Goal: Task Accomplishment & Management: Manage account settings

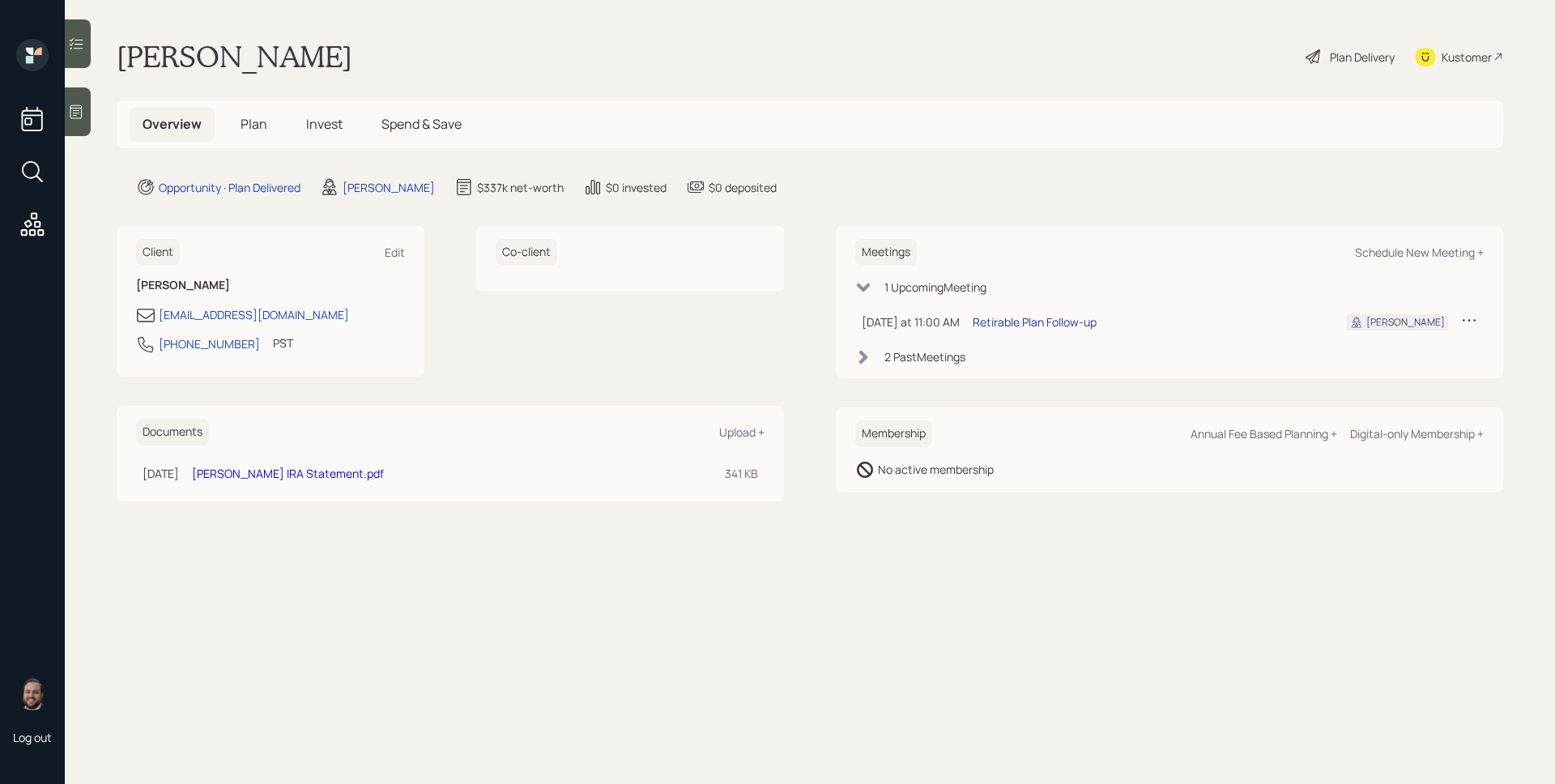
click at [1029, 321] on div "Retirable Plan Follow-up" at bounding box center [1035, 321] width 124 height 17
drag, startPoint x: 242, startPoint y: 344, endPoint x: 158, endPoint y: 349, distance: 84.1
click at [158, 349] on div "[PHONE_NUMBER] PST Currently 8:00 AM" at bounding box center [270, 349] width 269 height 30
copy div "[PHONE_NUMBER]"
click at [830, 270] on div "Client Edit [PERSON_NAME] [EMAIL_ADDRESS][DOMAIN_NAME] [PHONE_NUMBER] PST Curre…" at bounding box center [809, 363] width 1387 height 274
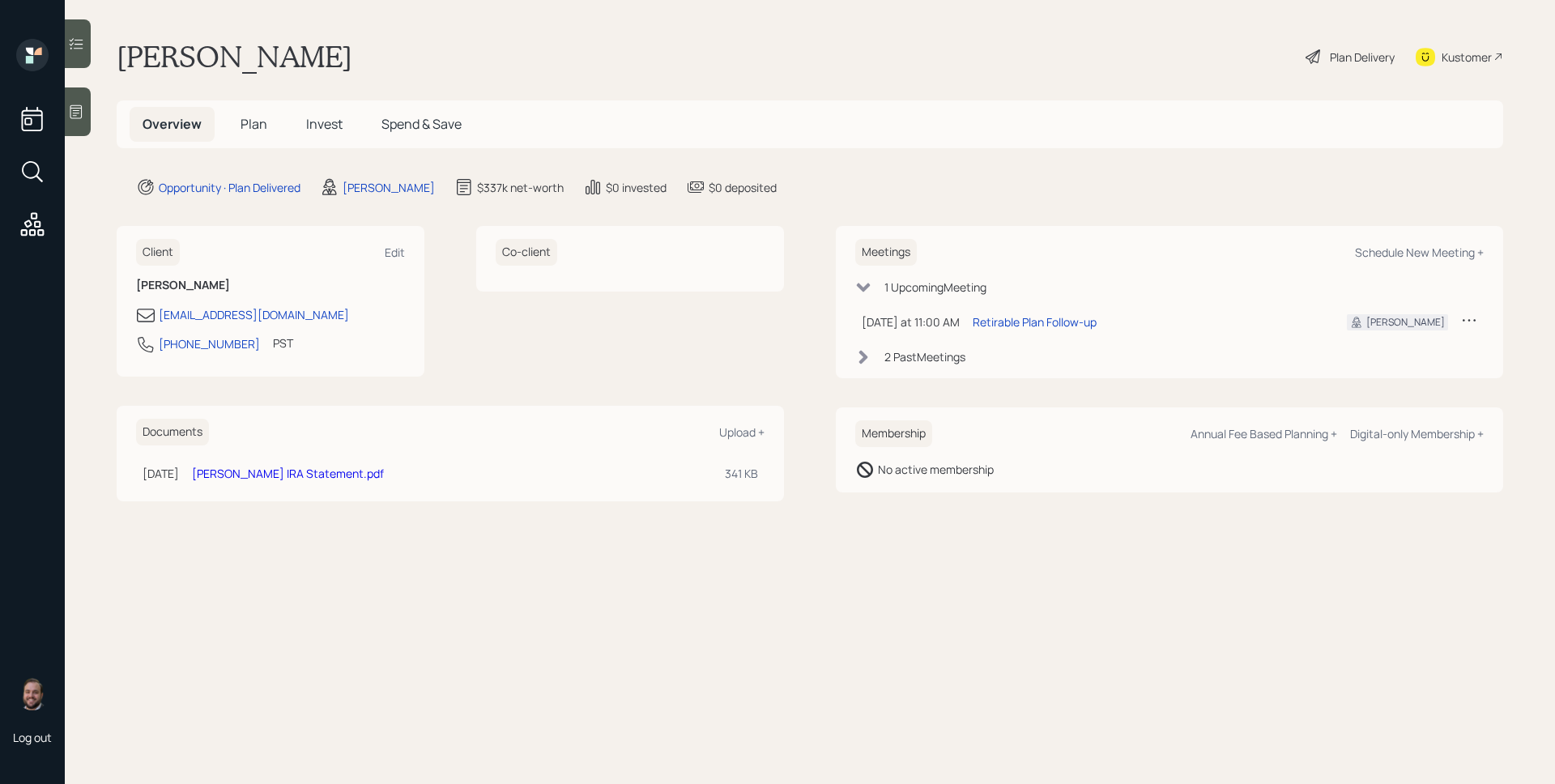
click at [905, 353] on div "2 Past Meeting s" at bounding box center [925, 356] width 81 height 17
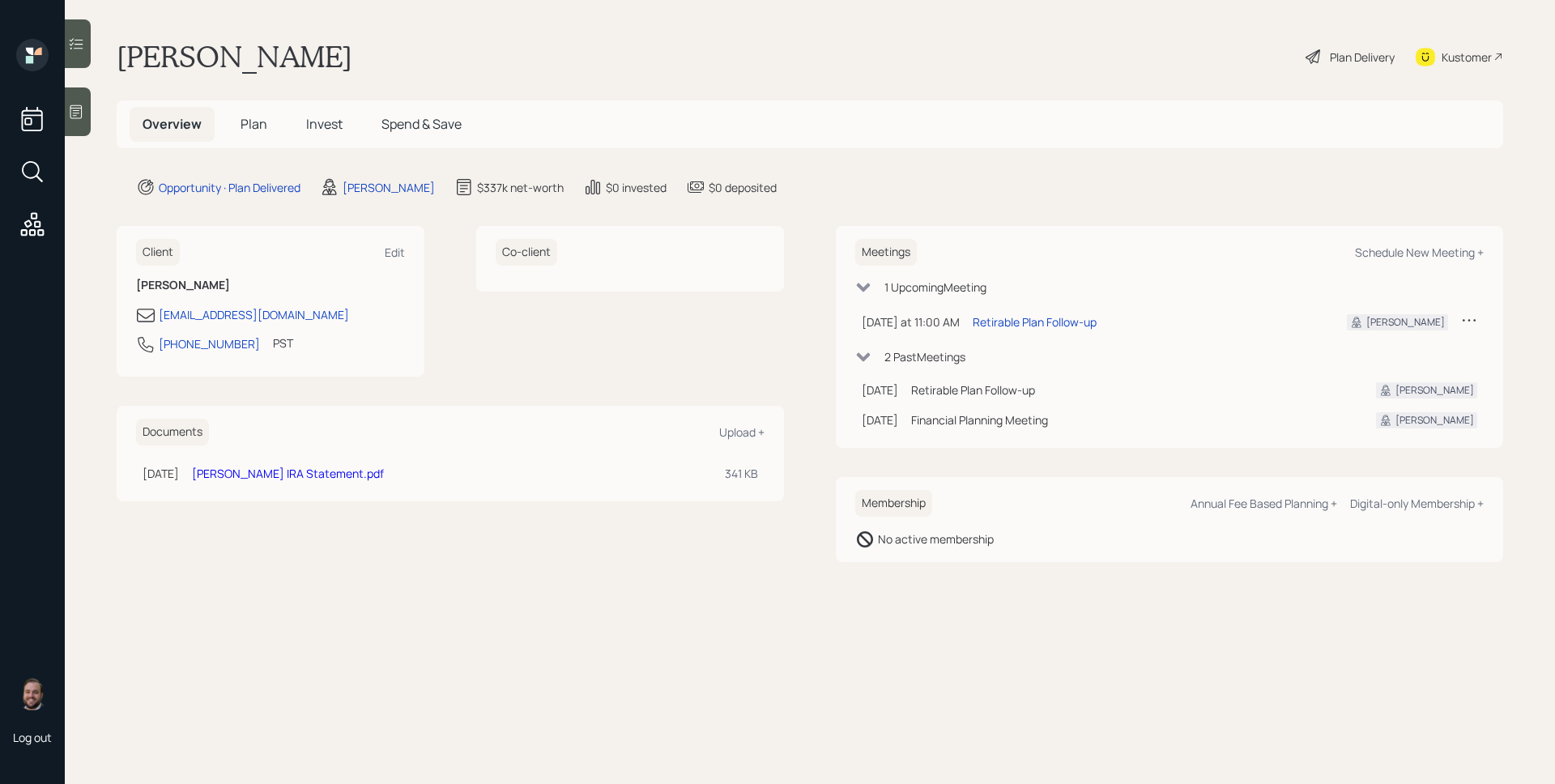
click at [845, 133] on div "Overview Plan Invest Spend & Save" at bounding box center [809, 125] width 1387 height 48
click at [1333, 56] on div "Plan Delivery" at bounding box center [1363, 57] width 65 height 17
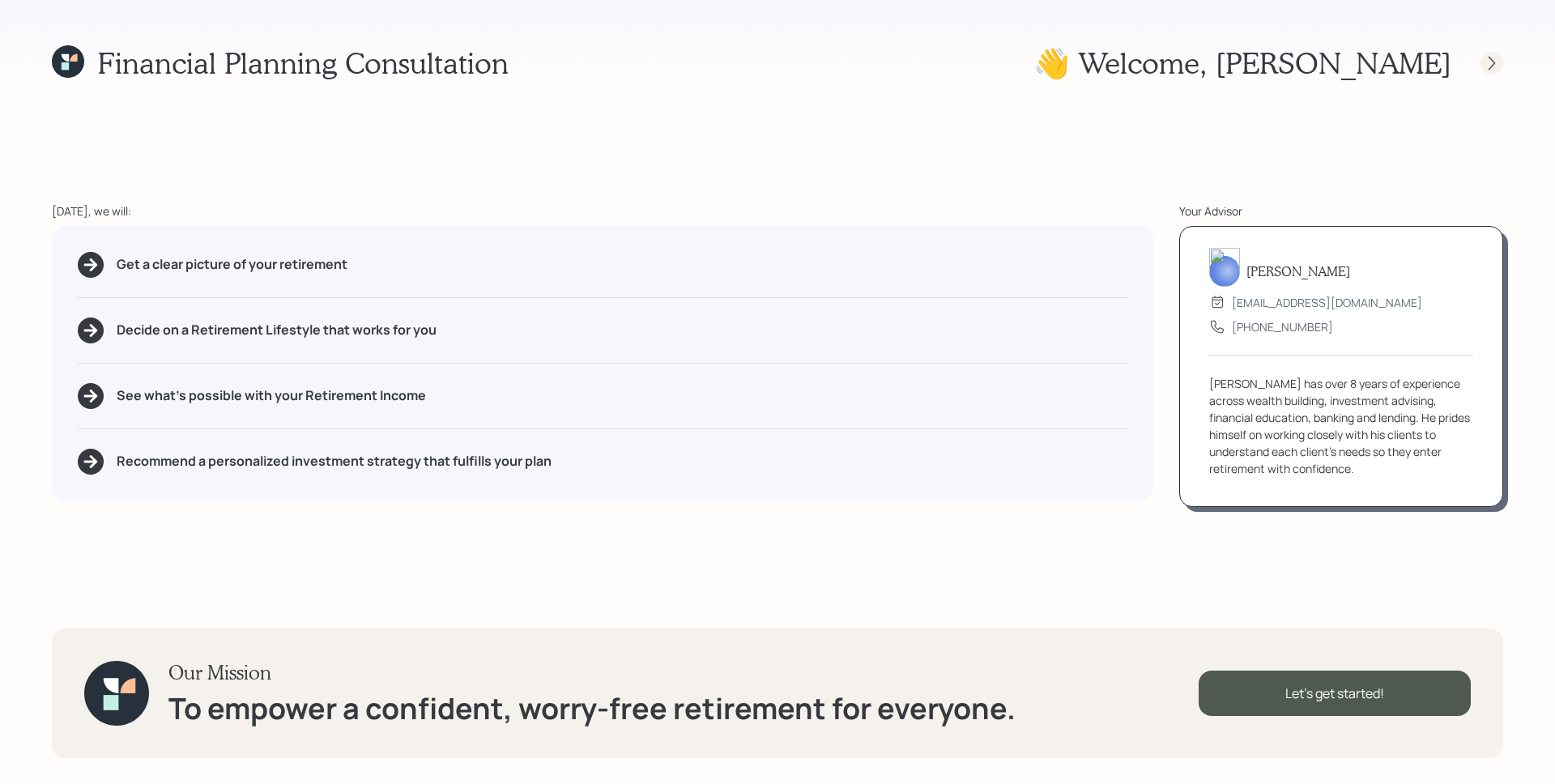
click at [1499, 66] on icon at bounding box center [1492, 64] width 17 height 17
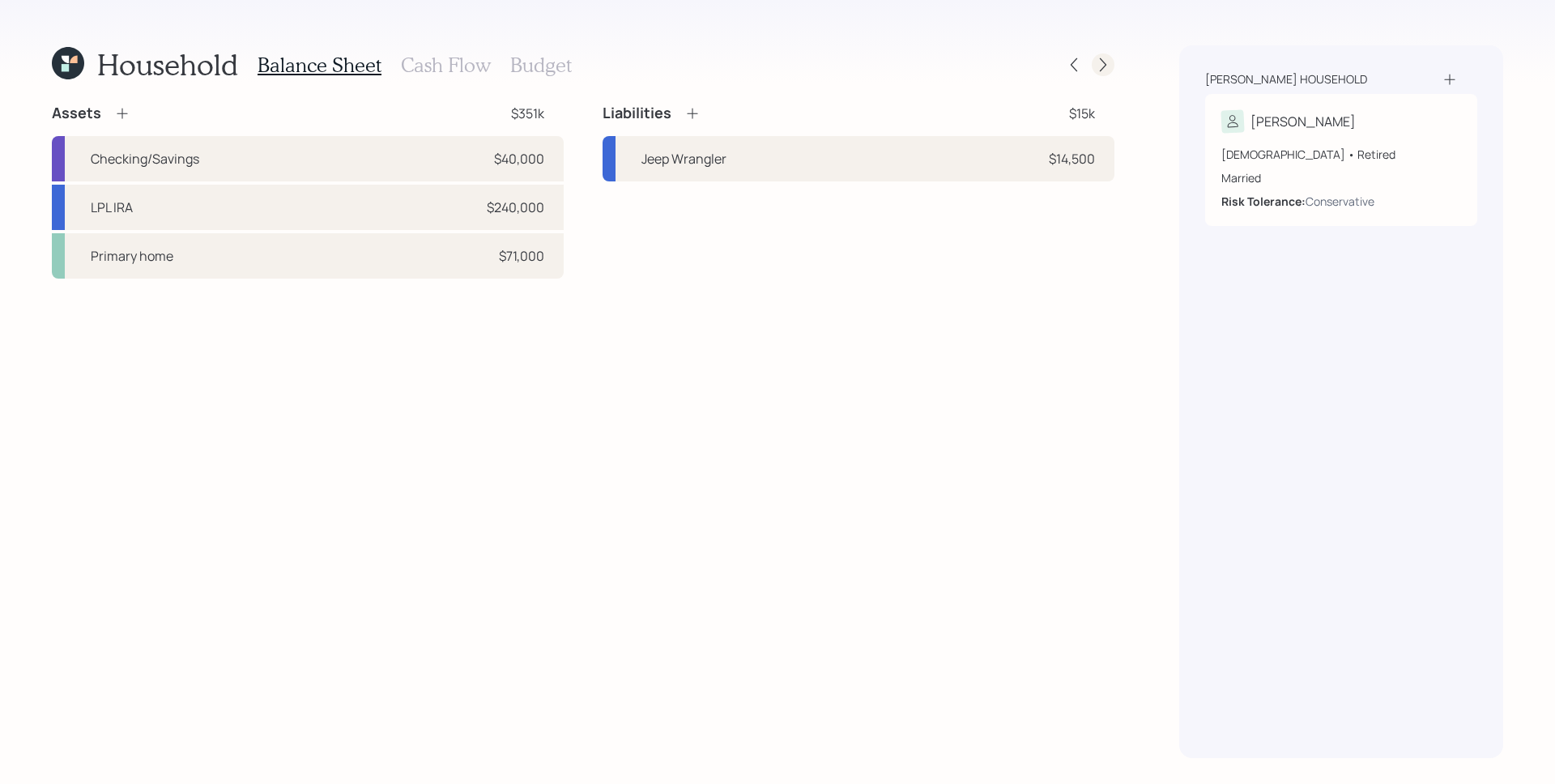
click at [1112, 63] on div at bounding box center [1103, 65] width 23 height 23
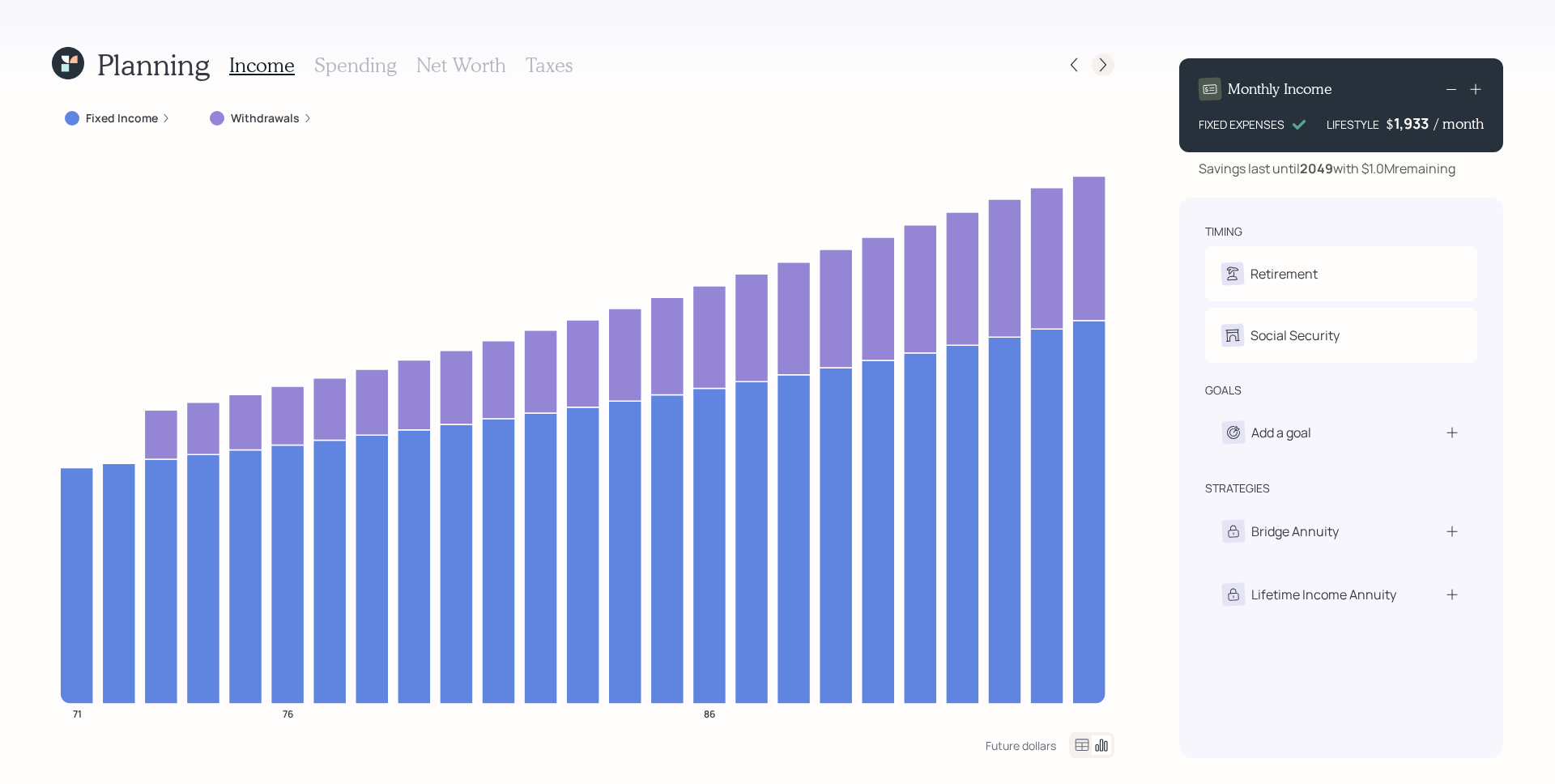
click at [1100, 62] on icon at bounding box center [1103, 65] width 17 height 17
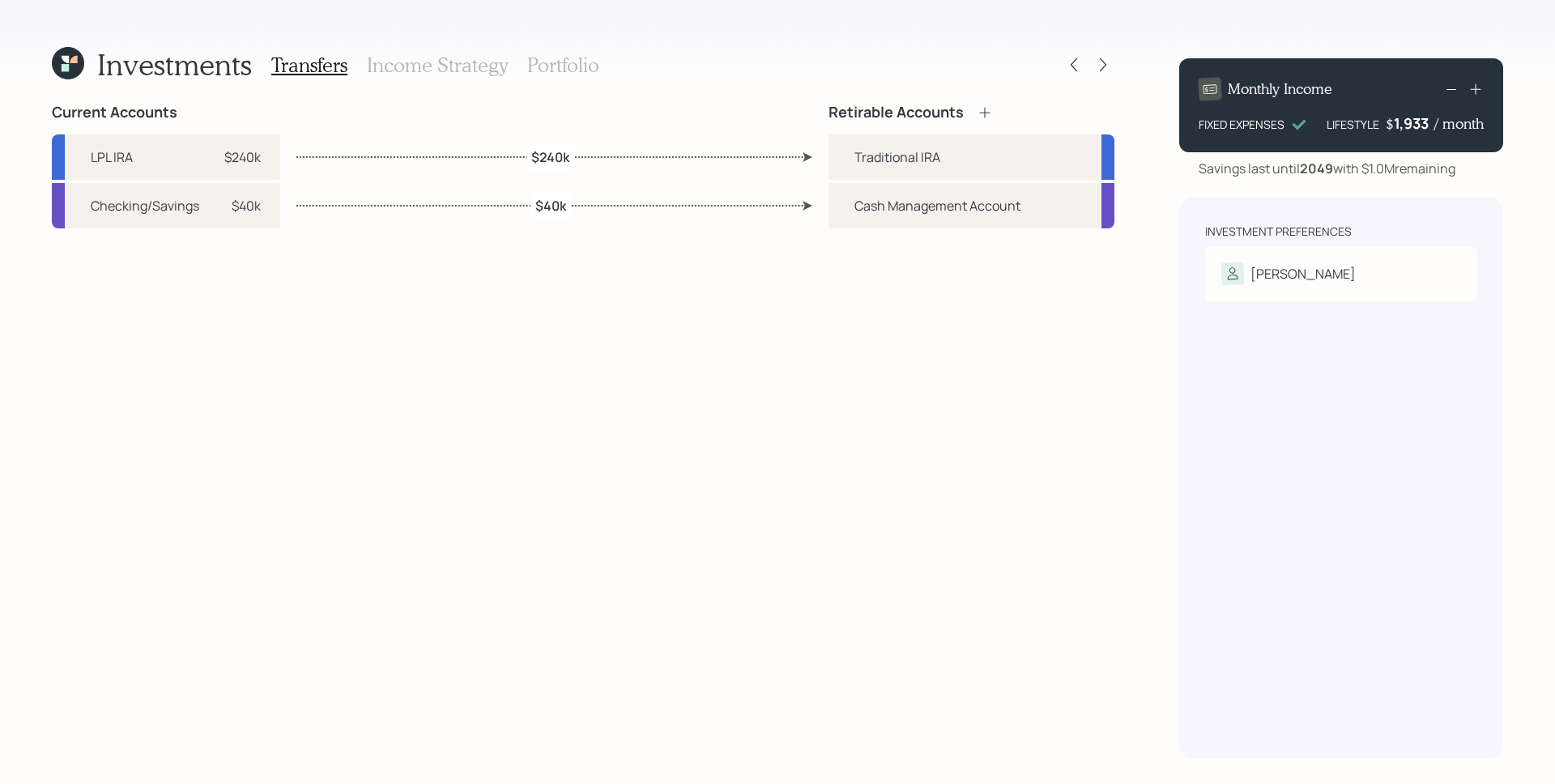
click at [541, 65] on h3 "Portfolio" at bounding box center [564, 65] width 72 height 23
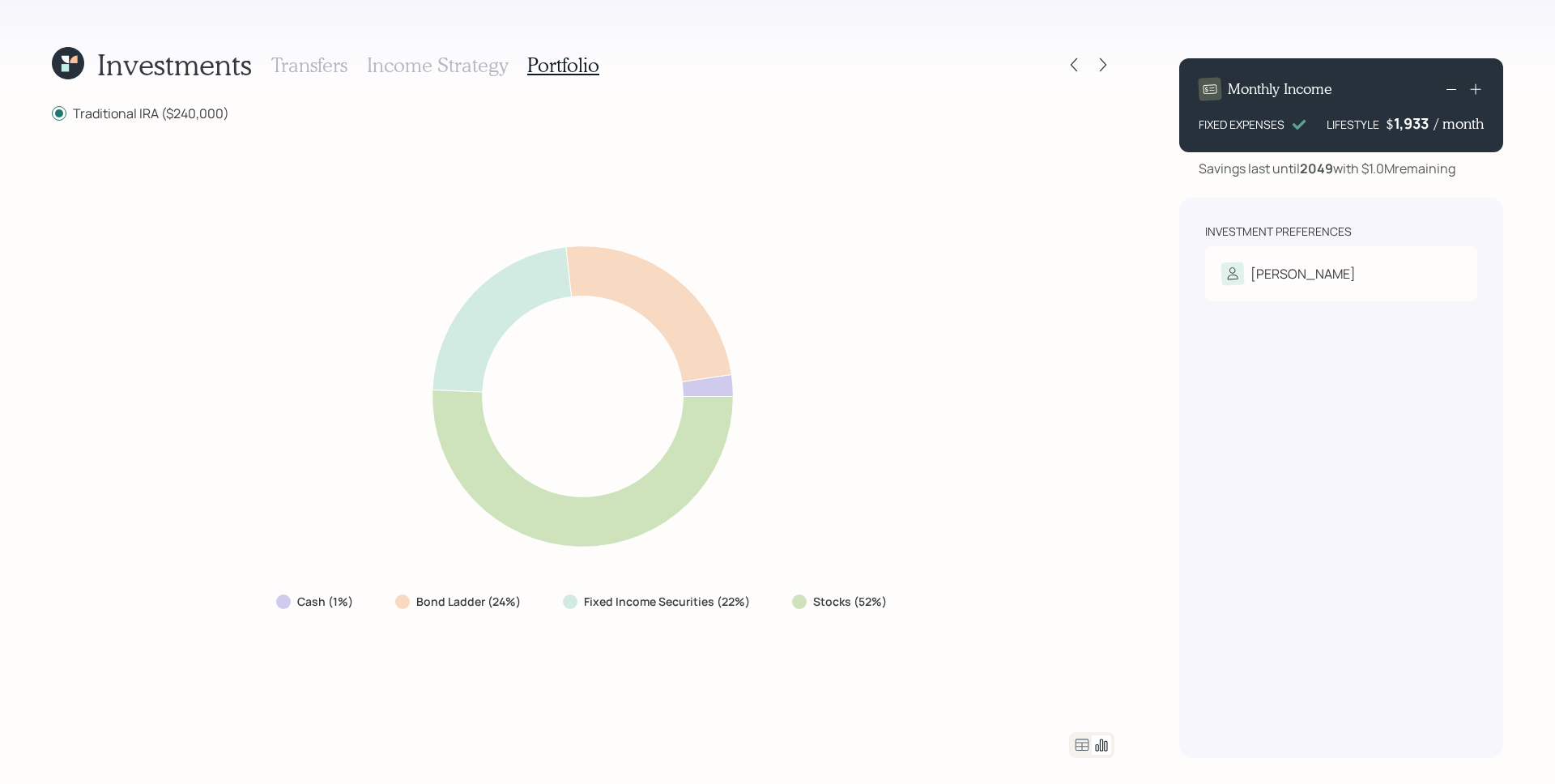
click at [857, 339] on icon at bounding box center [583, 396] width 638 height 343
drag, startPoint x: 811, startPoint y: 601, endPoint x: 877, endPoint y: 607, distance: 66.3
click at [877, 607] on label "Stocks (52%)" at bounding box center [850, 602] width 74 height 17
click at [877, 493] on icon at bounding box center [583, 396] width 638 height 343
drag, startPoint x: 815, startPoint y: 602, endPoint x: 877, endPoint y: 609, distance: 62.4
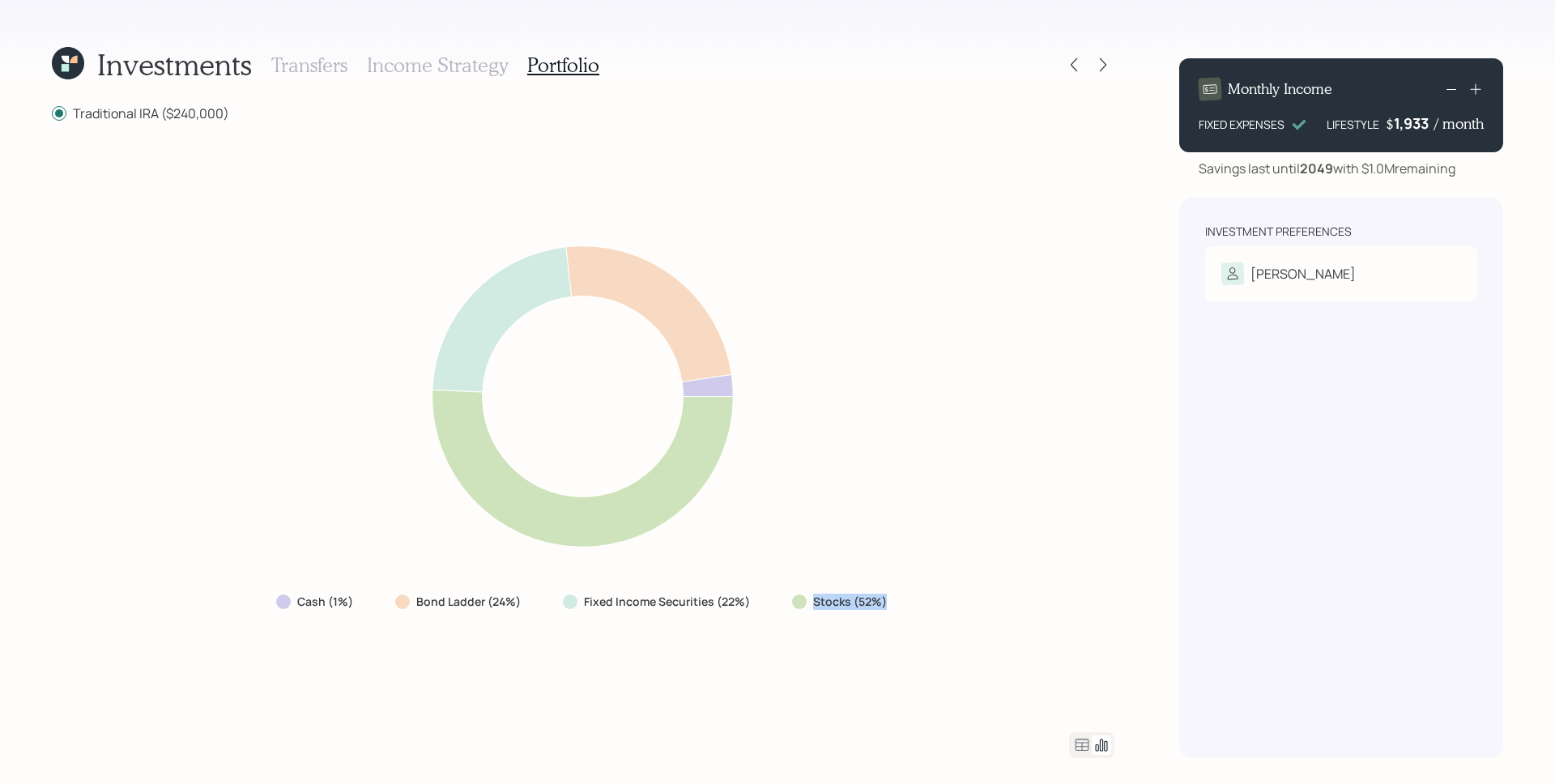
click at [877, 609] on div "Stocks (52%)" at bounding box center [841, 602] width 124 height 30
click at [880, 618] on div "Cash (1%) Bond Ladder (24%) Fixed Income Securities (22%) Stocks (52%)" at bounding box center [583, 427] width 1063 height 571
click at [1071, 59] on icon at bounding box center [1075, 65] width 17 height 17
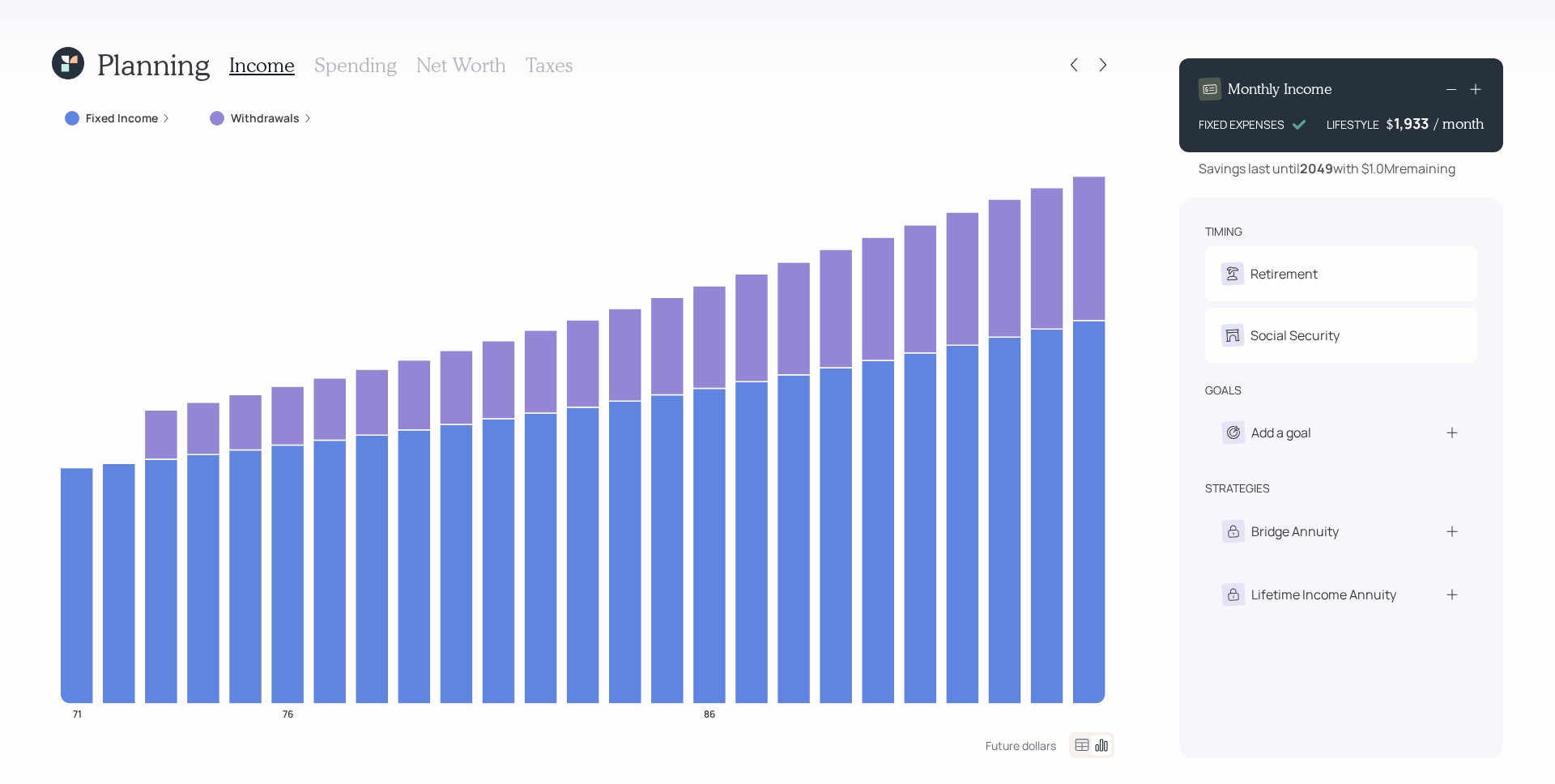
click at [280, 105] on div "Withdrawals" at bounding box center [261, 118] width 128 height 30
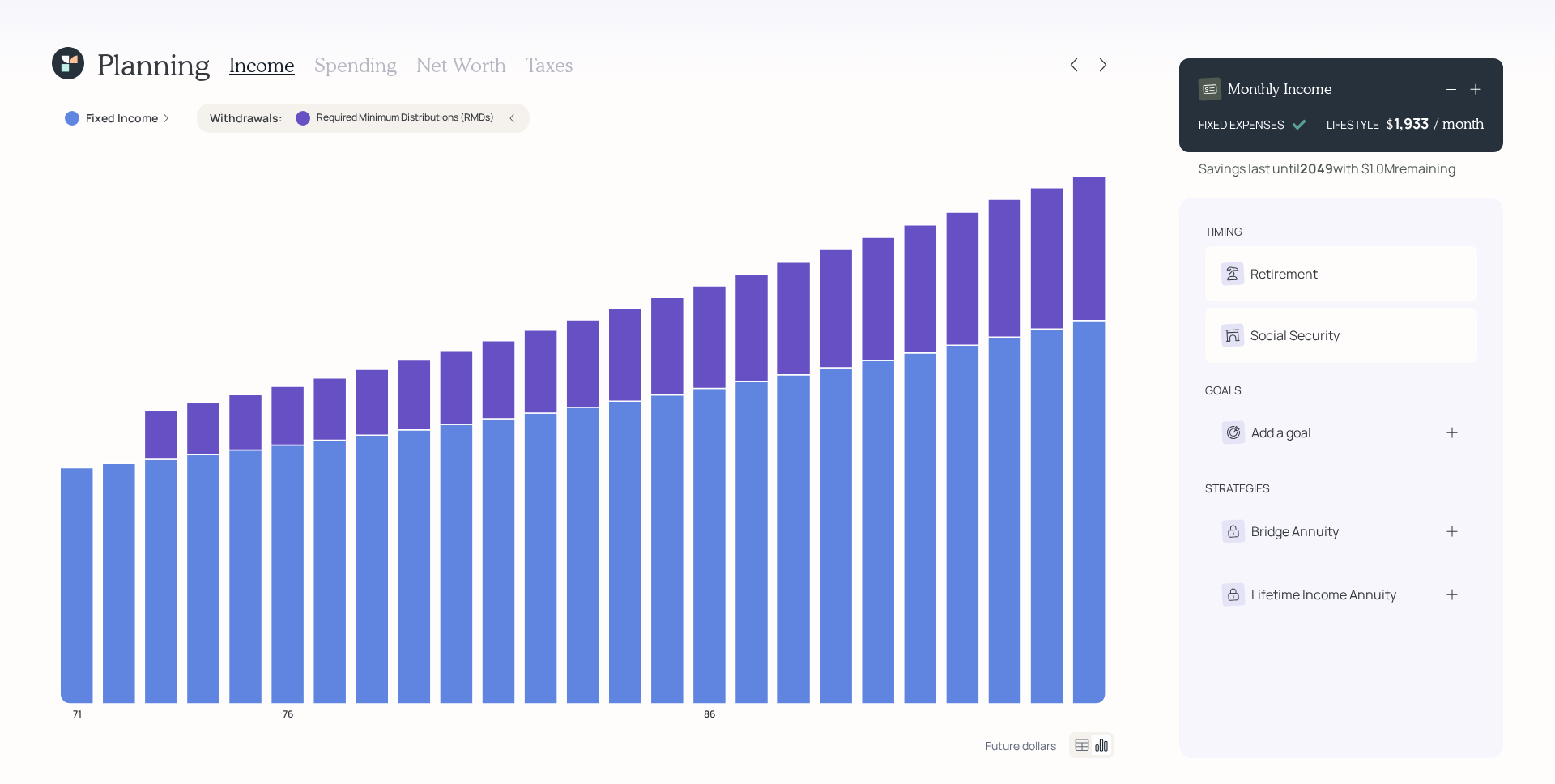
click at [438, 127] on div "Withdrawals : Required Minimum Distributions (RMDs)" at bounding box center [363, 118] width 333 height 30
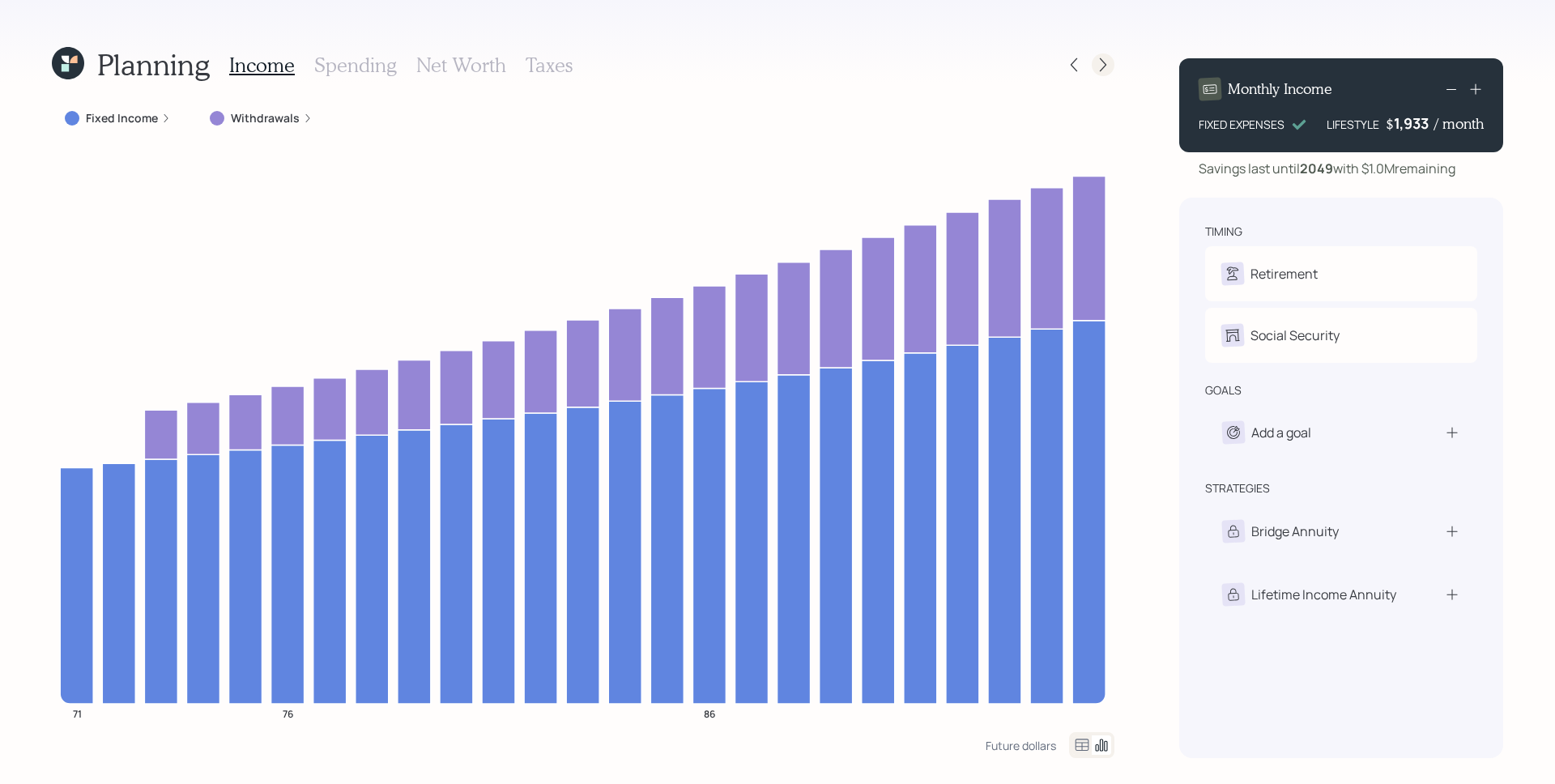
click at [1102, 65] on icon at bounding box center [1103, 65] width 17 height 17
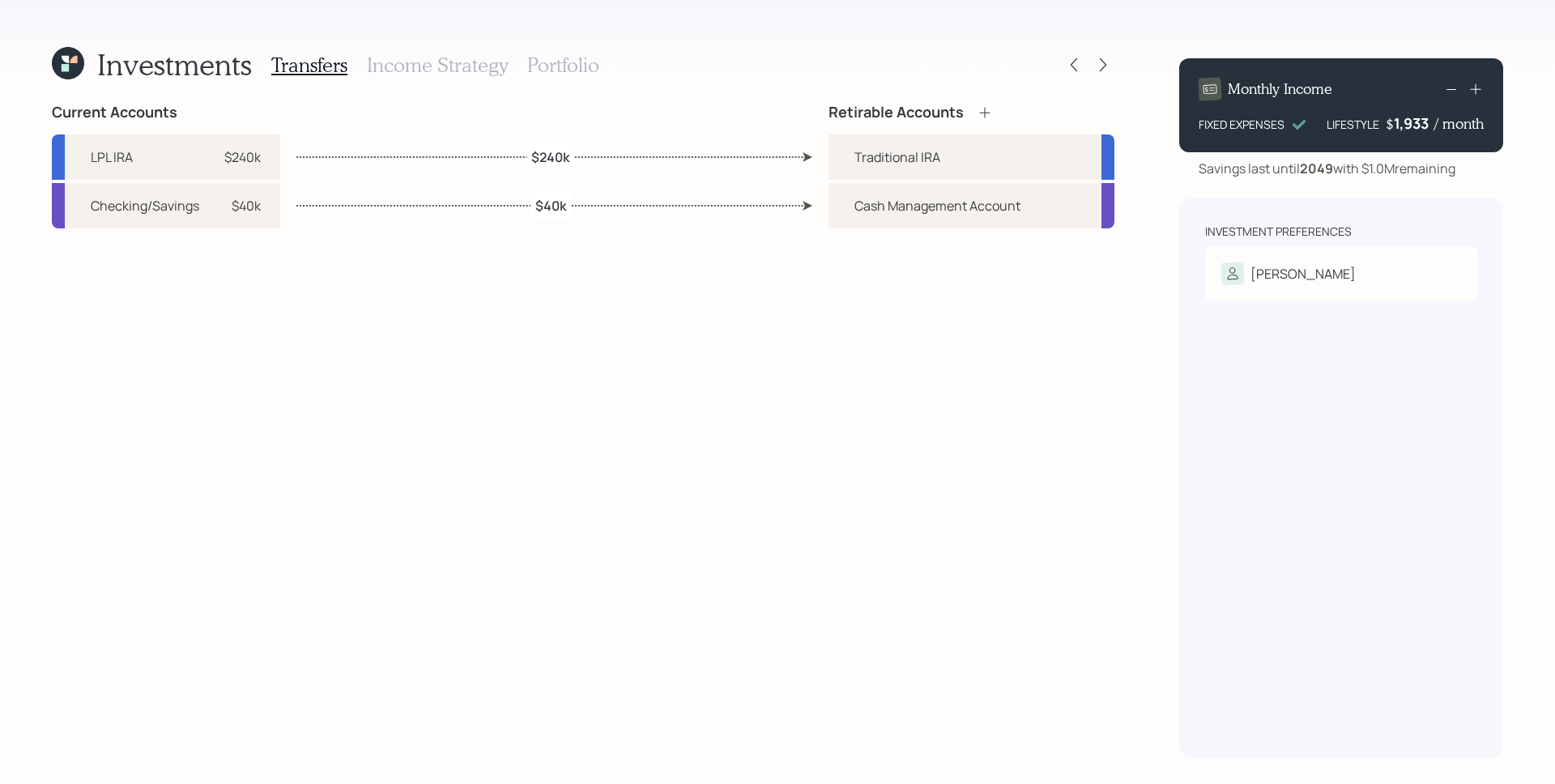
click at [559, 61] on h3 "Portfolio" at bounding box center [564, 65] width 72 height 23
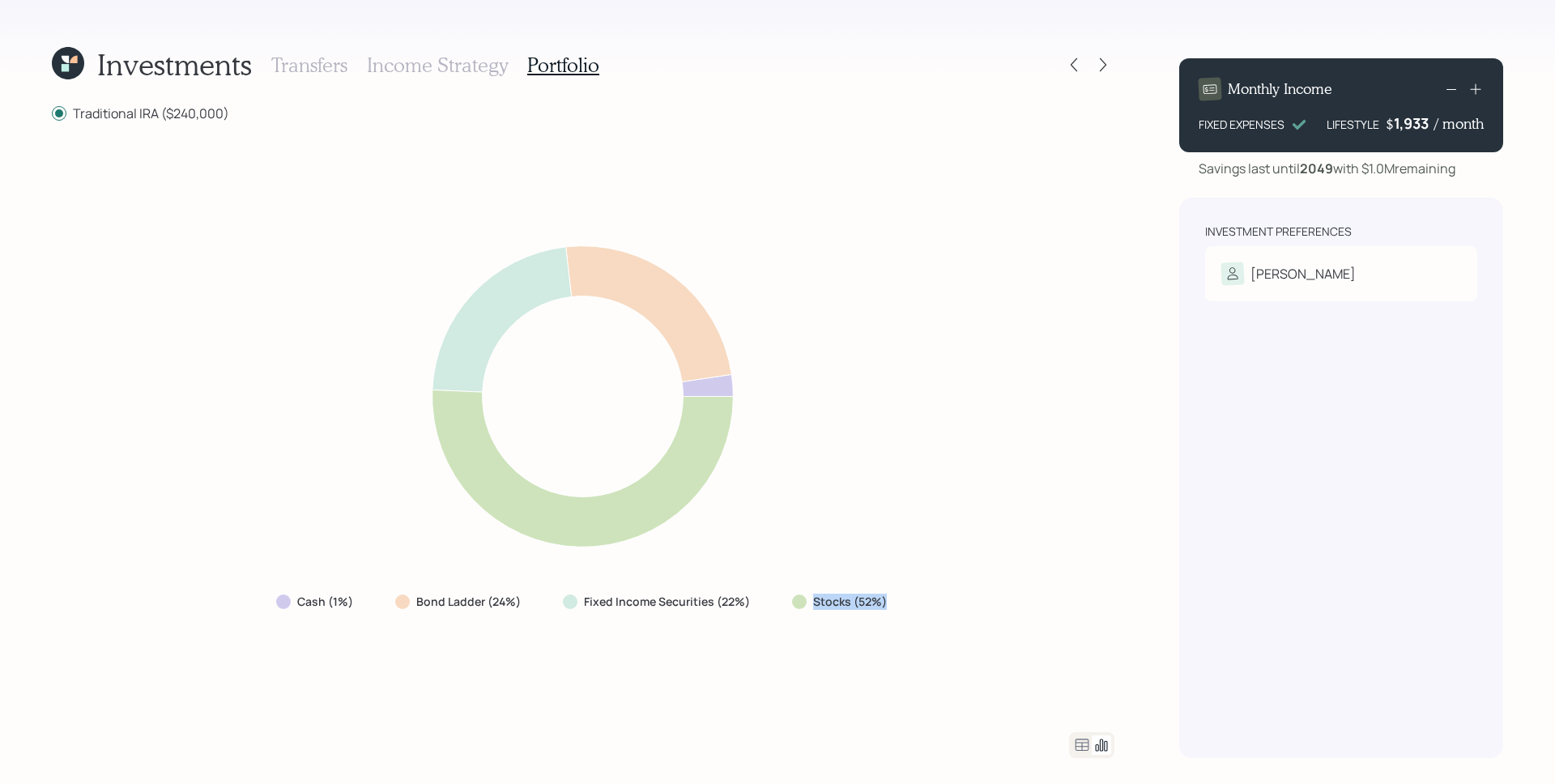
drag, startPoint x: 820, startPoint y: 606, endPoint x: 887, endPoint y: 610, distance: 67.1
click at [890, 608] on div "Stocks (52%)" at bounding box center [841, 602] width 124 height 30
click at [891, 510] on icon at bounding box center [583, 396] width 638 height 343
click at [1083, 736] on icon at bounding box center [1082, 744] width 19 height 19
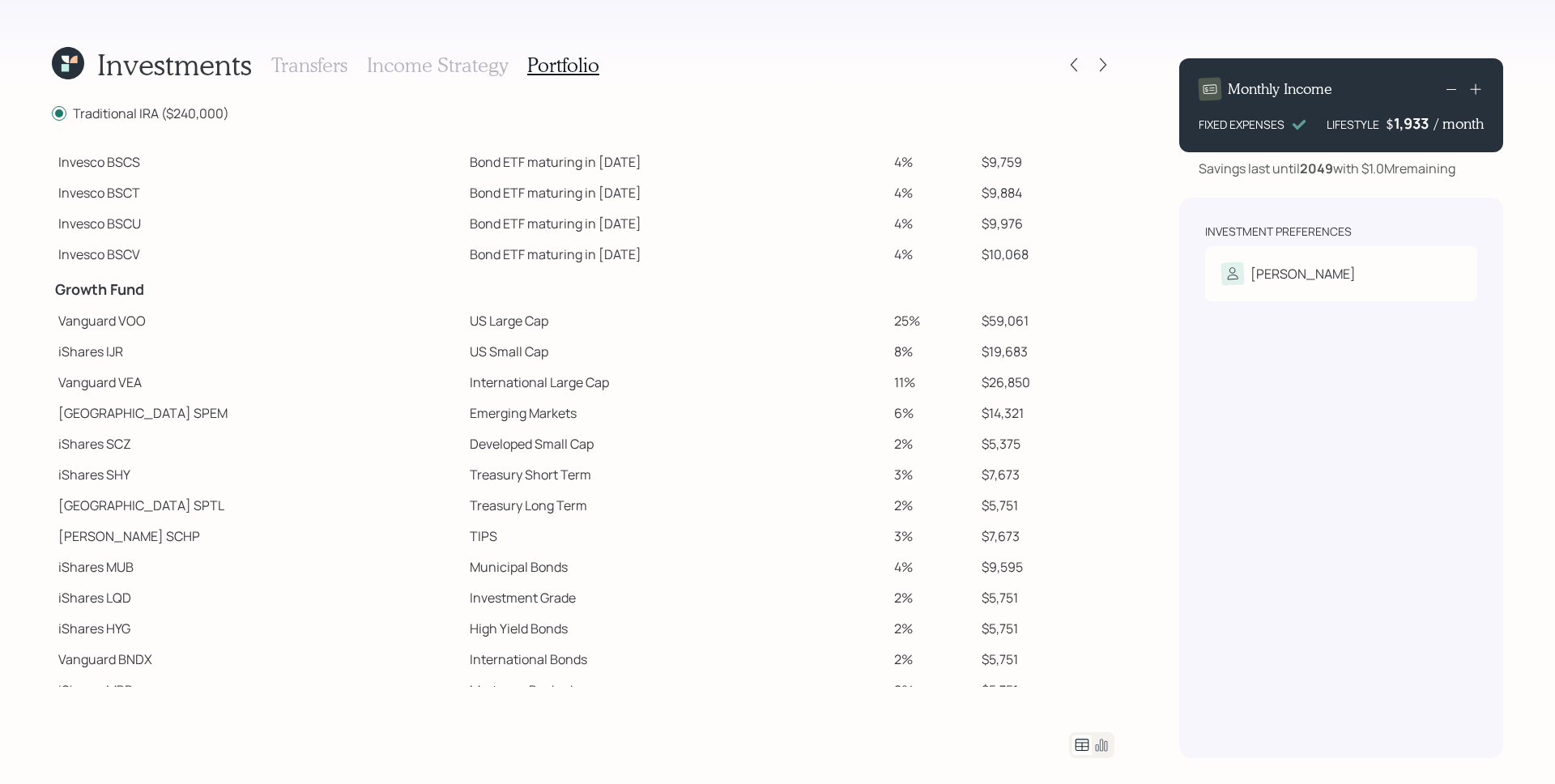
scroll to position [207, 0]
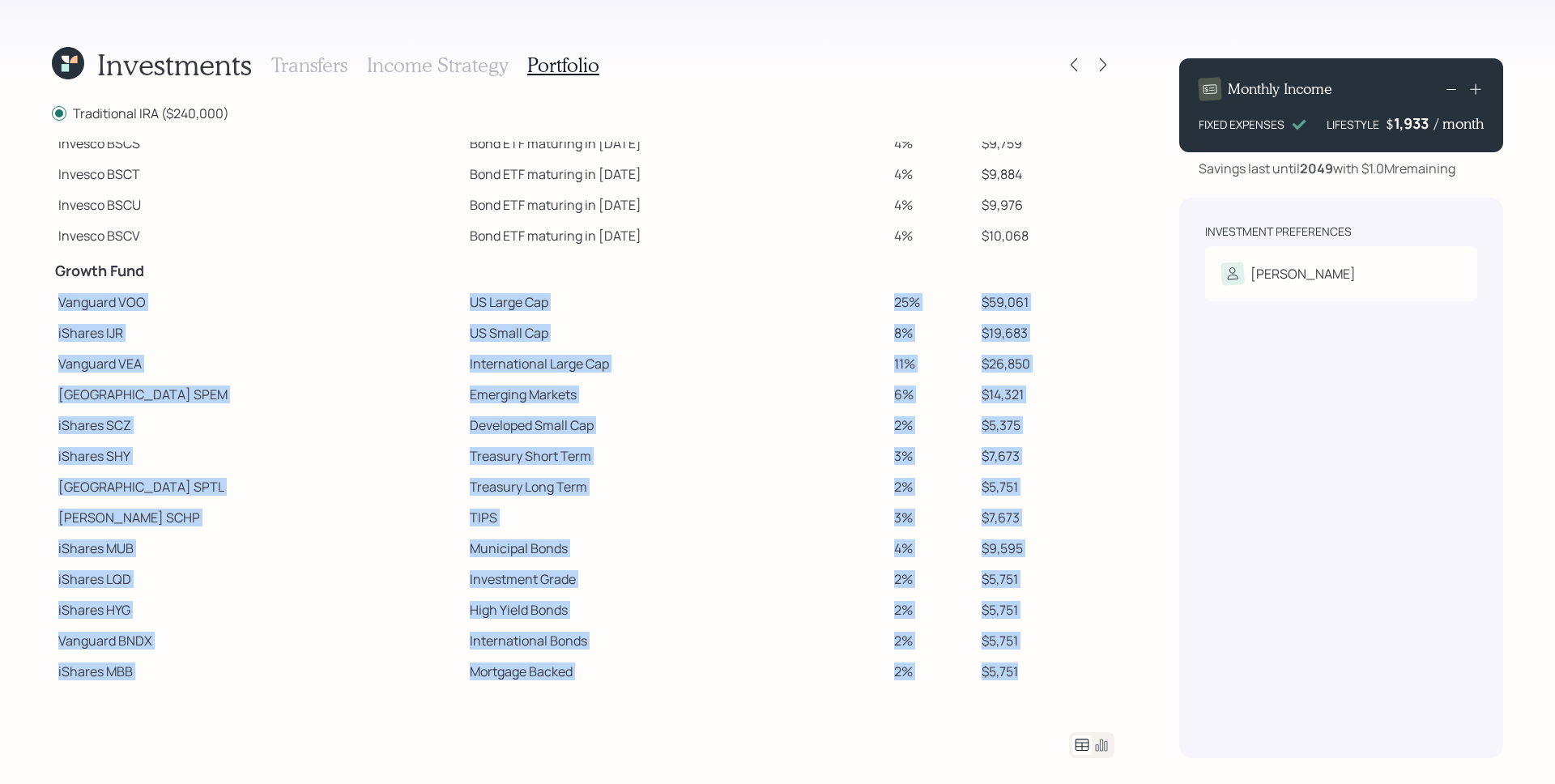
drag, startPoint x: 56, startPoint y: 301, endPoint x: 1064, endPoint y: 669, distance: 1073.1
click at [1064, 669] on tbody "Spend Fund CASH Cash (Account Management) 1% $2,400 Stability Fund Invesco BSCP…" at bounding box center [583, 310] width 1063 height 752
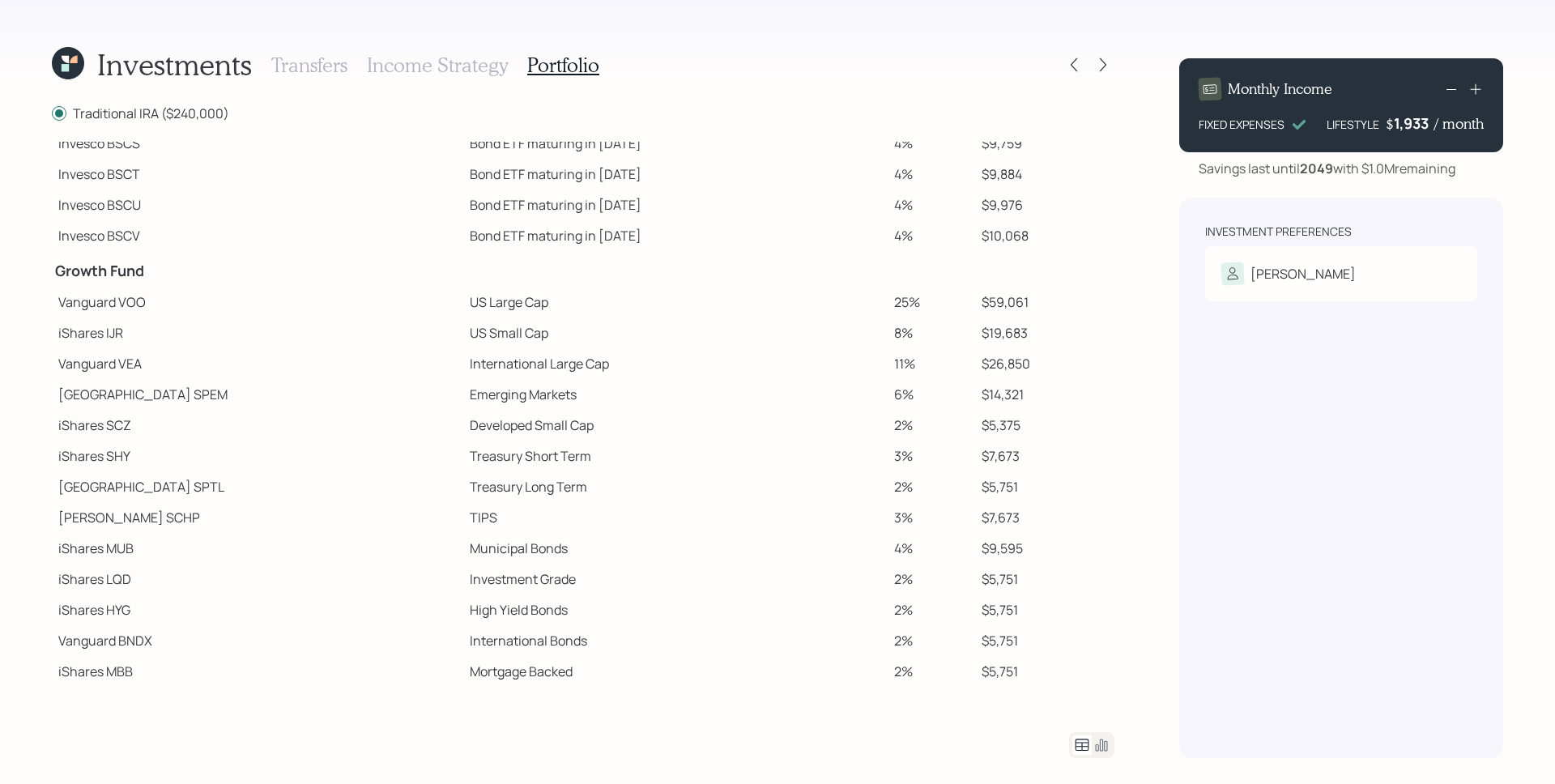
click at [1062, 656] on td "$5,751" at bounding box center [1045, 670] width 140 height 30
drag, startPoint x: 371, startPoint y: 455, endPoint x: 494, endPoint y: 455, distance: 123.0
click at [494, 455] on td "Treasury Short Term" at bounding box center [674, 455] width 424 height 30
click at [463, 501] on td "Treasury Long Term" at bounding box center [674, 486] width 424 height 30
drag, startPoint x: 383, startPoint y: 488, endPoint x: 547, endPoint y: 504, distance: 164.8
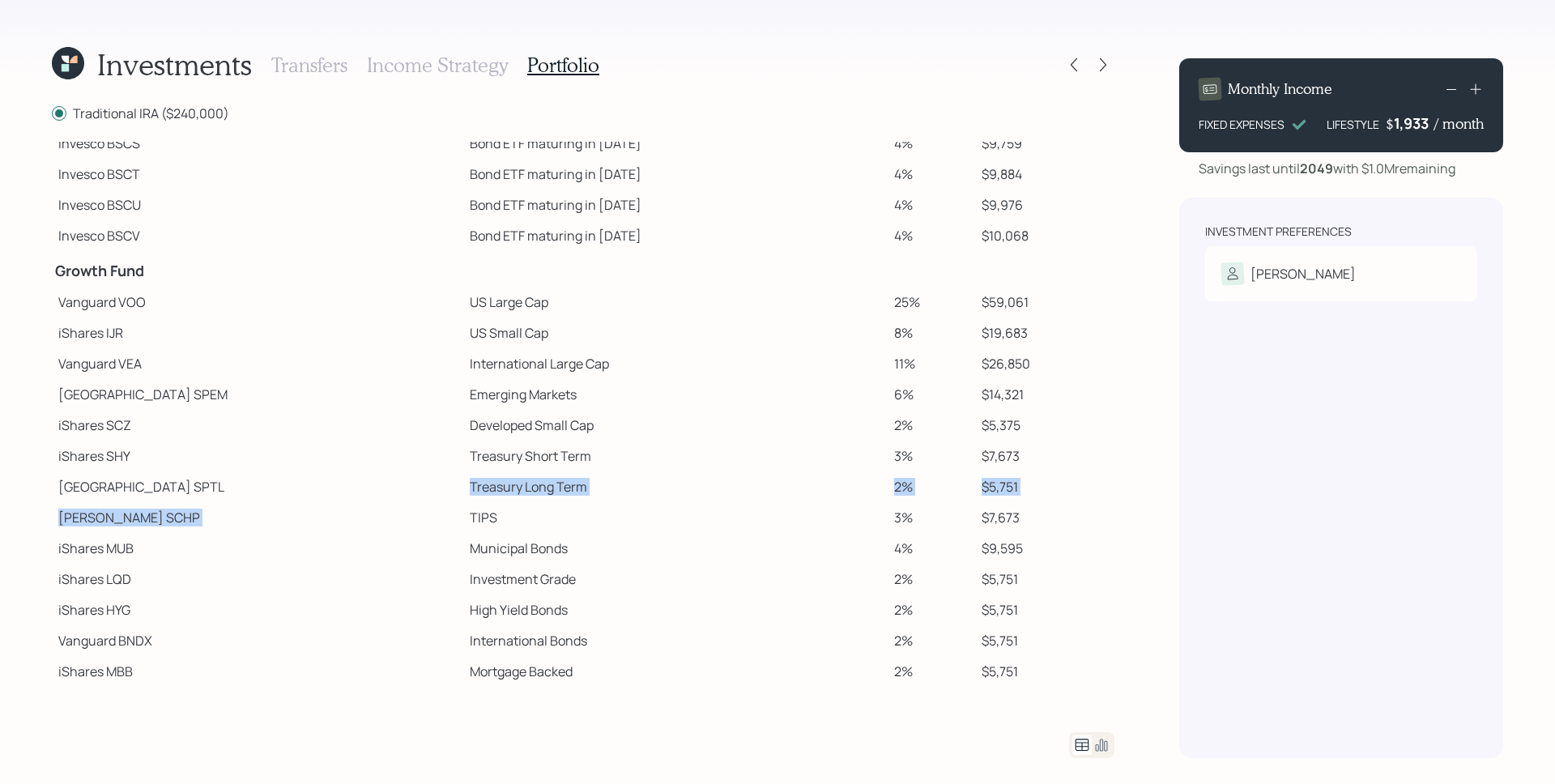
click at [549, 504] on tbody "Spend Fund CASH Cash (Account Management) 1% $2,400 Stability Fund Invesco BSCP…" at bounding box center [583, 310] width 1063 height 752
click at [545, 505] on td "TIPS" at bounding box center [674, 517] width 424 height 30
drag, startPoint x: 370, startPoint y: 516, endPoint x: 428, endPoint y: 521, distance: 58.2
click at [463, 521] on td "TIPS" at bounding box center [674, 517] width 424 height 30
click at [463, 485] on td "Treasury Long Term" at bounding box center [674, 486] width 424 height 30
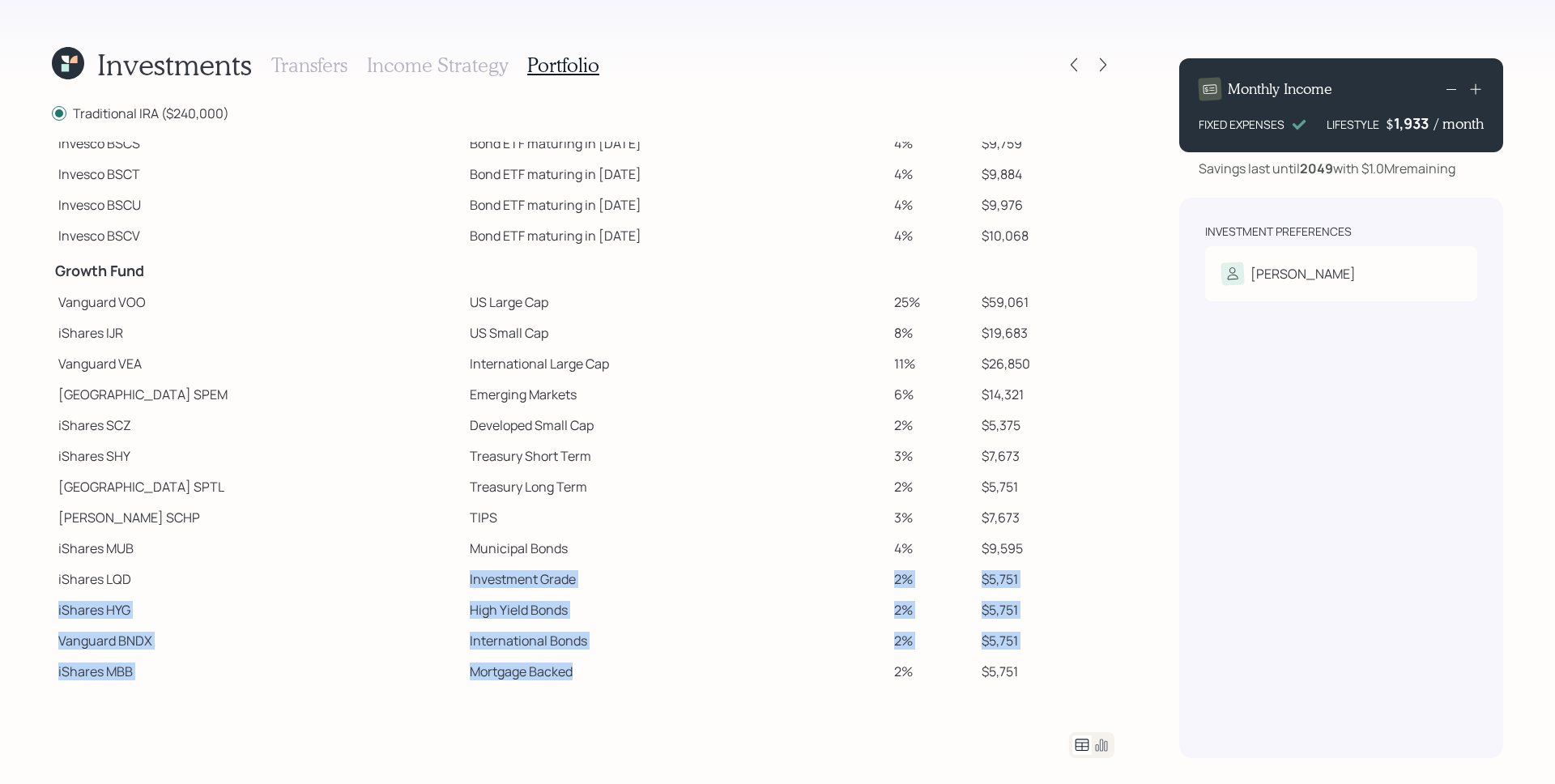
drag, startPoint x: 378, startPoint y: 585, endPoint x: 474, endPoint y: 673, distance: 130.2
click at [474, 673] on tbody "Spend Fund CASH Cash (Account Management) 1% $2,400 Stability Fund Invesco BSCP…" at bounding box center [583, 310] width 1063 height 752
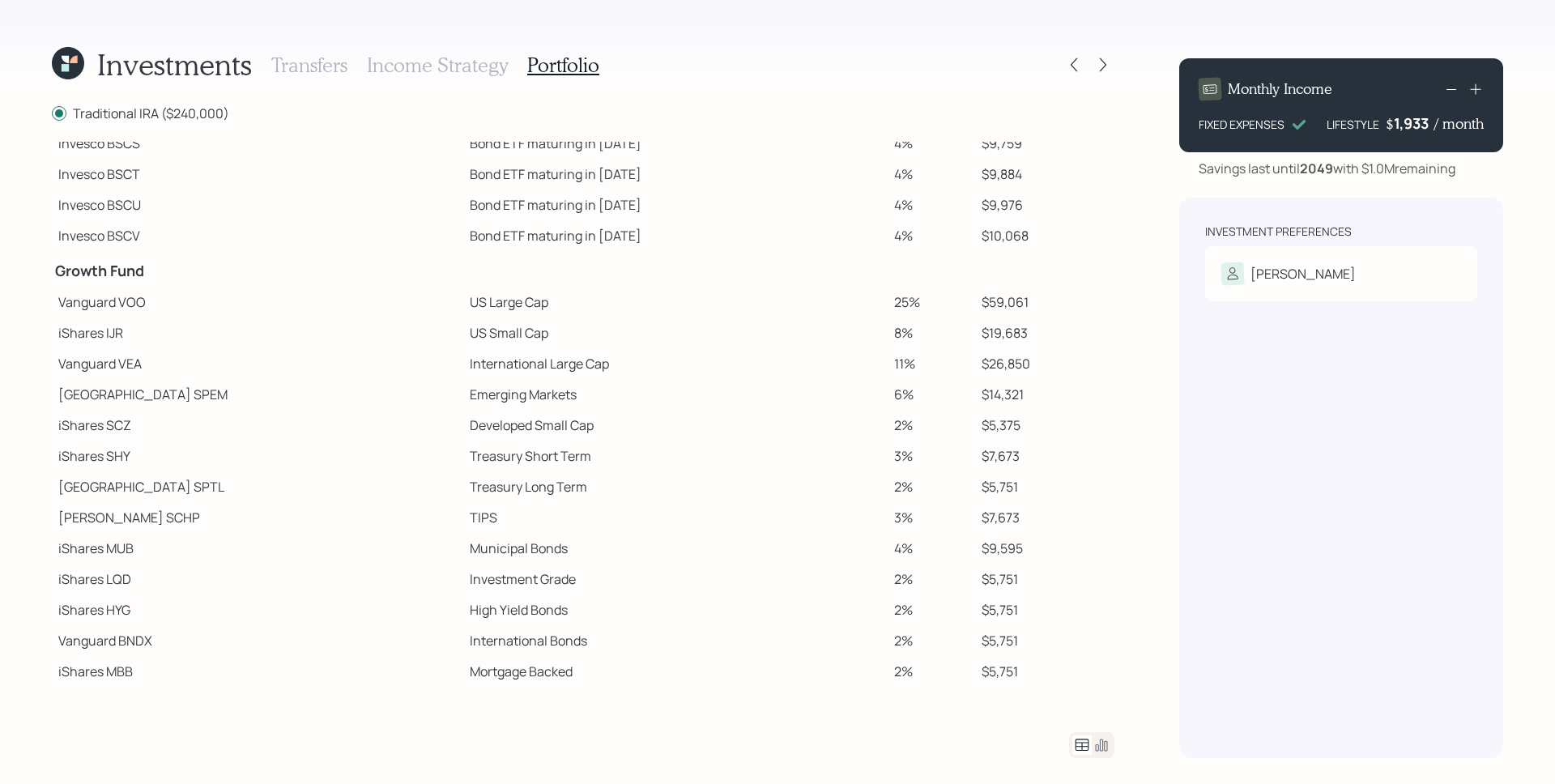
click at [476, 670] on td "Mortgage Backed" at bounding box center [674, 670] width 424 height 30
click at [1099, 59] on icon at bounding box center [1103, 65] width 17 height 17
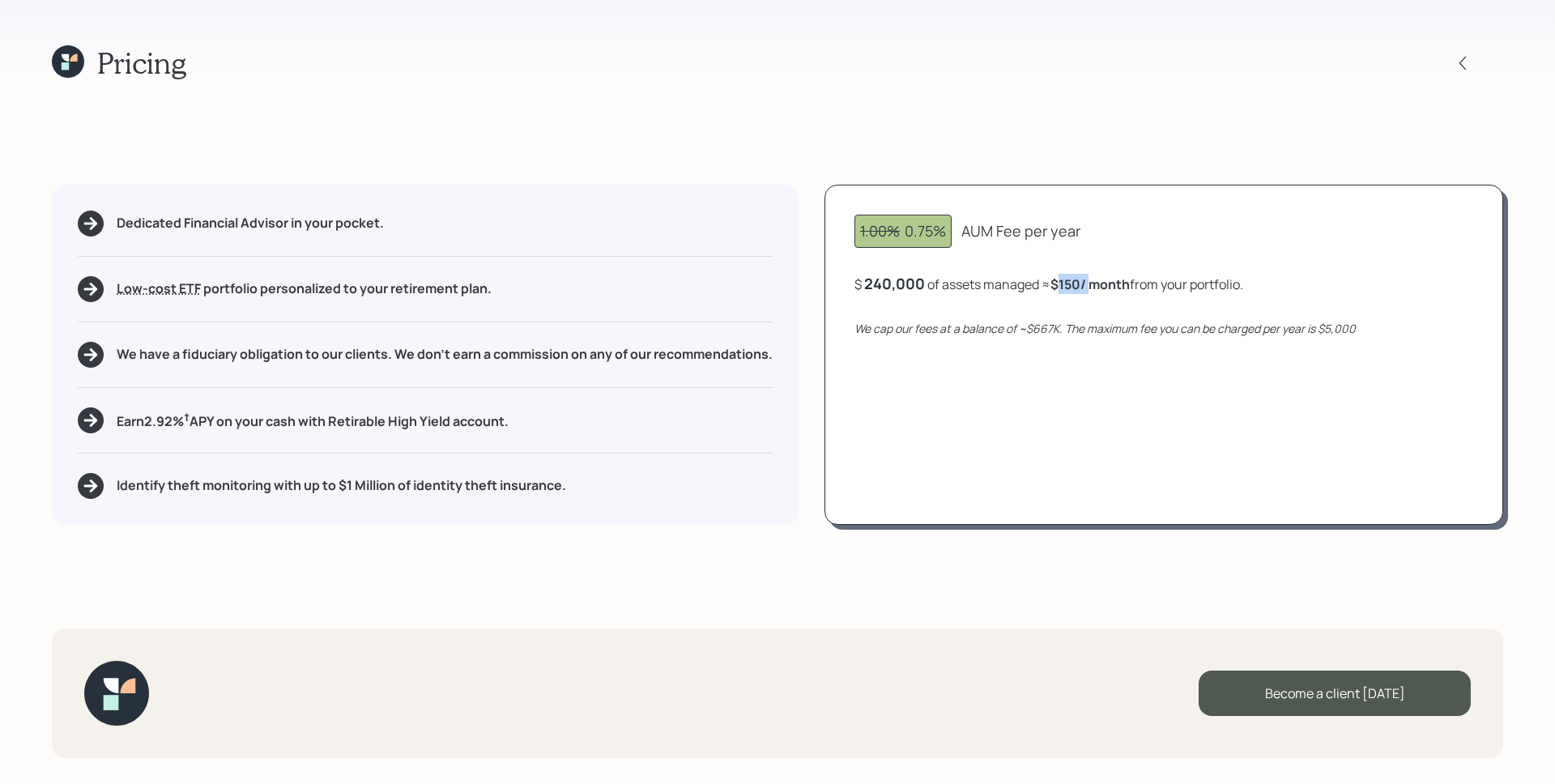
drag, startPoint x: 1064, startPoint y: 284, endPoint x: 1094, endPoint y: 285, distance: 30.0
click at [1094, 285] on b "$150 / month" at bounding box center [1090, 283] width 79 height 18
click at [1083, 340] on div "1.00% 0.75% AUM Fee per year $ 240,000 of assets managed ≈ $150 / month from yo…" at bounding box center [1163, 355] width 679 height 340
click at [1463, 55] on icon at bounding box center [1464, 64] width 17 height 17
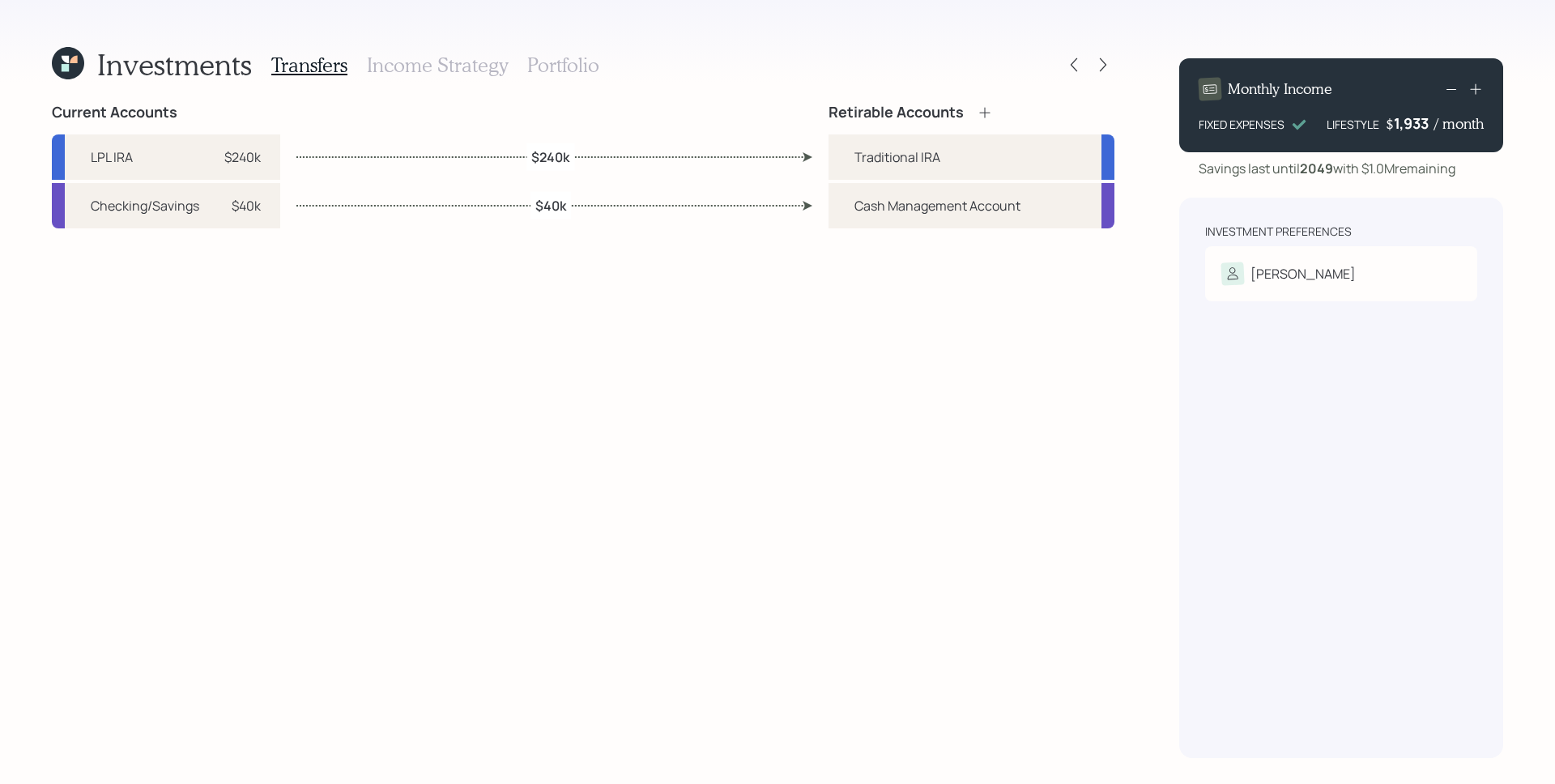
click at [581, 68] on h3 "Portfolio" at bounding box center [564, 65] width 72 height 23
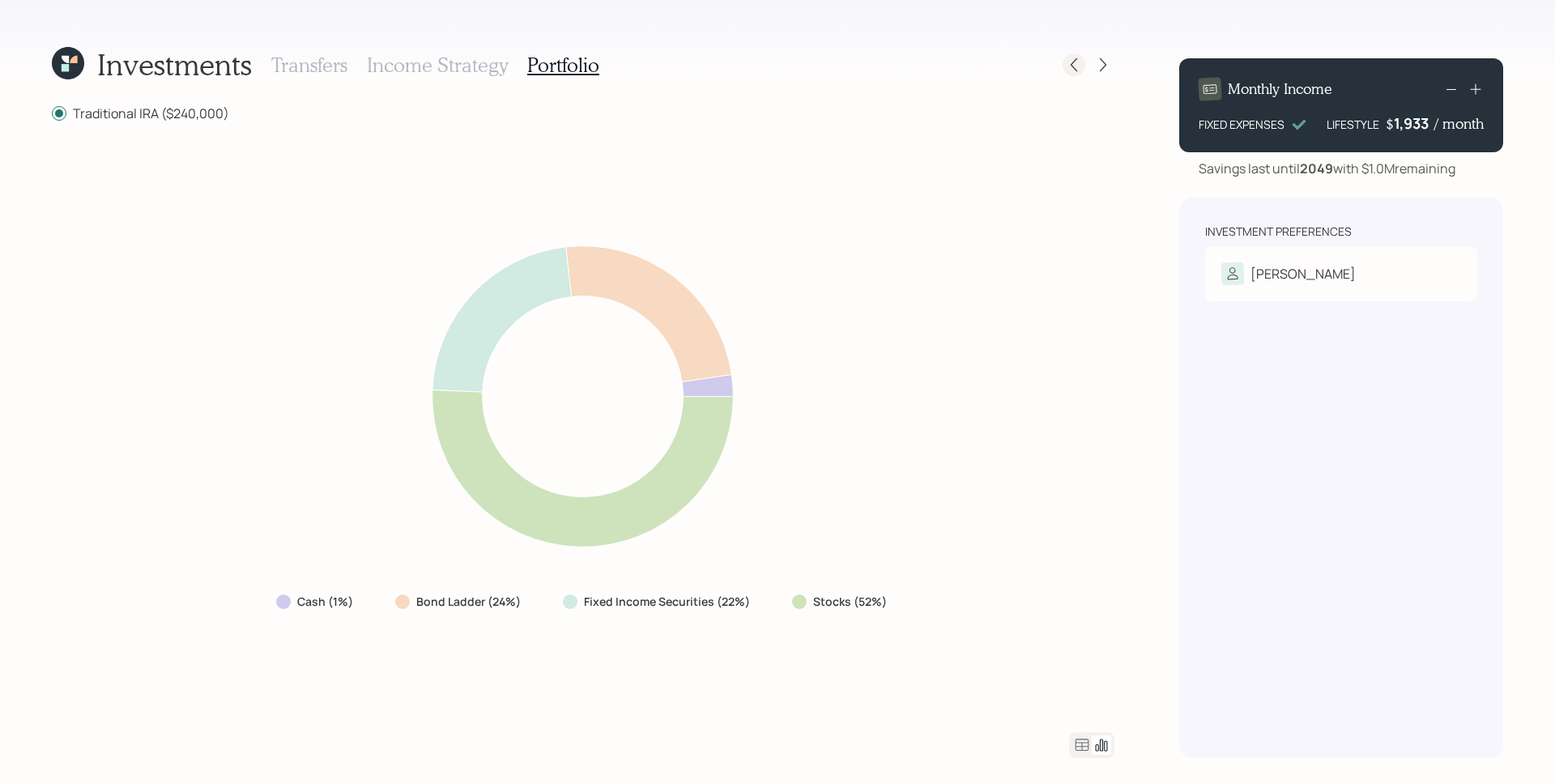
click at [1072, 66] on icon at bounding box center [1074, 65] width 6 height 14
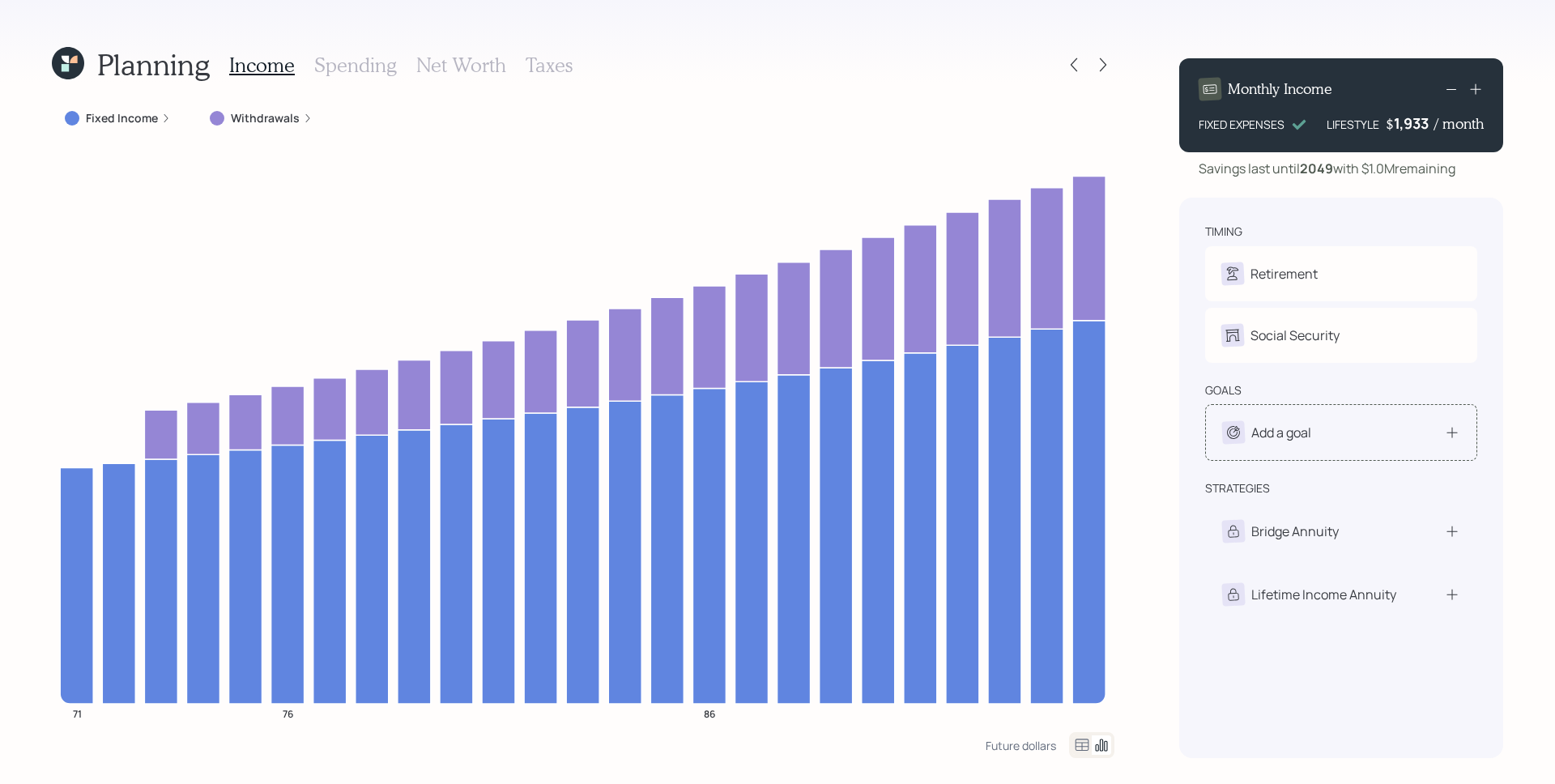
click at [1417, 436] on div "Add a goal" at bounding box center [1342, 432] width 238 height 23
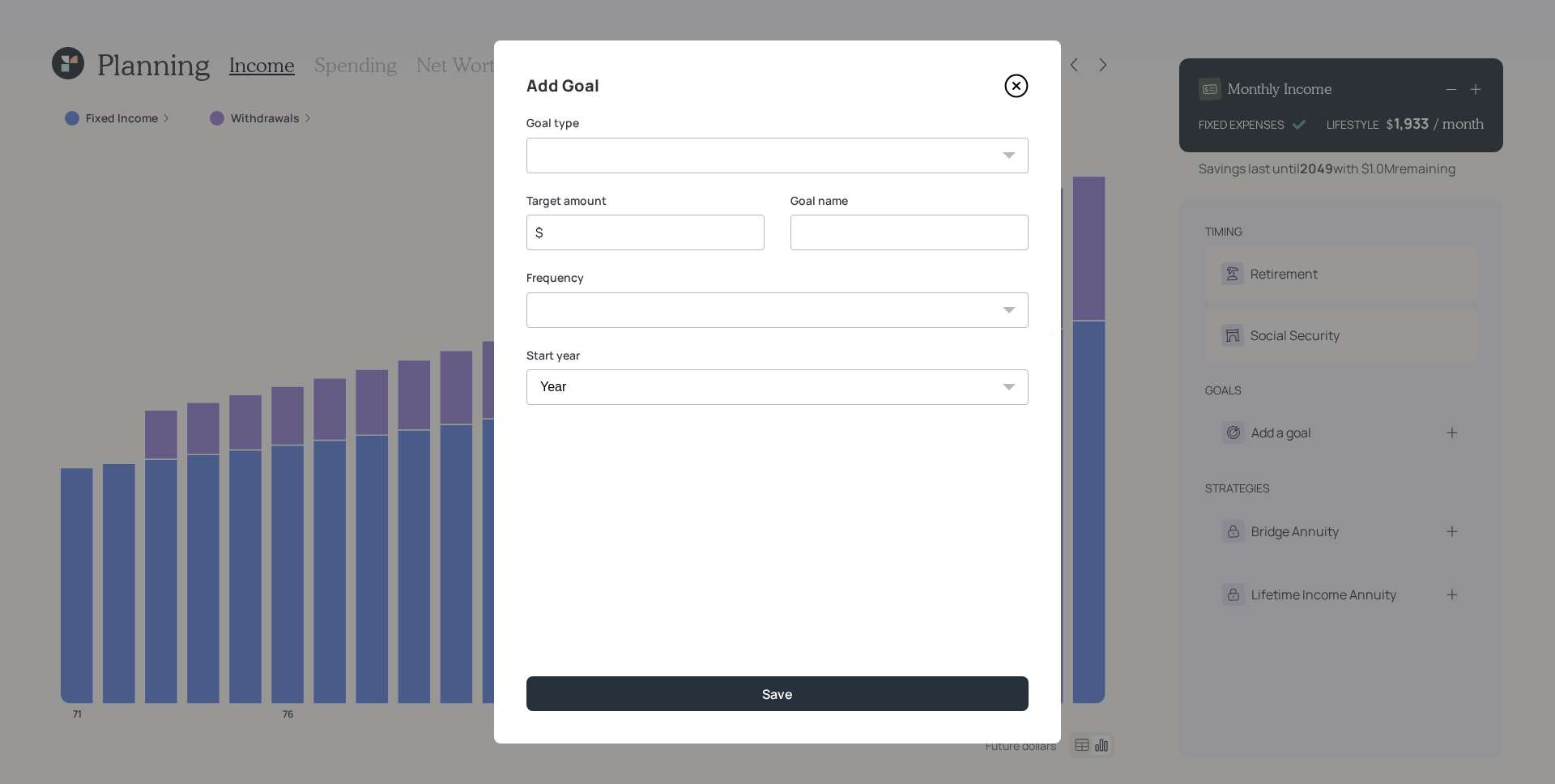
click at [1022, 86] on icon at bounding box center [1016, 86] width 24 height 24
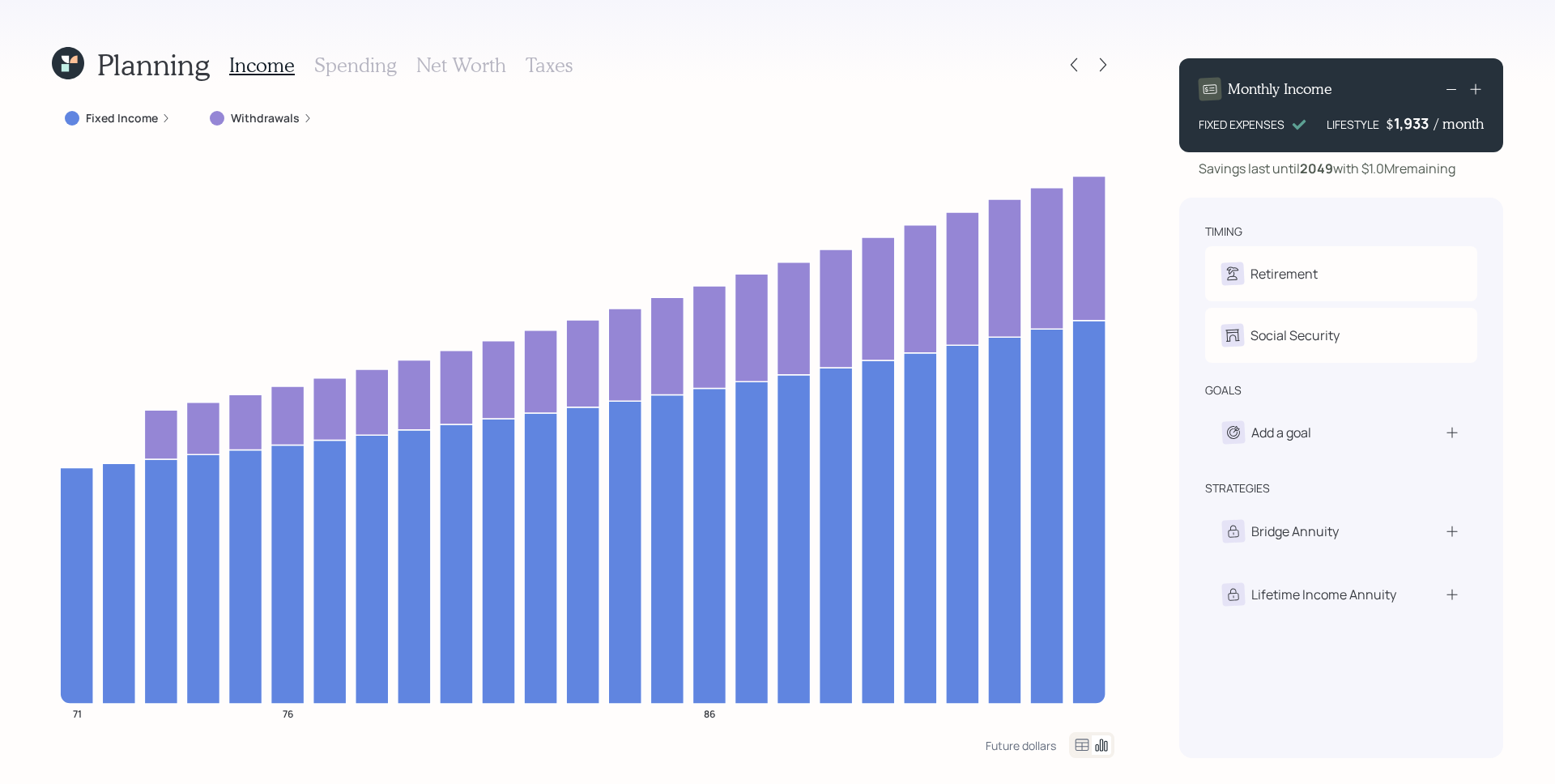
click at [351, 74] on h3 "Spending" at bounding box center [355, 65] width 82 height 23
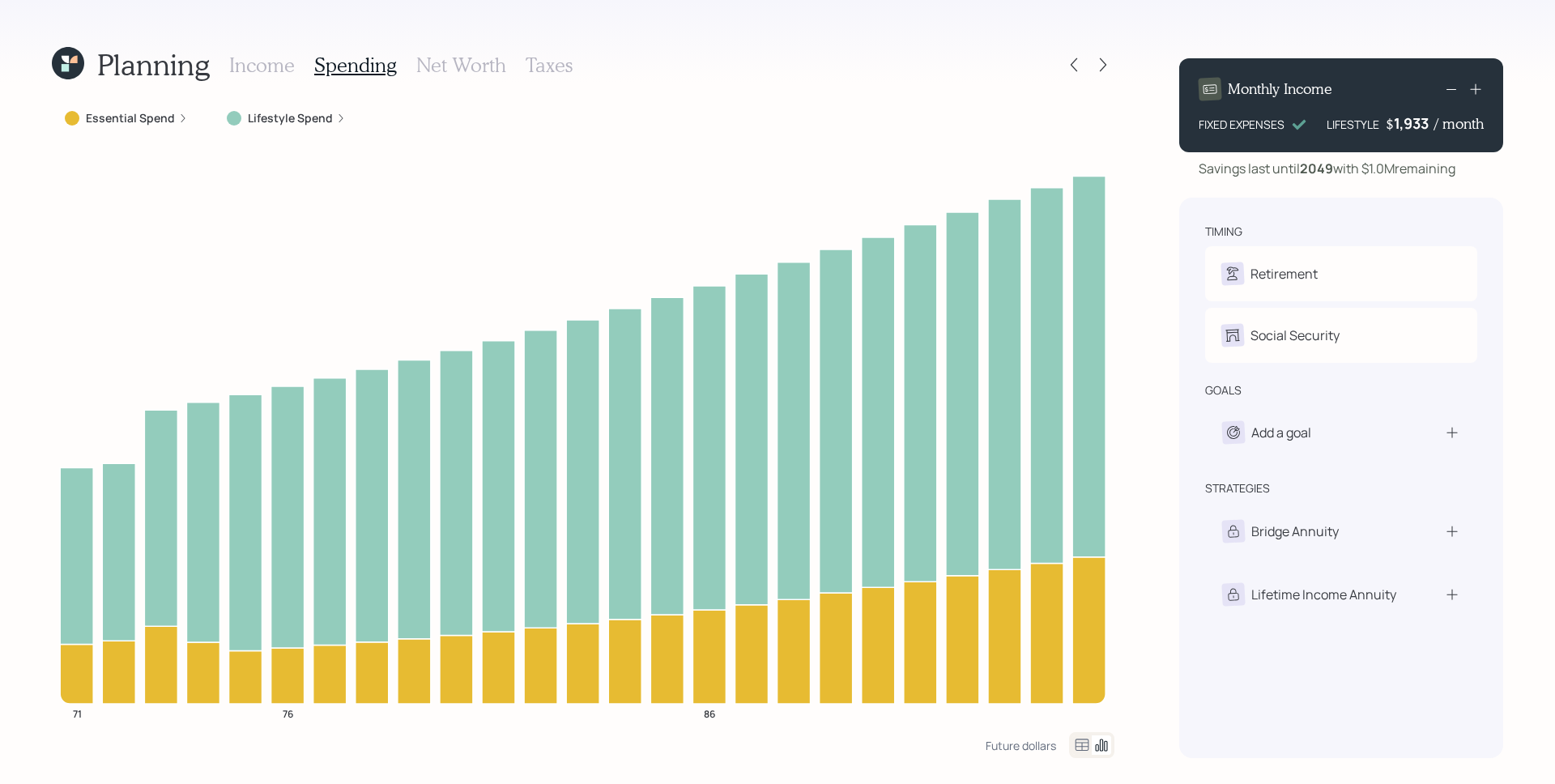
click at [309, 139] on div "Essential Spend Lifestyle Spend 71 76 86" at bounding box center [583, 417] width 1063 height 628
click at [312, 124] on label "Lifestyle Spend" at bounding box center [290, 118] width 85 height 17
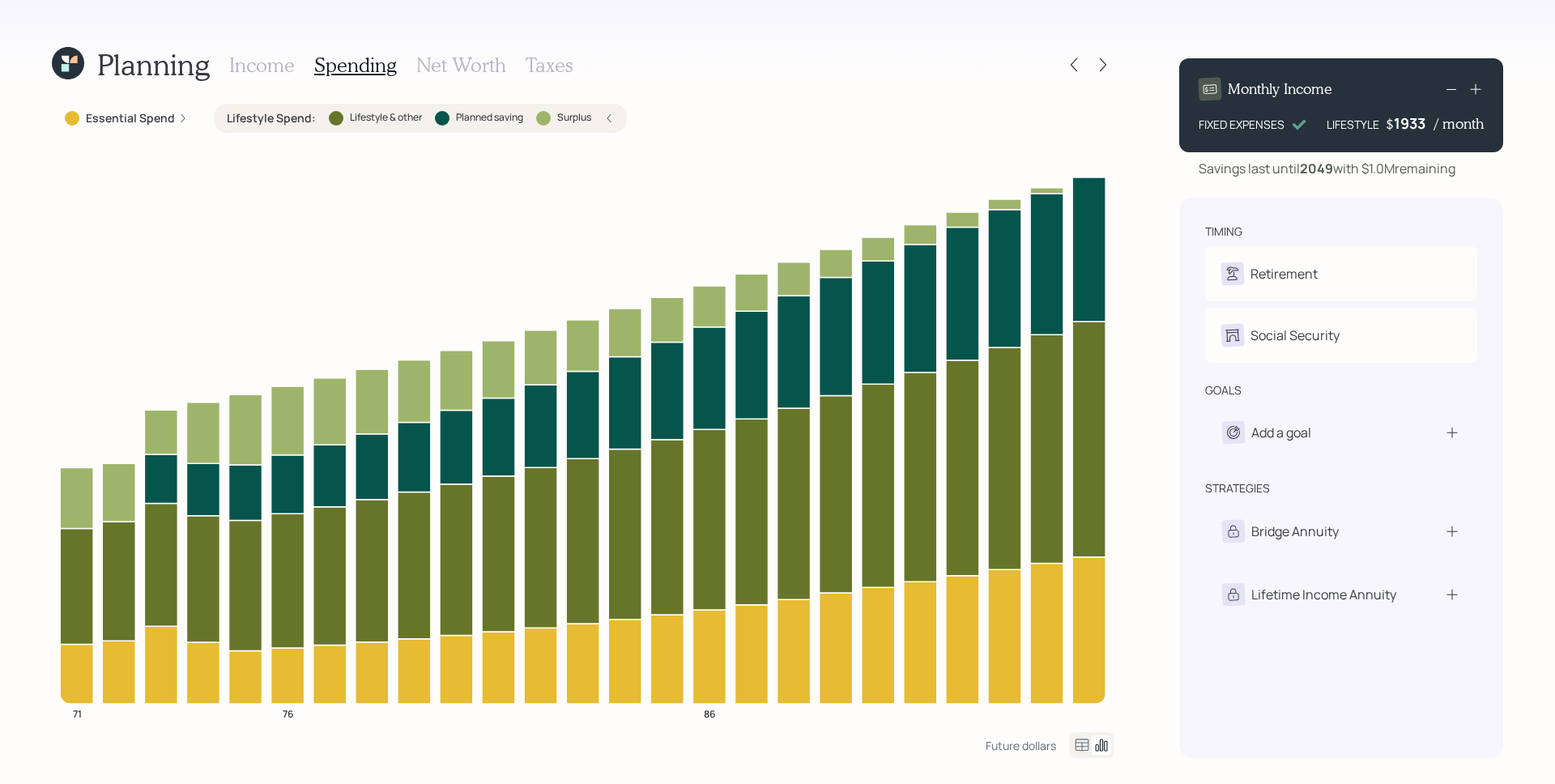
click at [1419, 128] on div "1933" at bounding box center [1415, 123] width 41 height 19
click at [1403, 180] on div "Monthly Income FIXED EXPENSES LIFESTYLE $ 3300 / month Savings last until [DATE…" at bounding box center [1341, 402] width 324 height 713
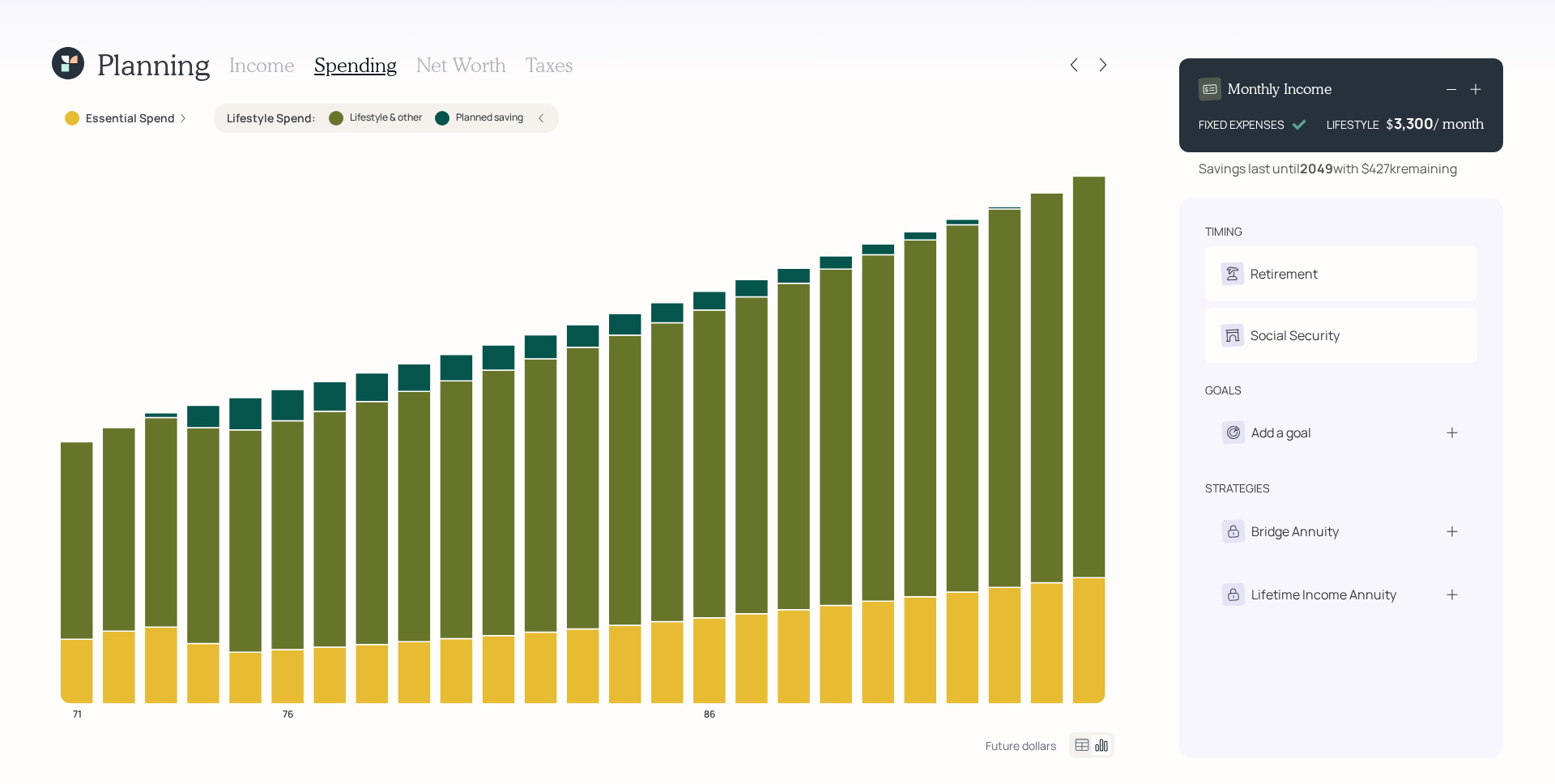
click at [266, 57] on h3 "Income" at bounding box center [261, 65] width 66 height 23
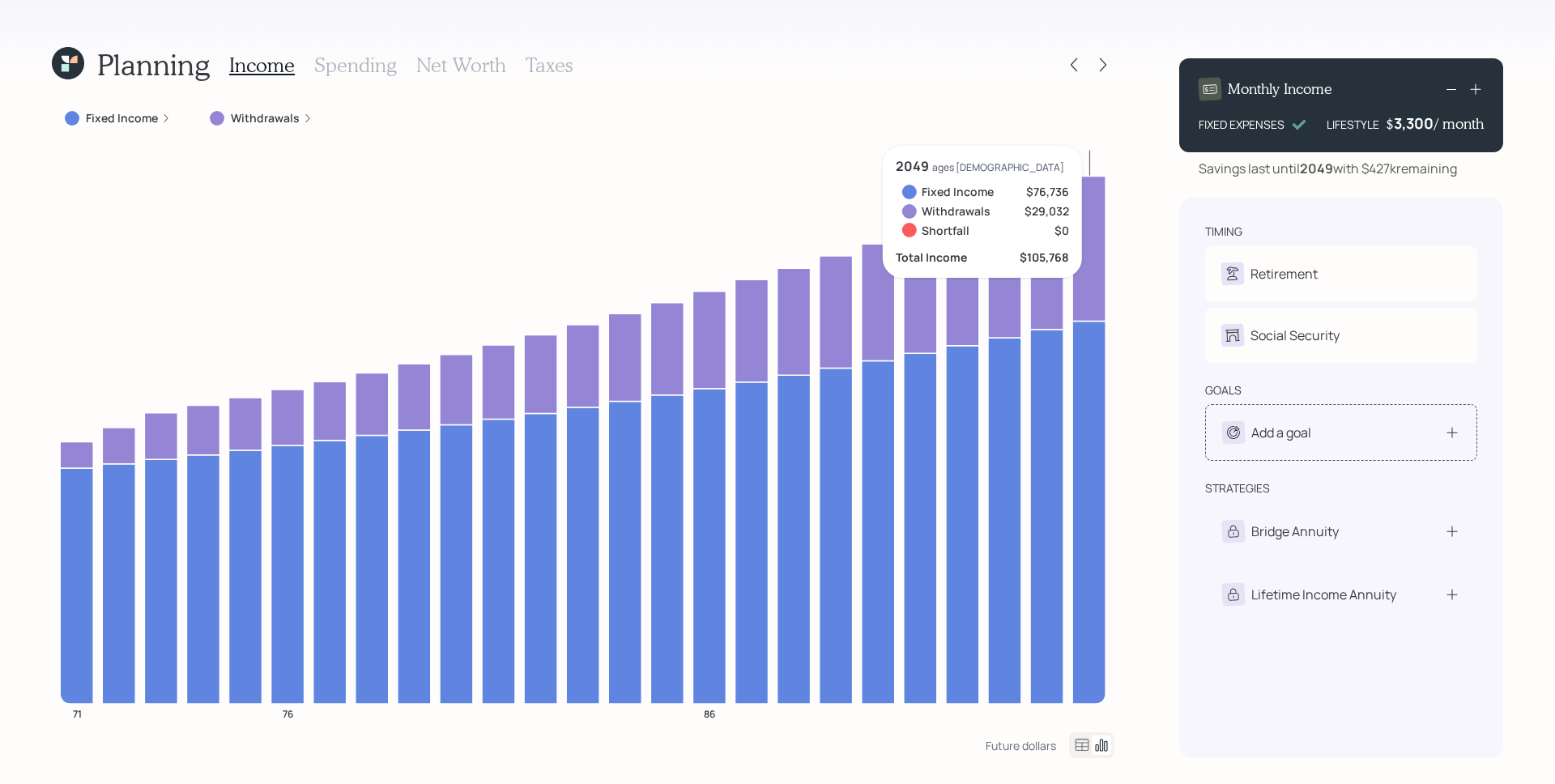
click at [1324, 440] on div "Add a goal" at bounding box center [1342, 432] width 238 height 23
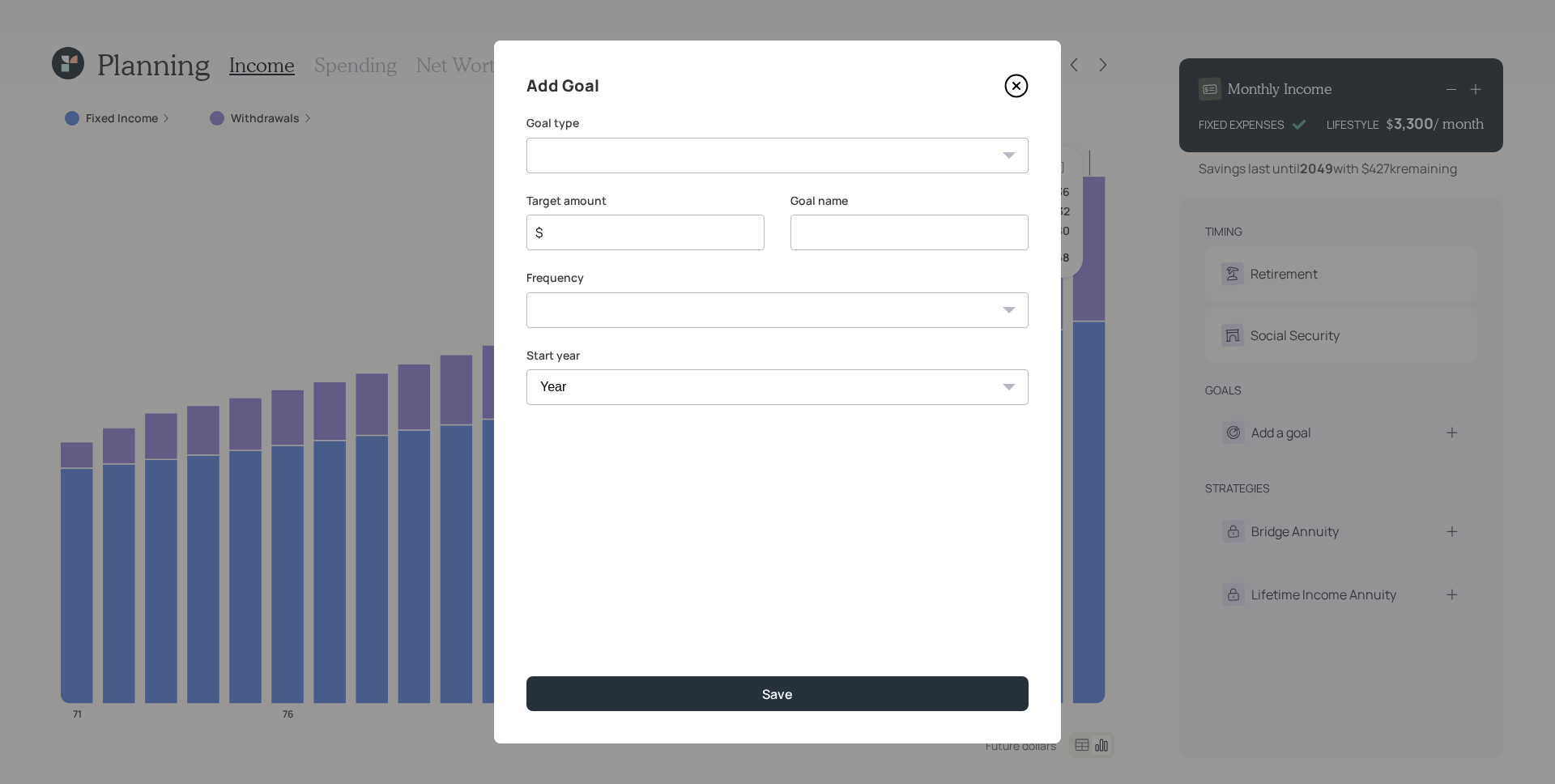
click at [612, 130] on label "Goal type" at bounding box center [778, 123] width 503 height 17
click at [638, 168] on select "Create an emergency fund Donate to charity Purchase a home Make a purchase Supp…" at bounding box center [778, 155] width 503 height 36
select select "other"
click at [527, 138] on select "Create an emergency fund Donate to charity Purchase a home Make a purchase Supp…" at bounding box center [778, 155] width 503 height 36
click at [864, 230] on input "Other" at bounding box center [910, 232] width 238 height 36
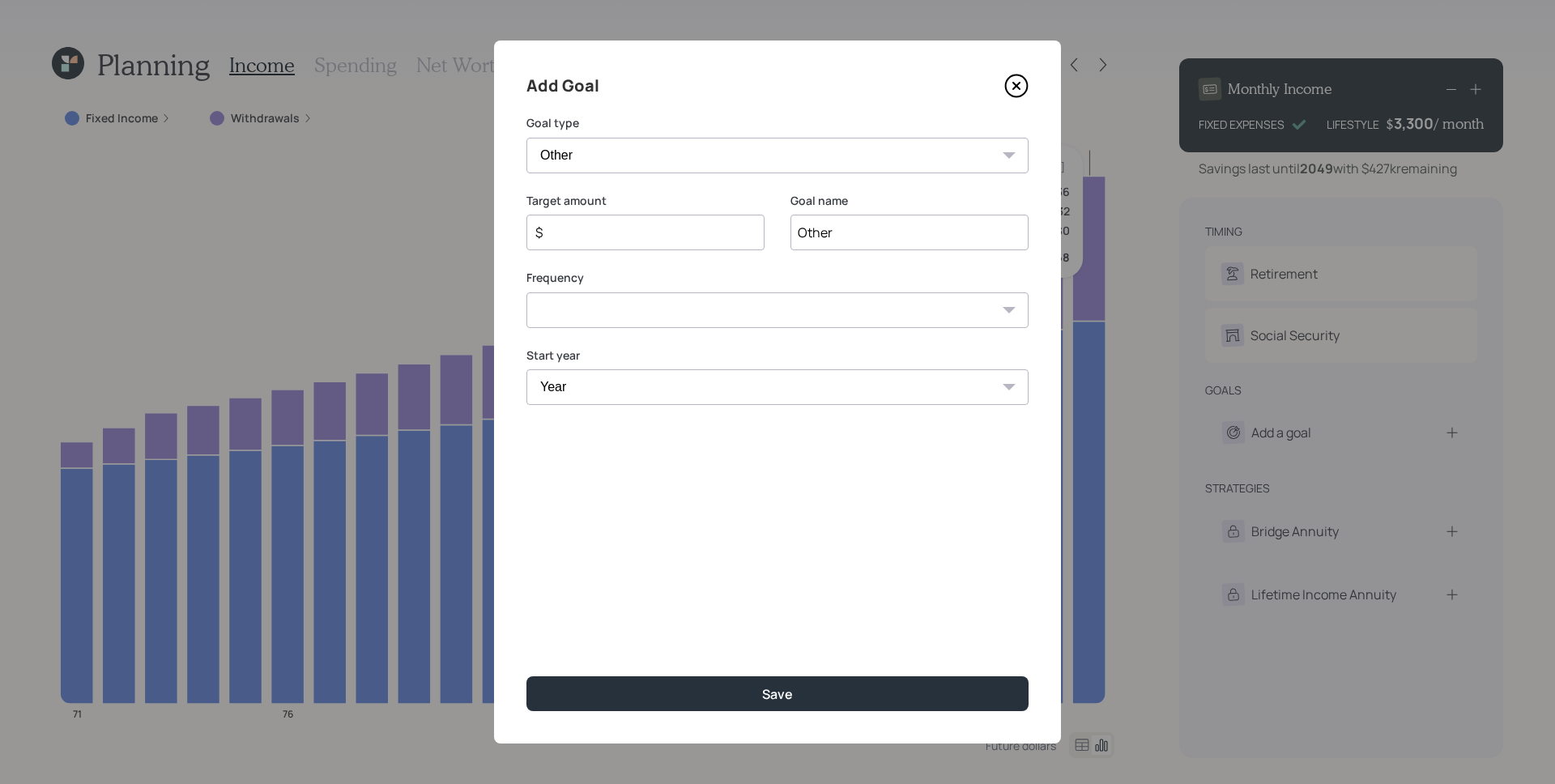
click at [862, 230] on input "Other" at bounding box center [910, 232] width 238 height 36
type input "Income"
click at [590, 233] on input "$" at bounding box center [639, 232] width 211 height 19
type input "$ 10,000"
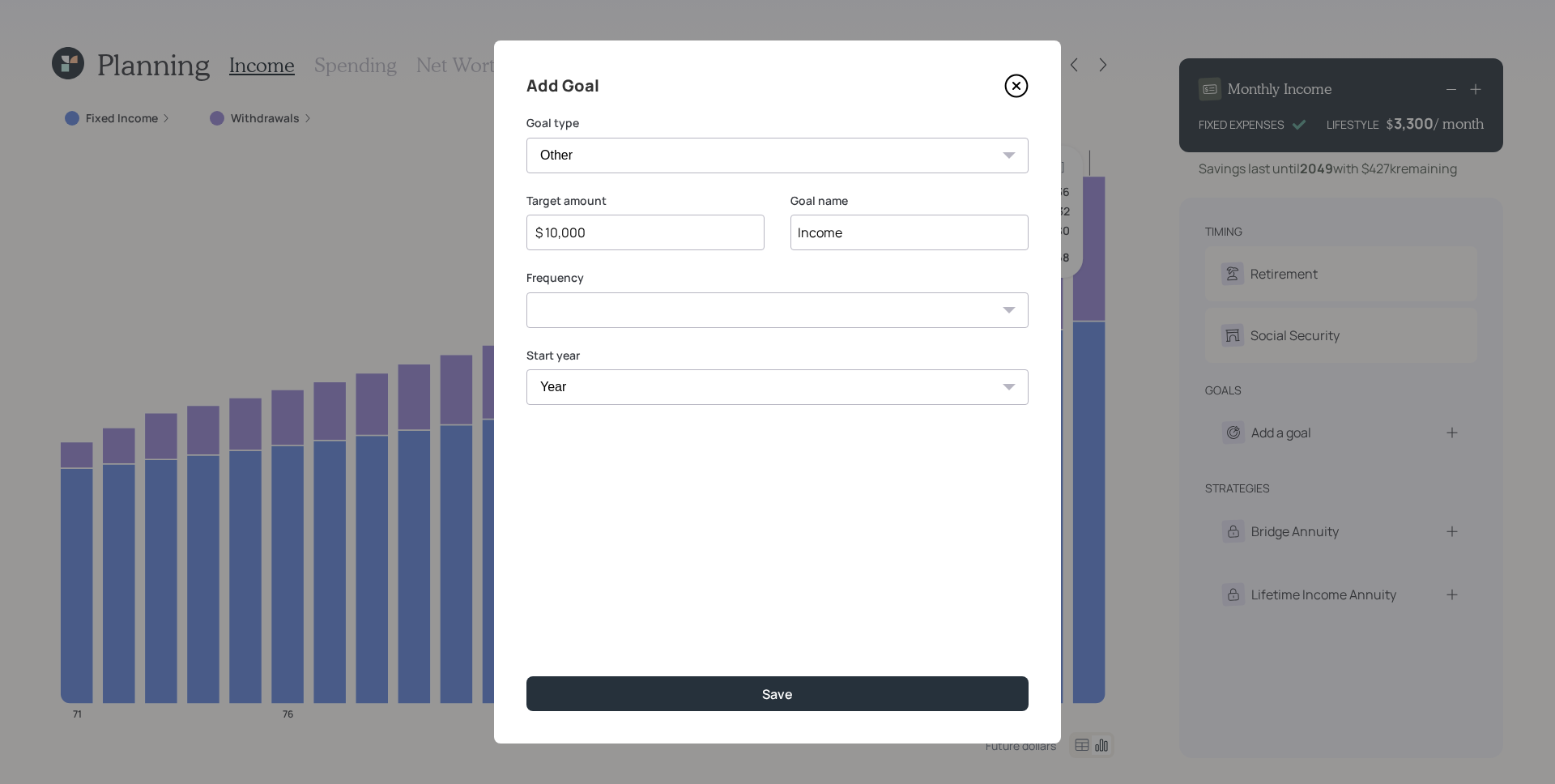
select select "1"
click at [527, 292] on select "One time Every 1 year Every 2 years Every 3 years Every 4 years Every 5 years E…" at bounding box center [778, 309] width 503 height 36
click at [621, 387] on select "Year [DATE] 2026 2027 2028 2029 2030 2031 2032 2033 2034 2035 2036 2037 2038 20…" at bounding box center [646, 387] width 238 height 36
select select "2025"
click at [527, 369] on select "Year [DATE] 2026 2027 2028 2029 2030 2031 2032 2033 2034 2035 2036 2037 2038 20…" at bounding box center [646, 387] width 238 height 36
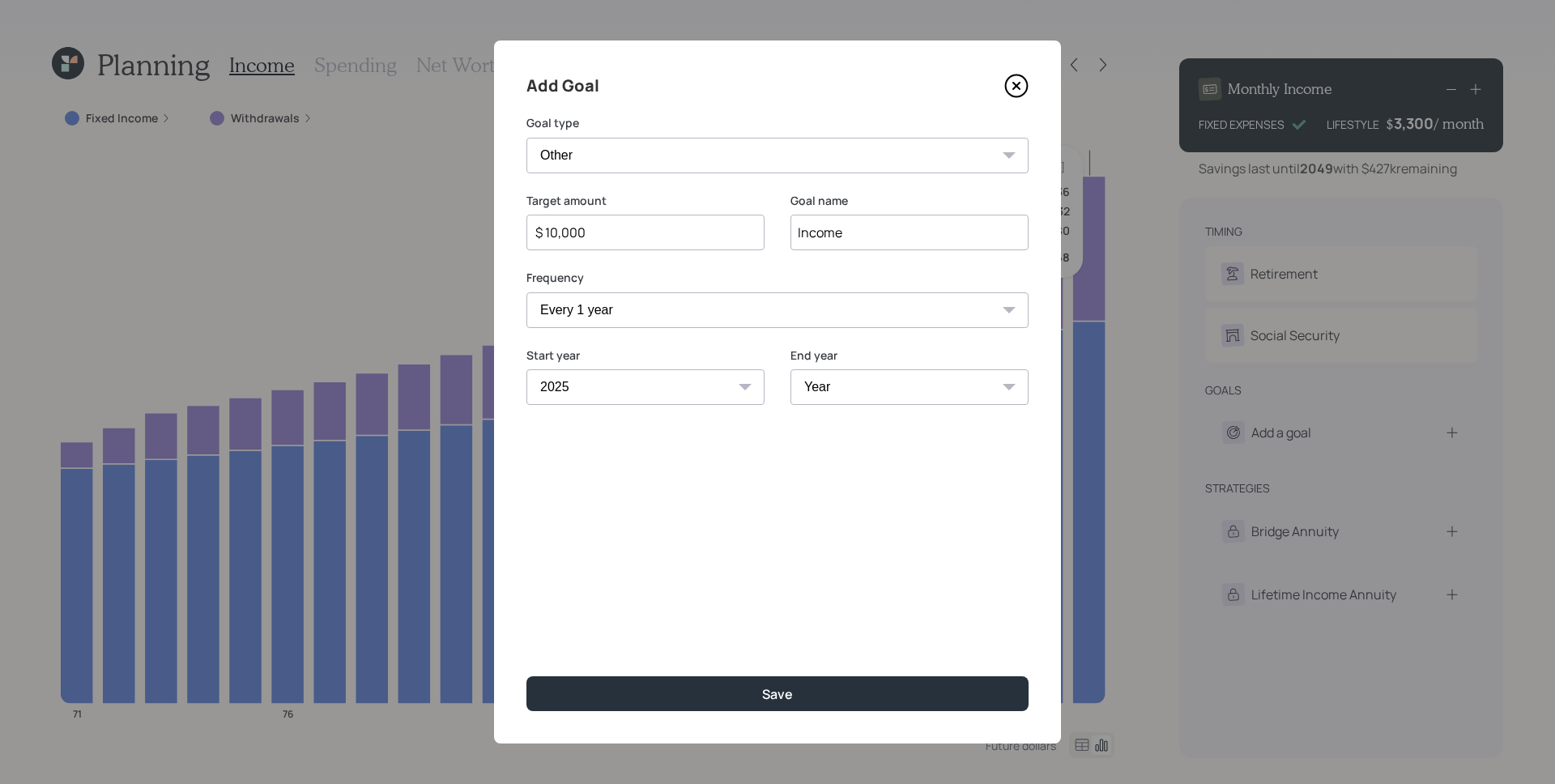
click at [898, 394] on select "Year [DATE] 2026 2027 2028 2029 2030 2031 2032 2033 2034 2035 2036 2037 2038 20…" at bounding box center [910, 387] width 238 height 36
select select "2048"
click at [791, 369] on select "Year [DATE] 2026 2027 2028 2029 2030 2031 2032 2033 2034 2035 2036 2037 2038 20…" at bounding box center [910, 387] width 238 height 36
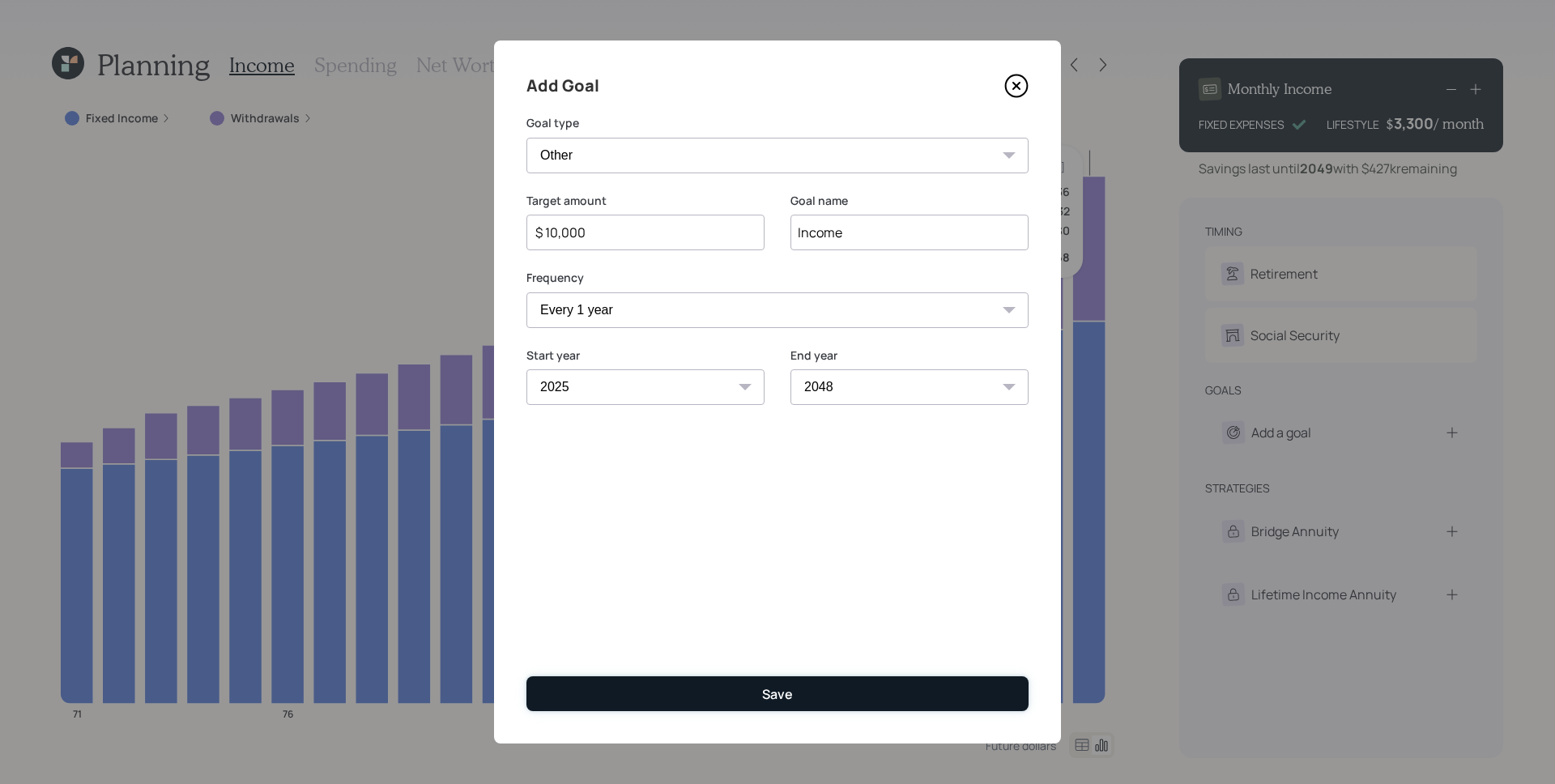
click at [825, 705] on button "Save" at bounding box center [778, 694] width 503 height 35
type input "$"
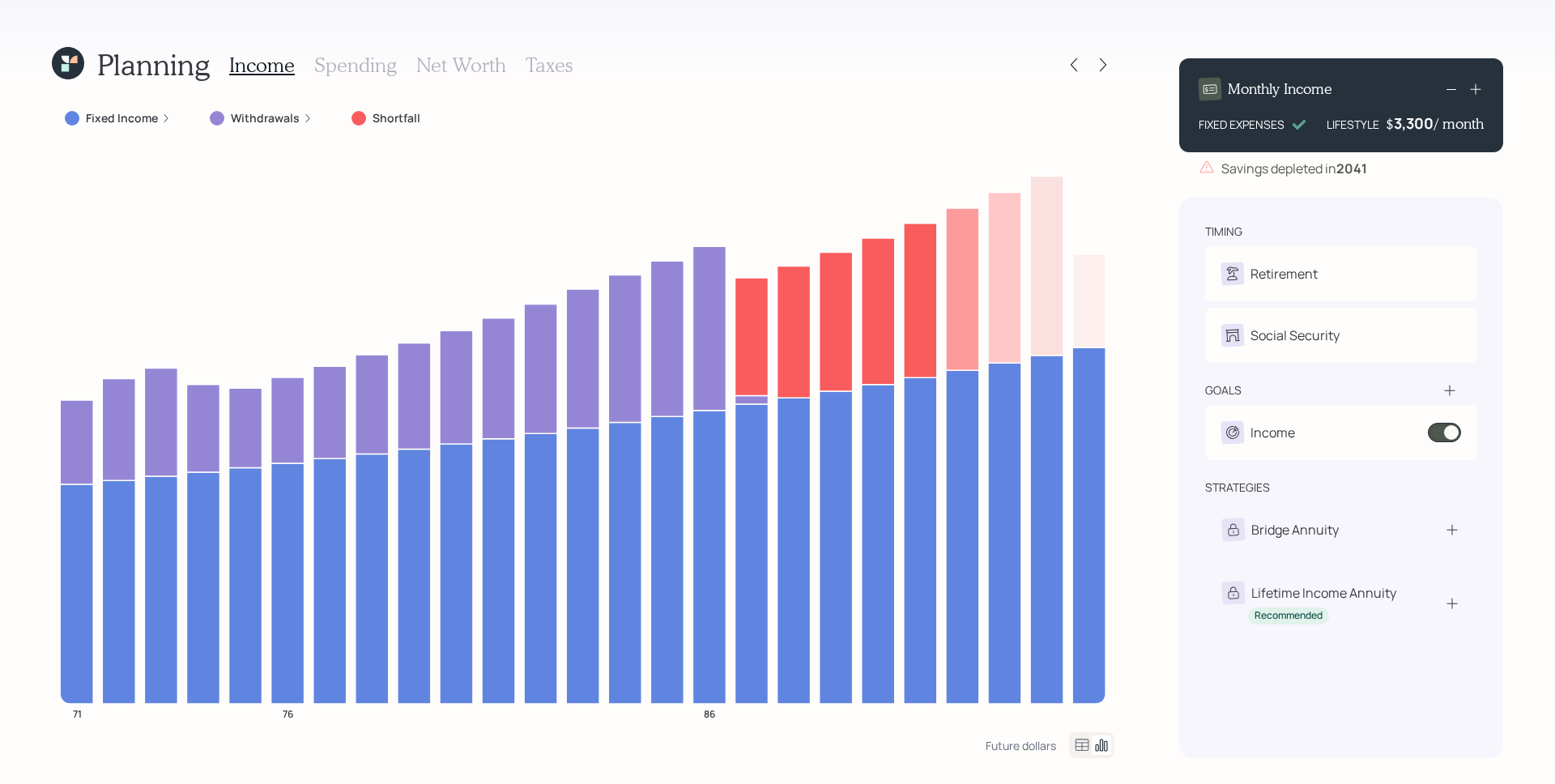
click at [285, 127] on div "Withdrawals" at bounding box center [261, 118] width 128 height 30
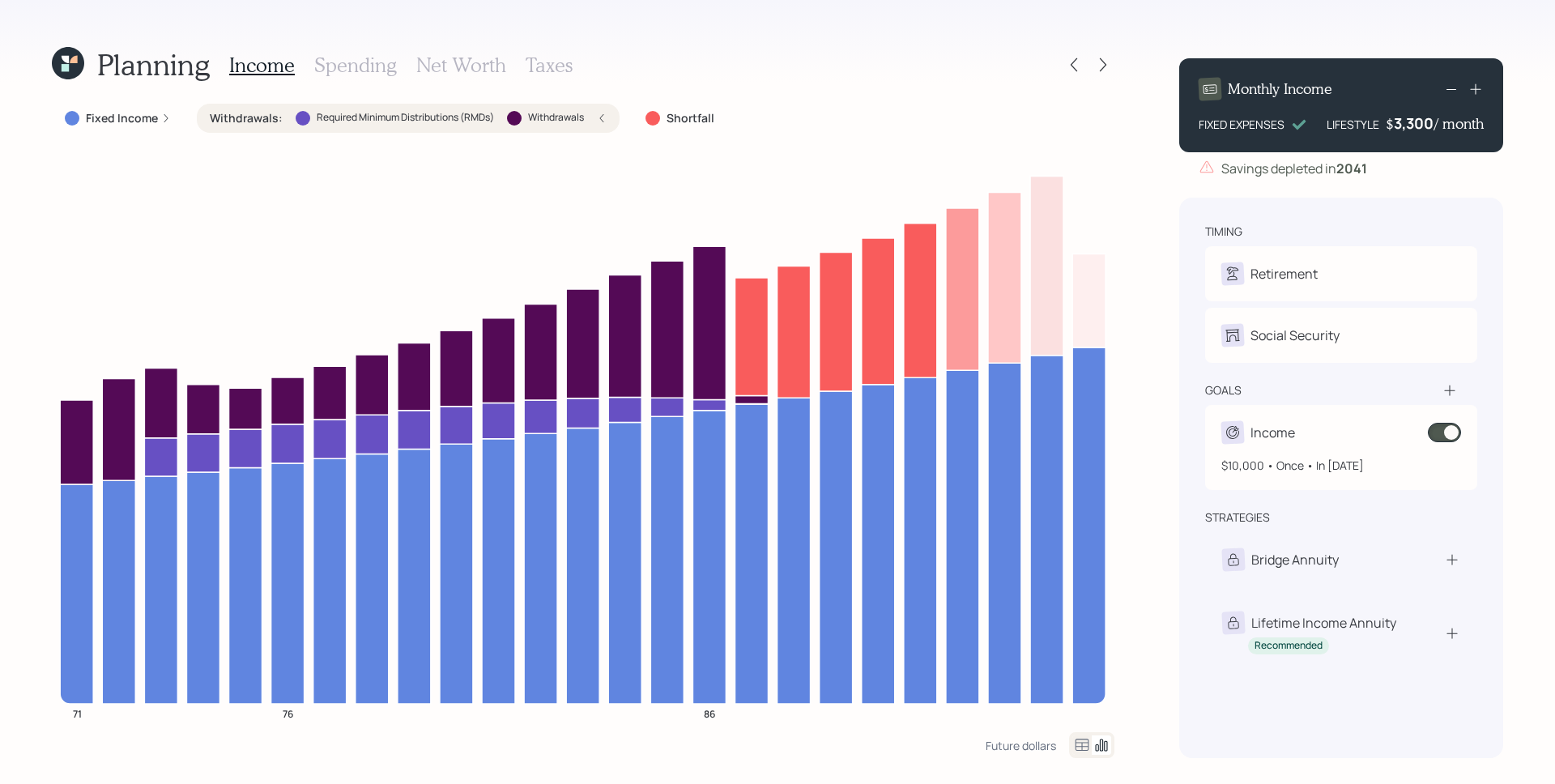
click at [1325, 414] on div "Income $10,000 • Once • In [DATE]" at bounding box center [1342, 447] width 273 height 85
select select "1"
select select "2048"
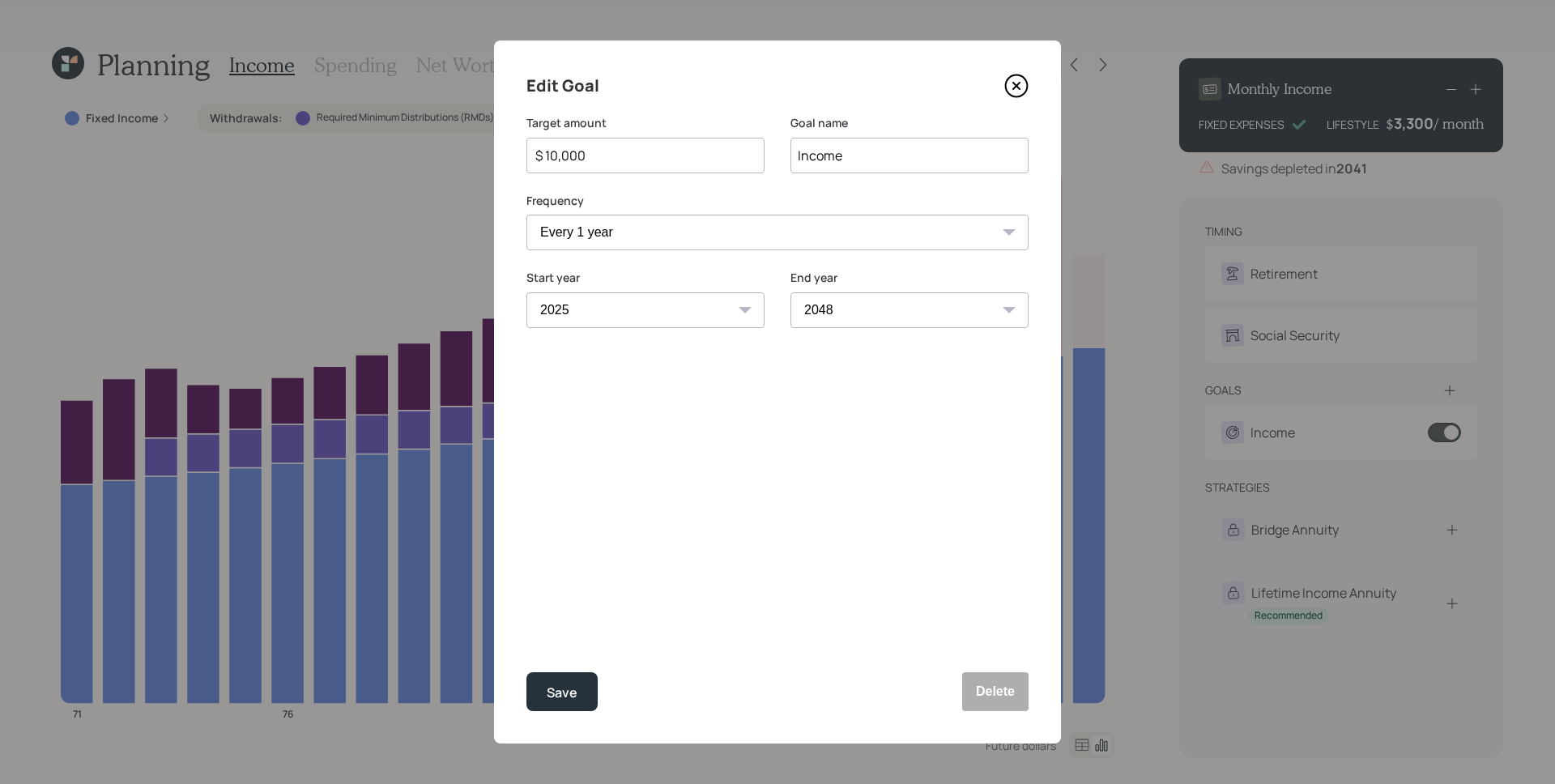
drag, startPoint x: 628, startPoint y: 161, endPoint x: 551, endPoint y: 153, distance: 77.4
click at [551, 153] on input "$ 10,000" at bounding box center [639, 155] width 211 height 19
click at [527, 672] on button "Save" at bounding box center [562, 692] width 71 height 39
type input "$ 10,000"
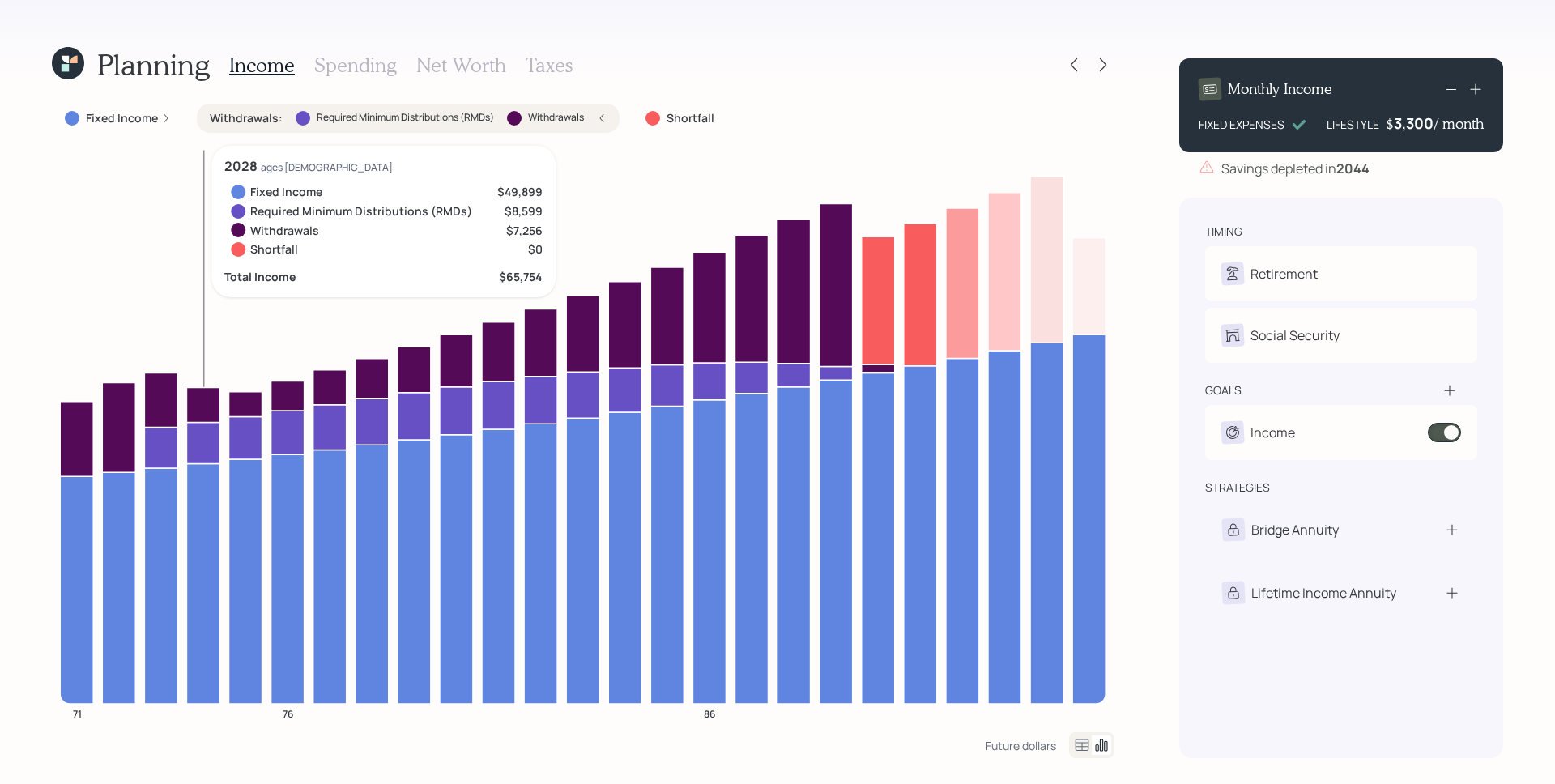
click at [338, 69] on h3 "Spending" at bounding box center [355, 65] width 82 height 23
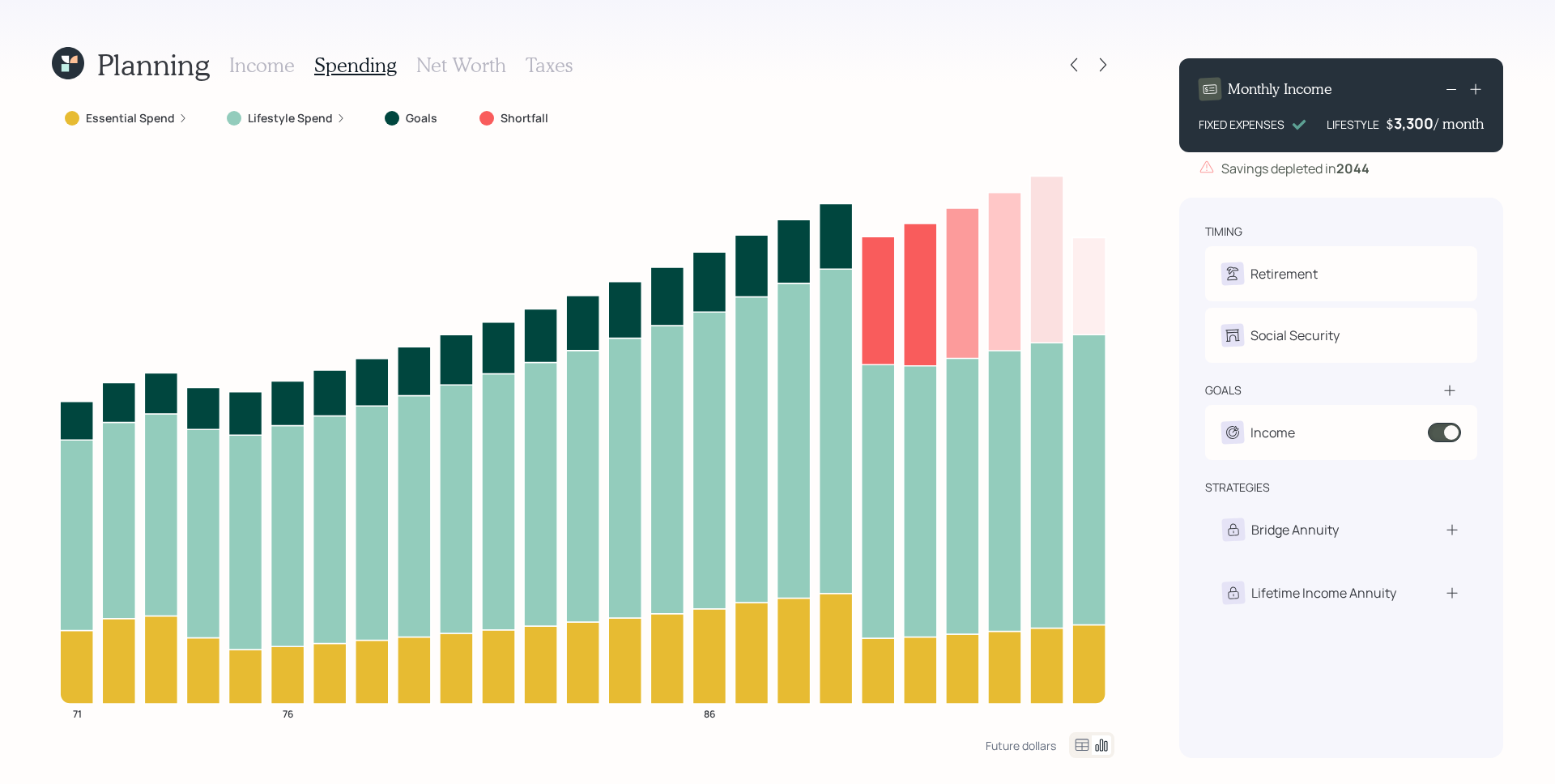
click at [181, 117] on icon at bounding box center [183, 118] width 10 height 10
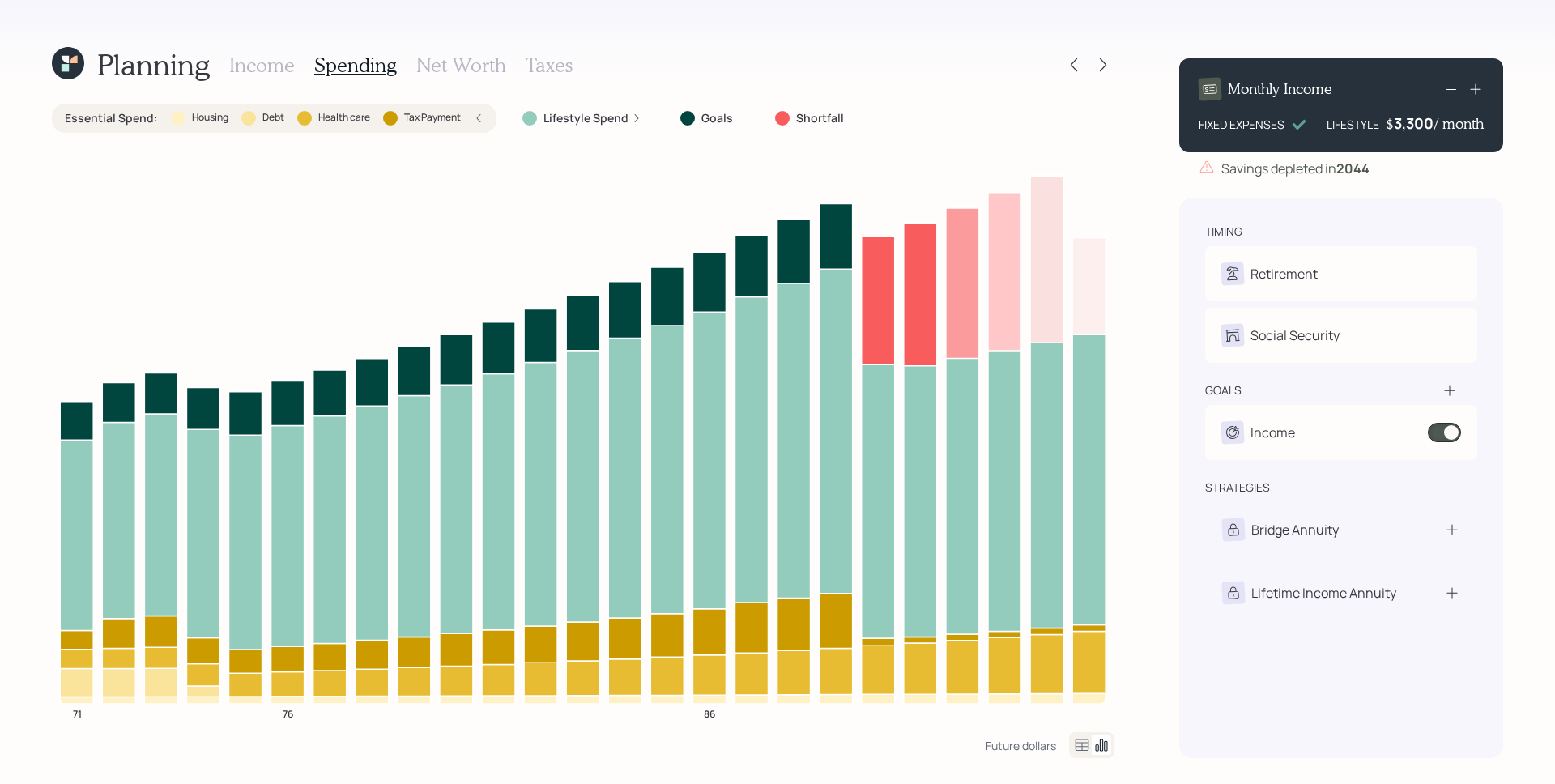
click at [265, 76] on div "Income Spending Net Worth Taxes" at bounding box center [401, 65] width 344 height 39
click at [266, 66] on h3 "Income" at bounding box center [261, 65] width 66 height 23
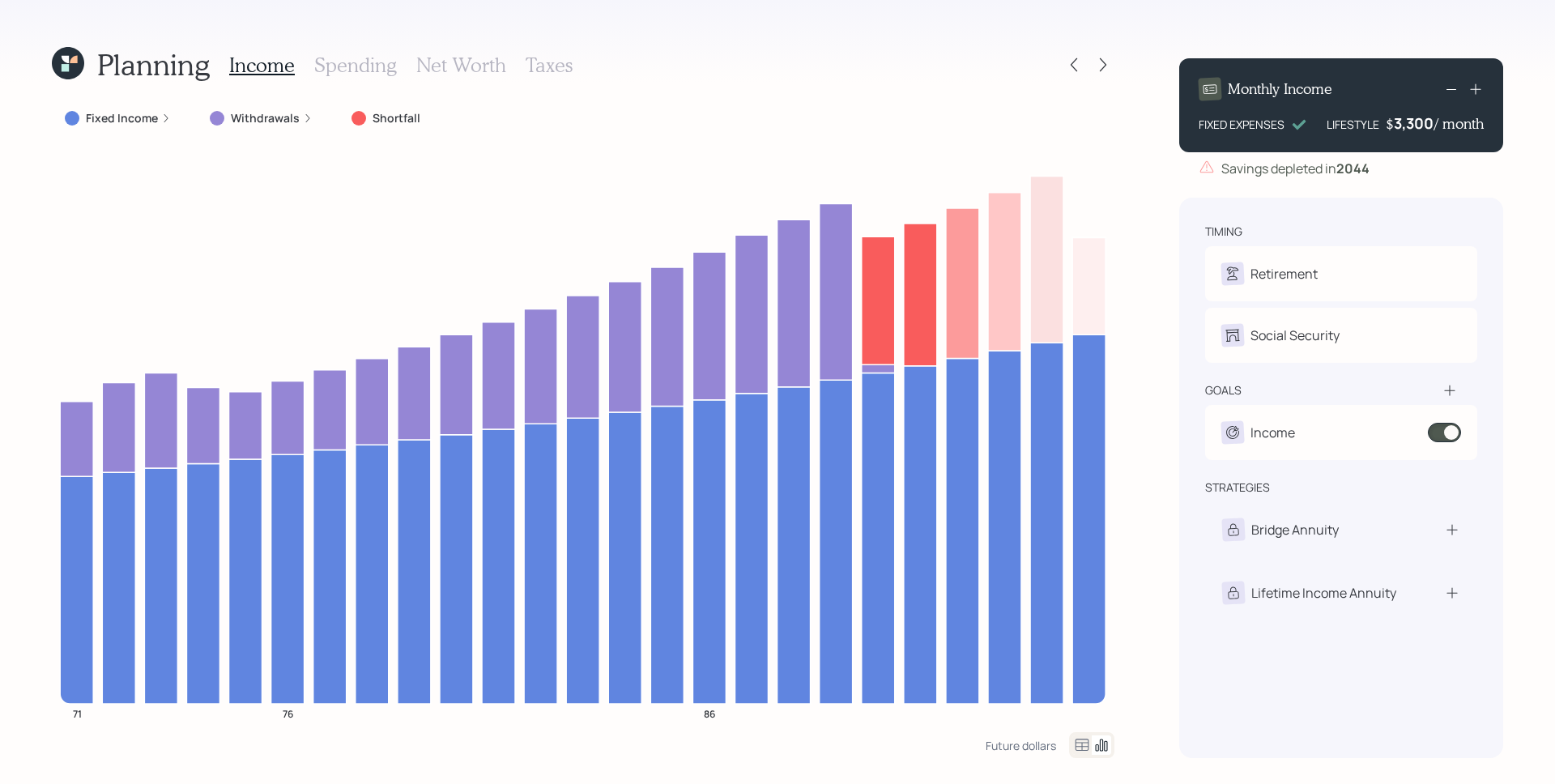
click at [259, 121] on label "Withdrawals" at bounding box center [265, 118] width 69 height 17
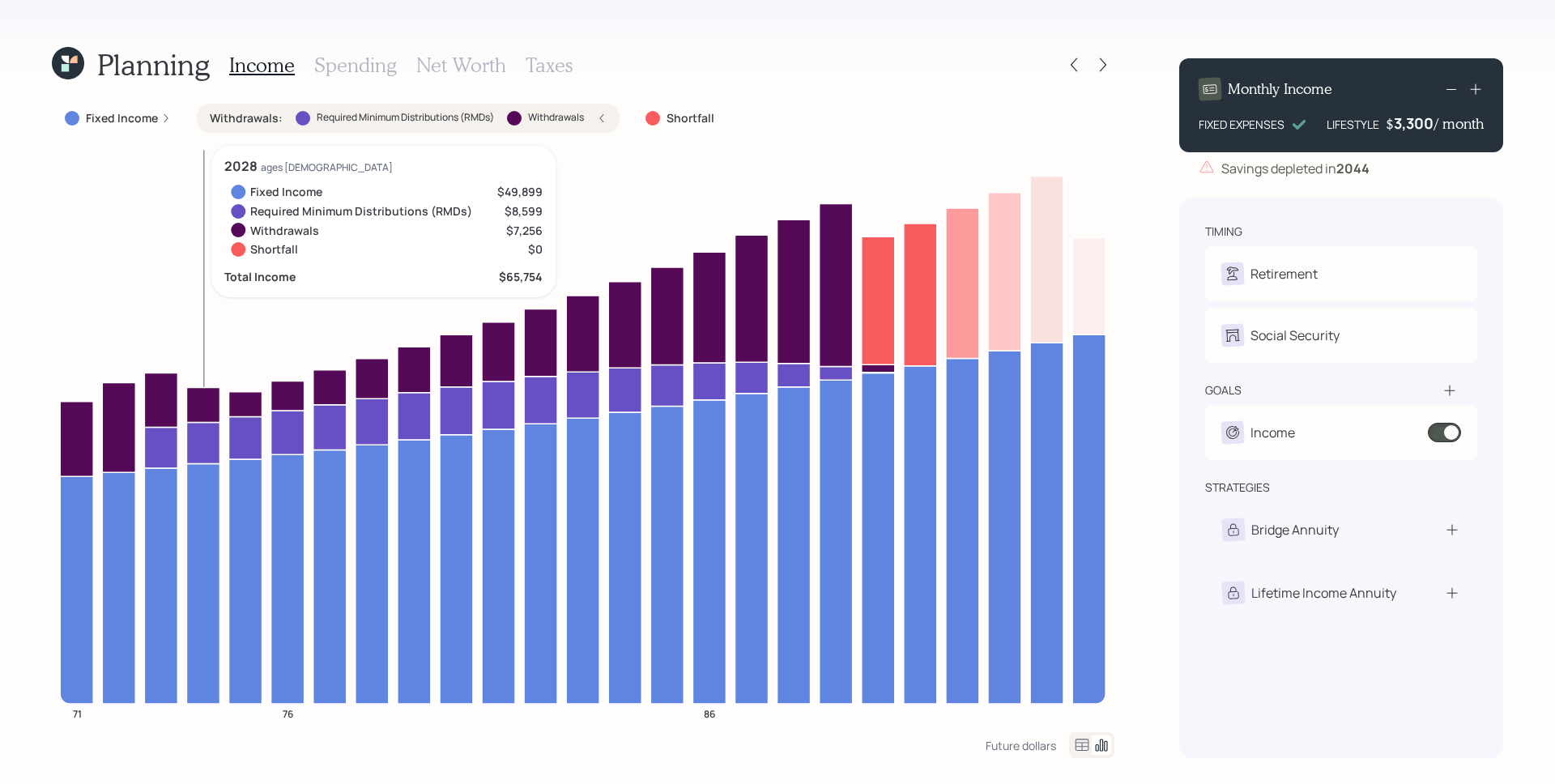
click at [199, 414] on icon at bounding box center [203, 404] width 33 height 35
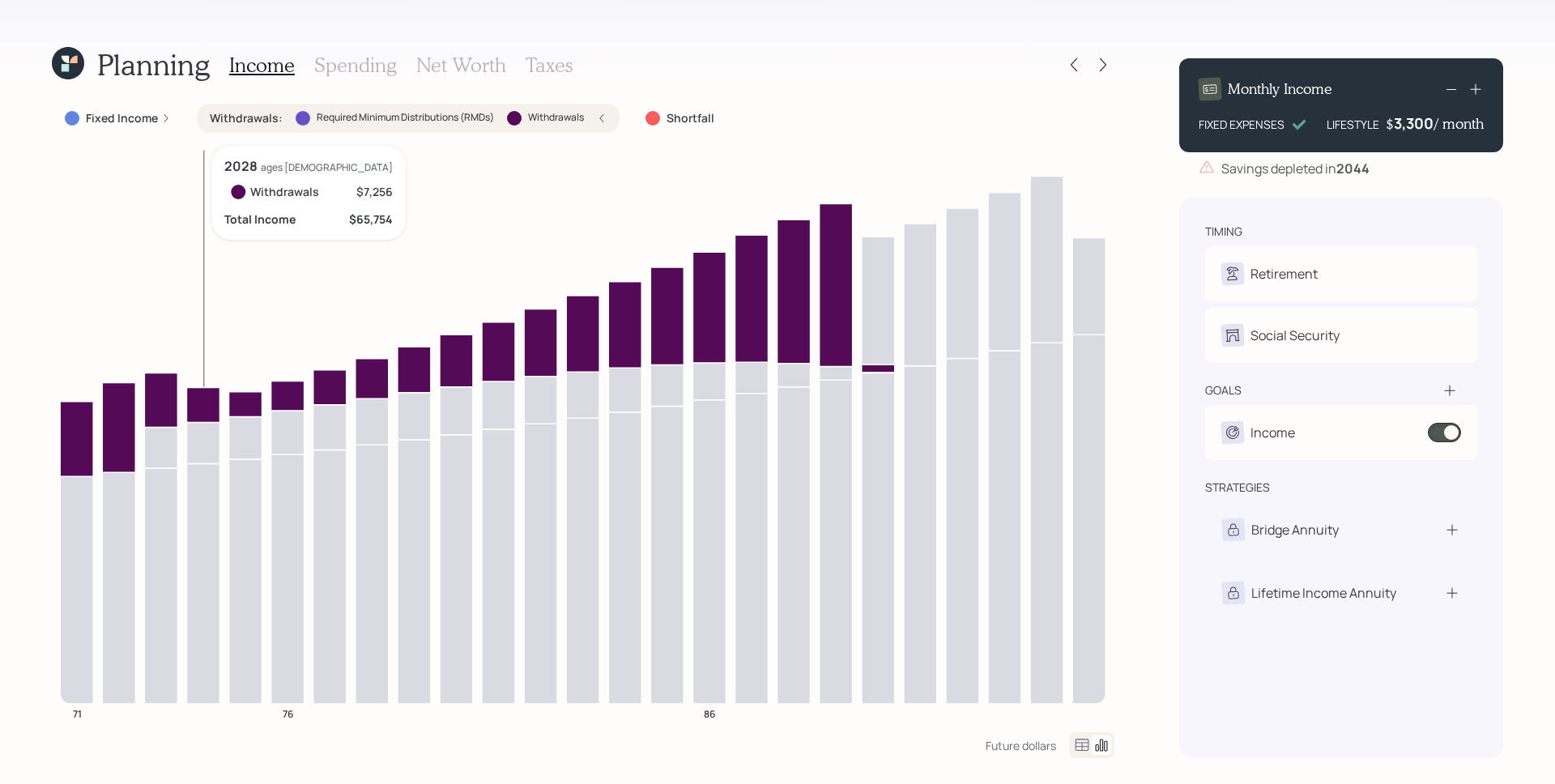
click at [200, 413] on icon at bounding box center [203, 404] width 33 height 35
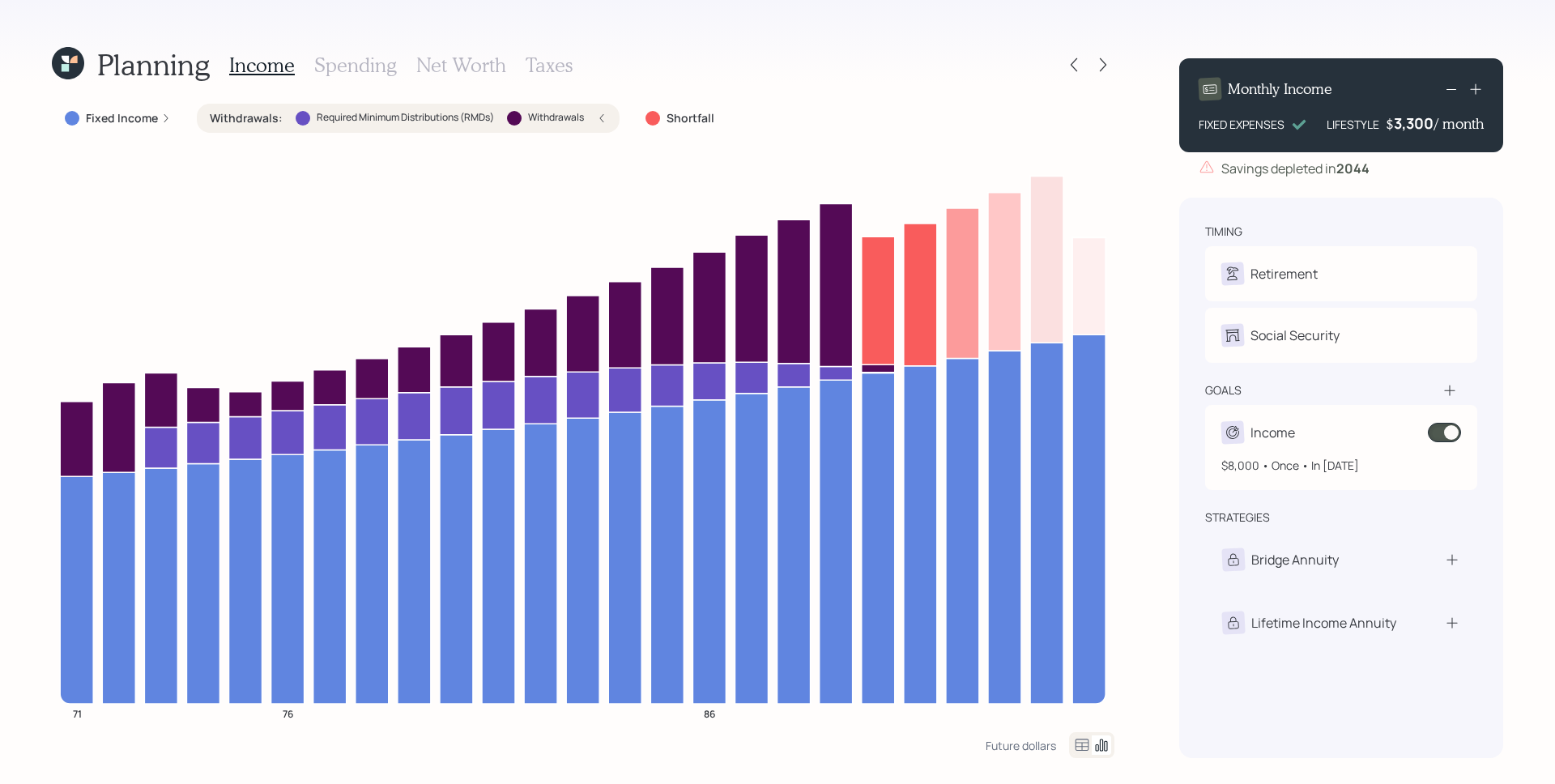
click at [1301, 437] on div "Income" at bounding box center [1342, 432] width 240 height 23
select select "1"
select select "2048"
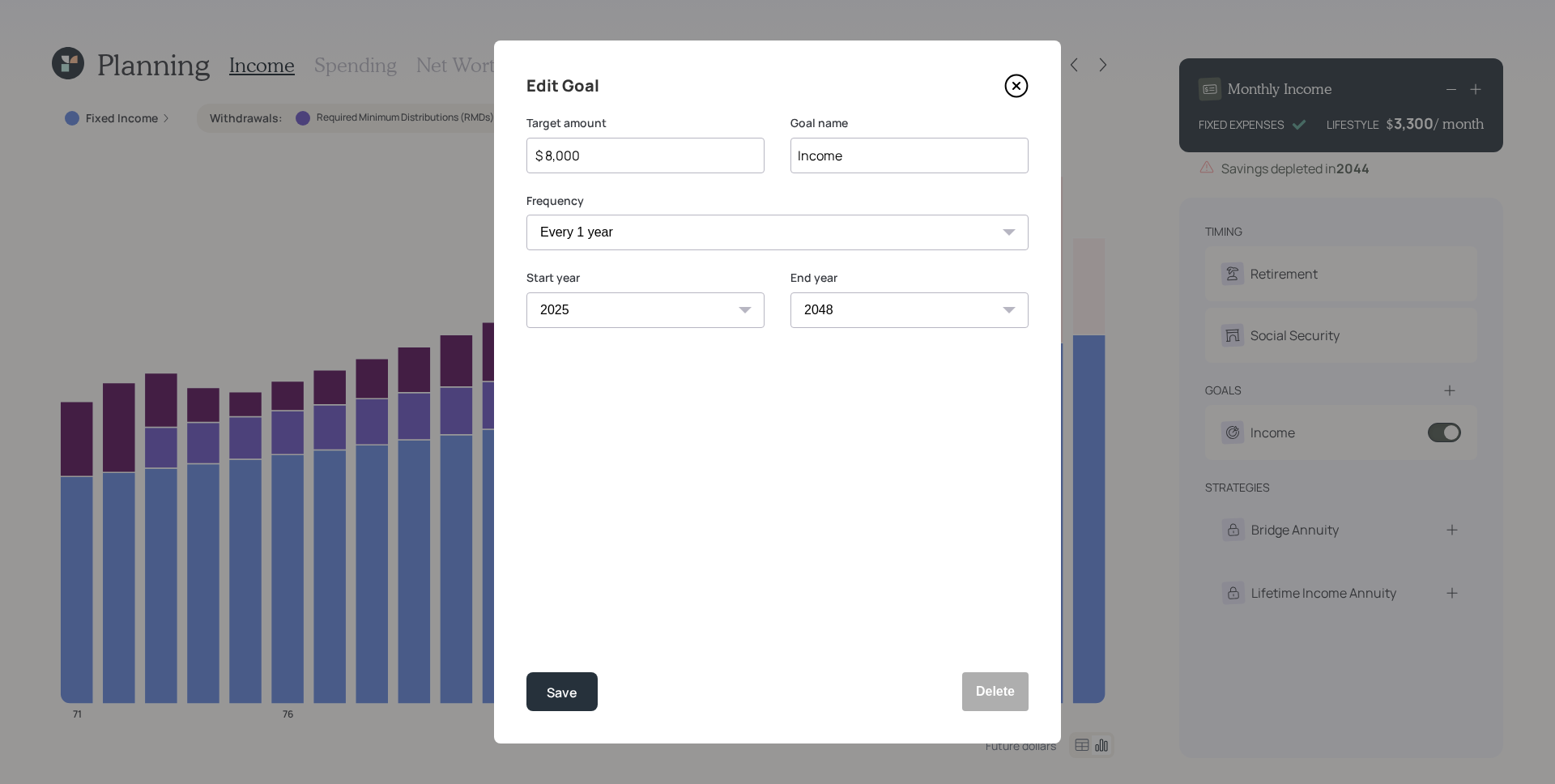
drag, startPoint x: 1020, startPoint y: 80, endPoint x: 1079, endPoint y: 182, distance: 117.8
click at [1020, 80] on icon at bounding box center [1016, 86] width 24 height 24
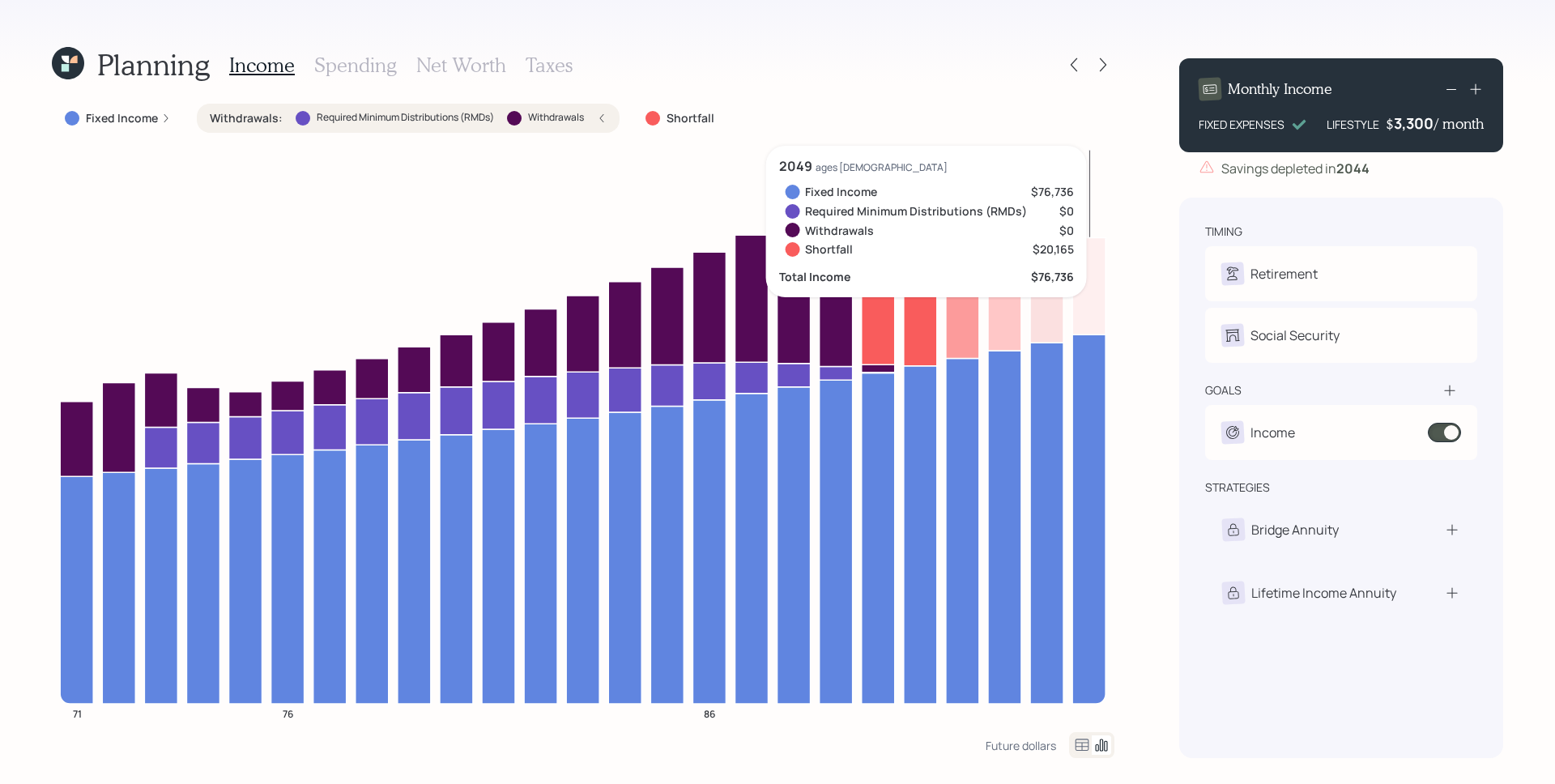
click at [1412, 124] on div "3,300" at bounding box center [1415, 123] width 41 height 19
click at [1414, 170] on div "Savings depleted in [DATE]" at bounding box center [1341, 168] width 324 height 19
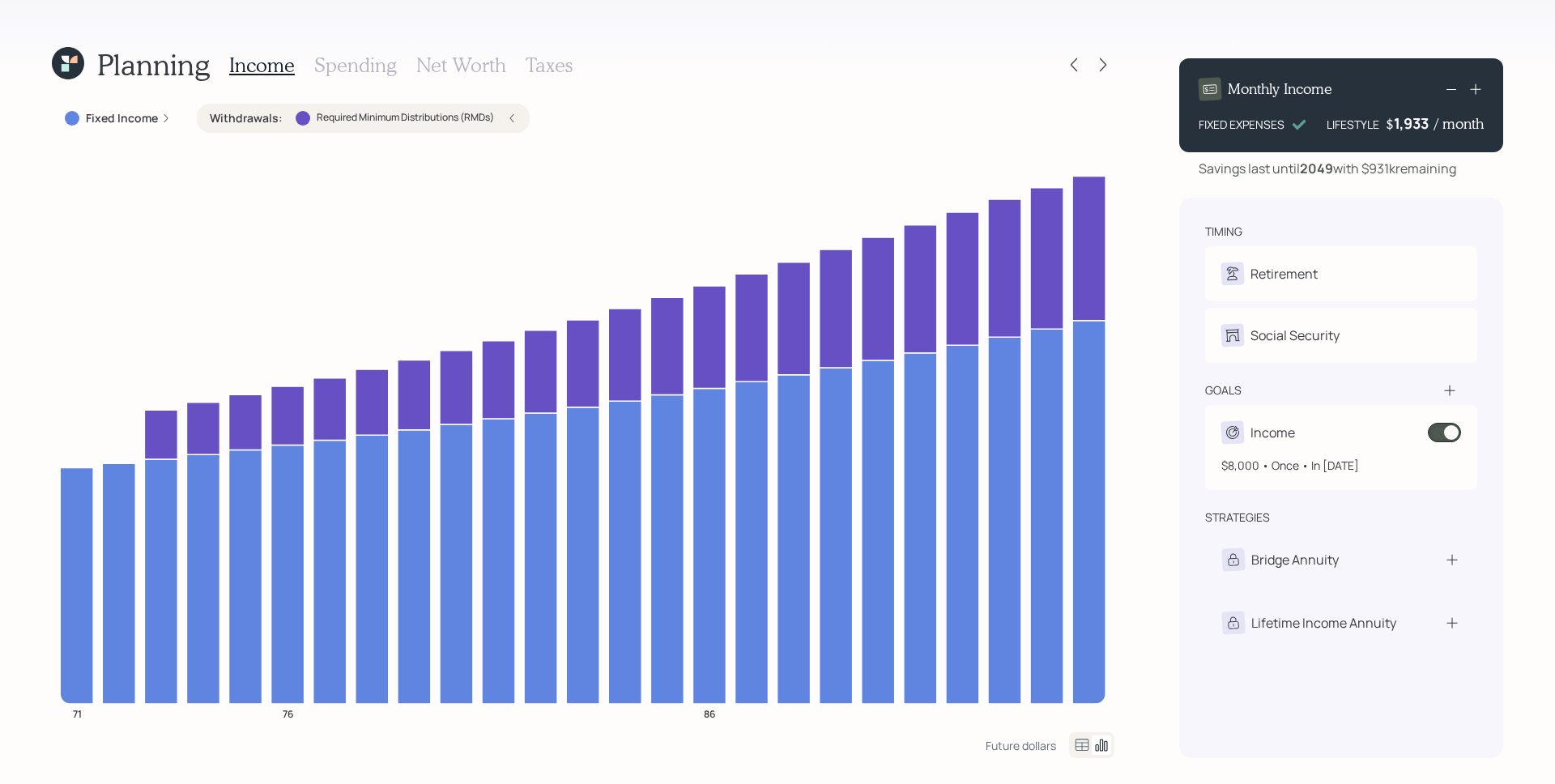
click at [1310, 443] on div "$8,000 • Once • In [DATE]" at bounding box center [1342, 458] width 240 height 30
select select "1"
select select "2048"
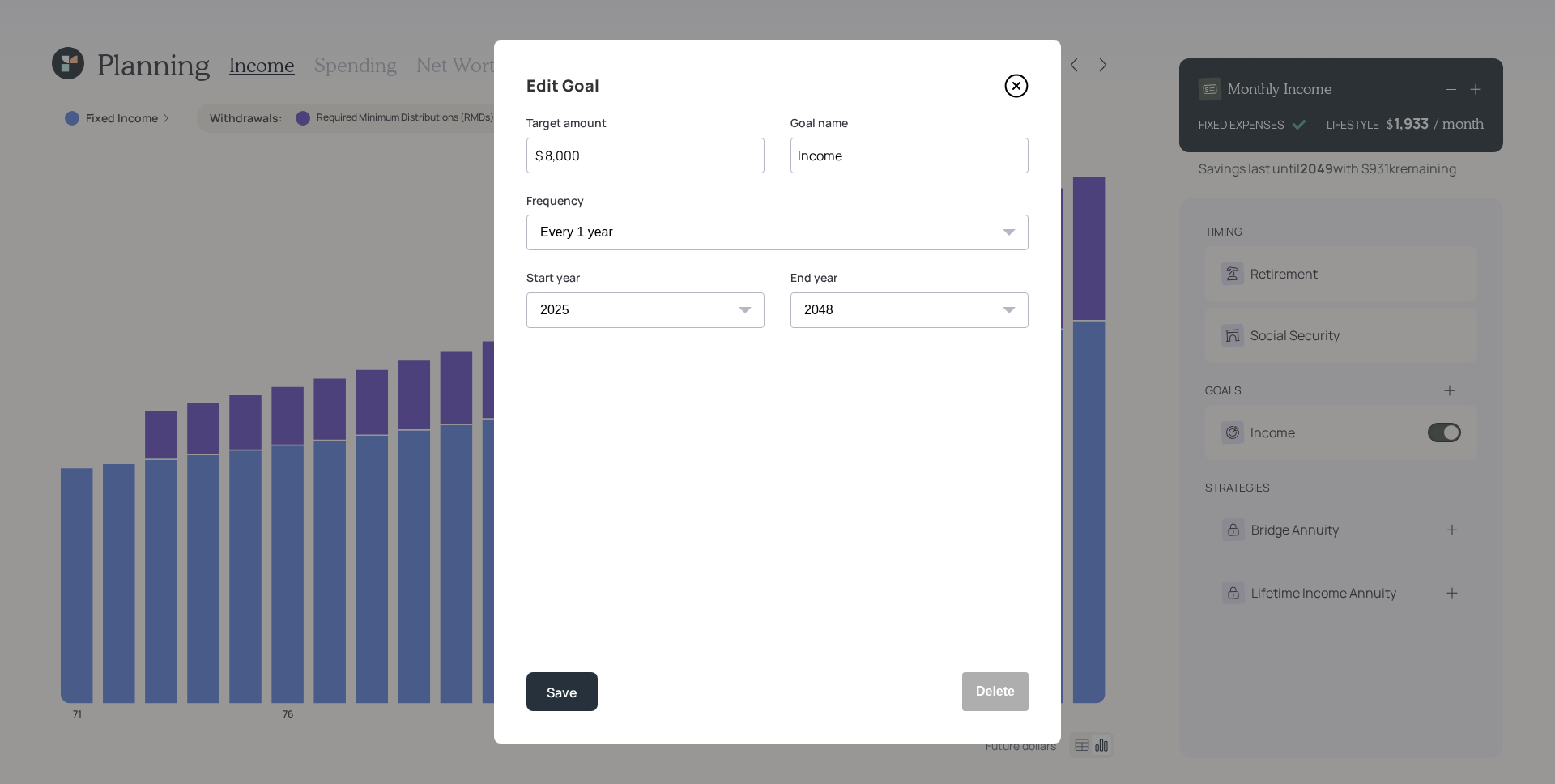
click at [604, 154] on input "$ 8,000" at bounding box center [639, 155] width 211 height 19
click at [527, 672] on button "Save" at bounding box center [562, 692] width 71 height 39
type input "$ 8,000"
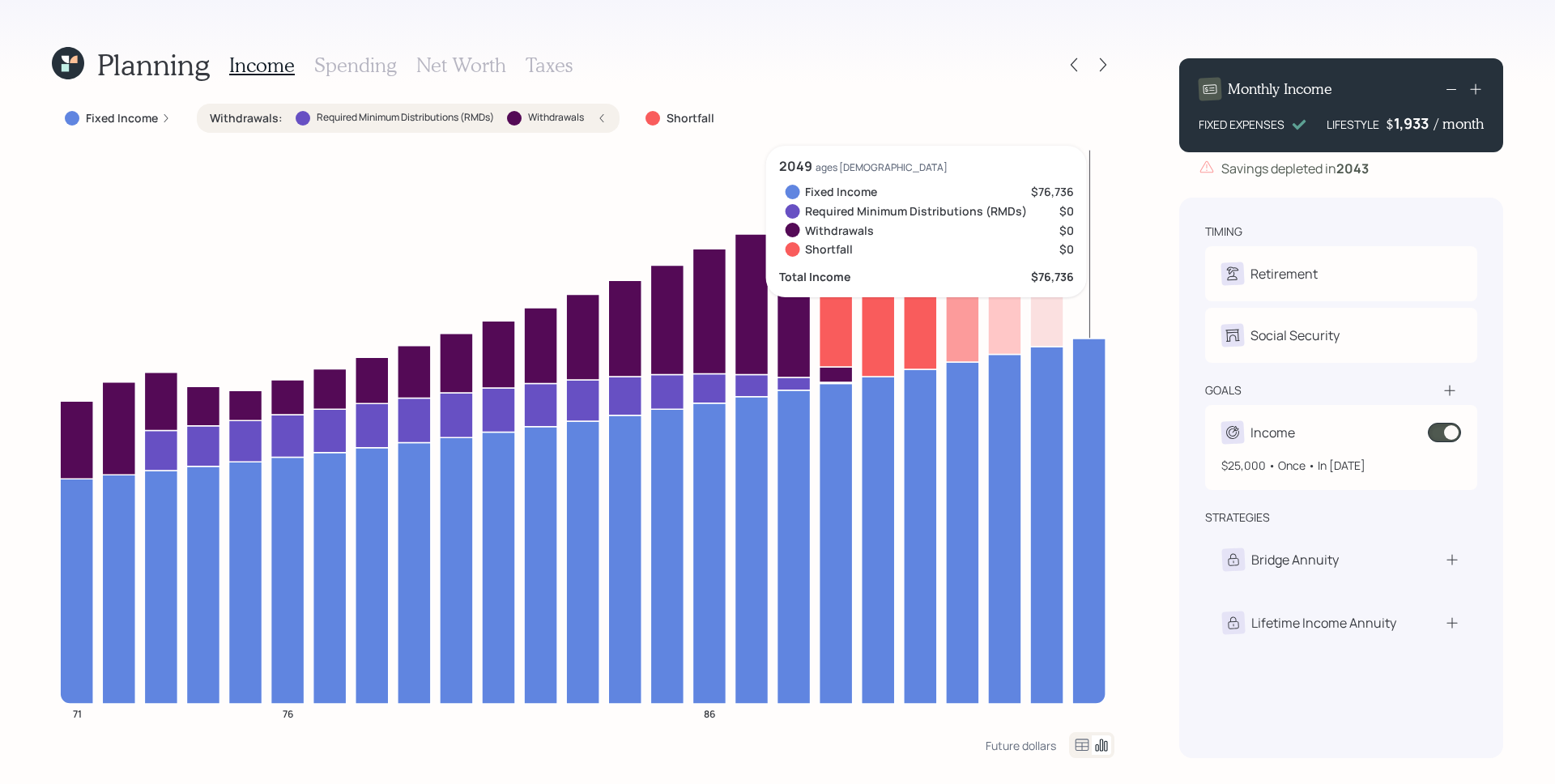
click at [1304, 434] on div "Income" at bounding box center [1342, 432] width 240 height 23
select select "1"
select select "2048"
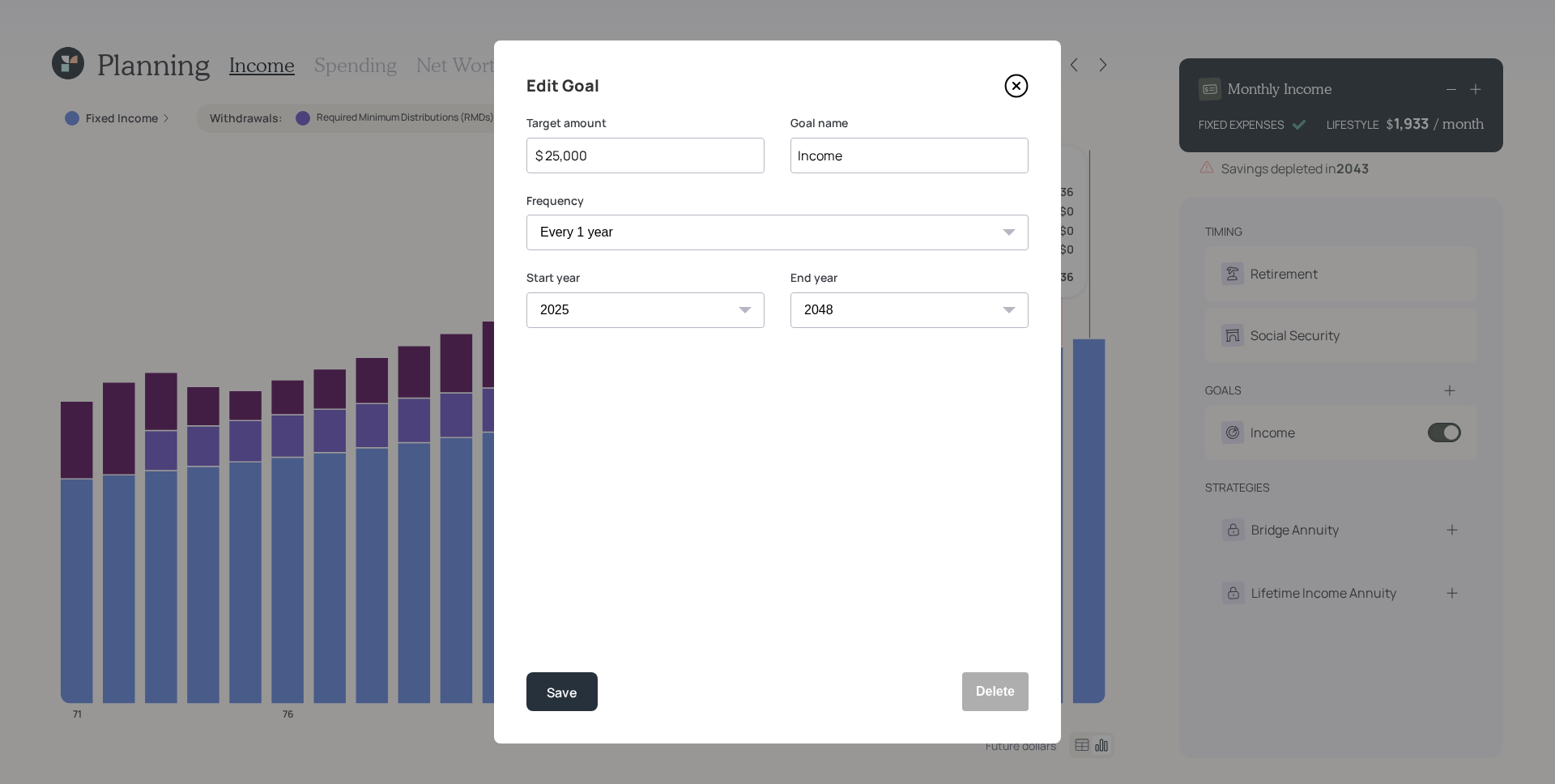
click at [615, 159] on input "$ 25,000" at bounding box center [639, 155] width 211 height 19
click at [527, 672] on button "Save" at bounding box center [562, 692] width 71 height 39
type input "$ 25,000"
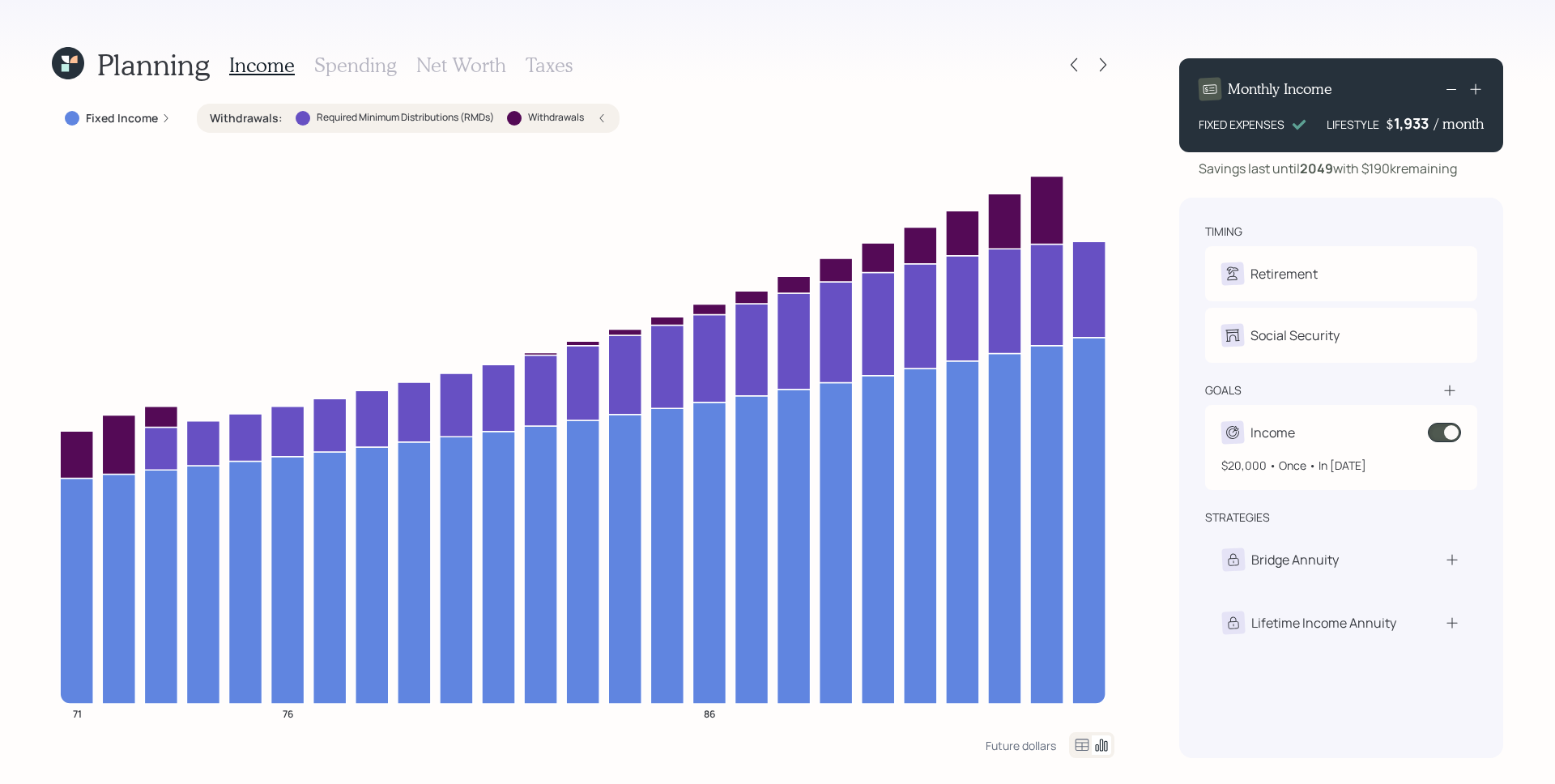
click at [1365, 436] on div "Income" at bounding box center [1342, 432] width 240 height 23
select select "1"
select select "2048"
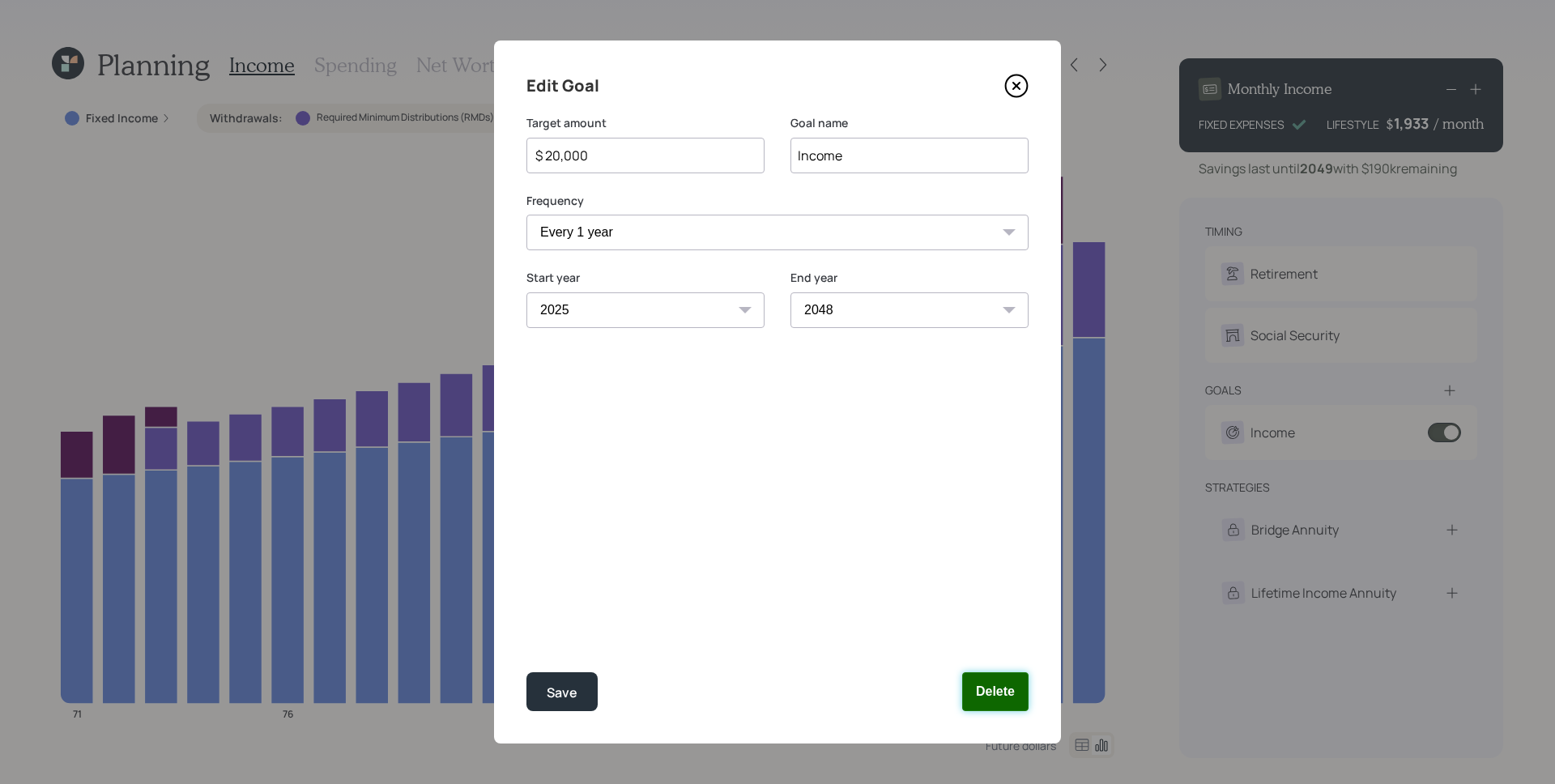
click at [997, 693] on button "Delete" at bounding box center [996, 692] width 67 height 39
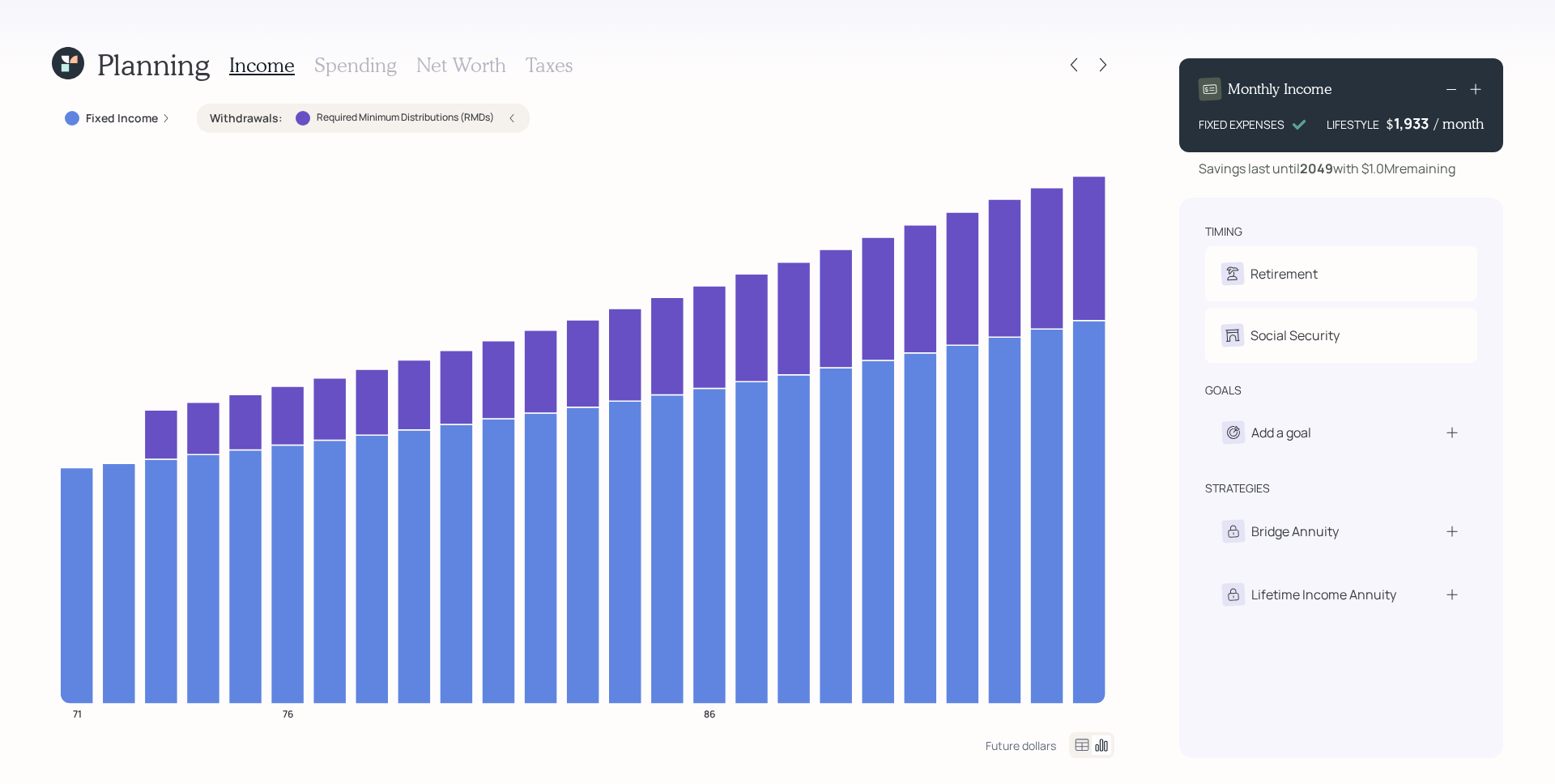
click at [1478, 90] on icon at bounding box center [1476, 90] width 17 height 17
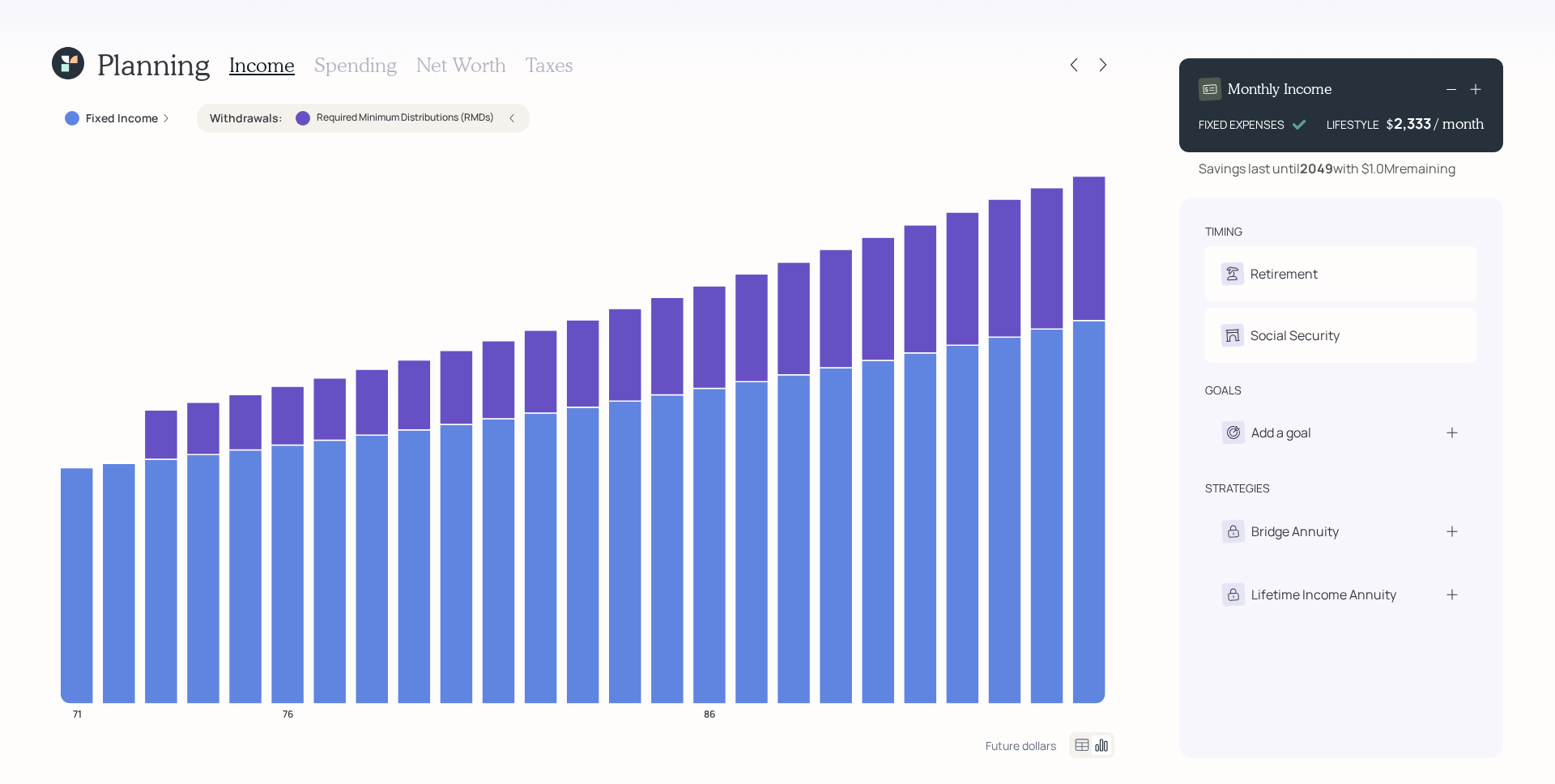
click at [1478, 90] on icon at bounding box center [1476, 90] width 17 height 17
click at [1477, 90] on icon at bounding box center [1476, 90] width 17 height 17
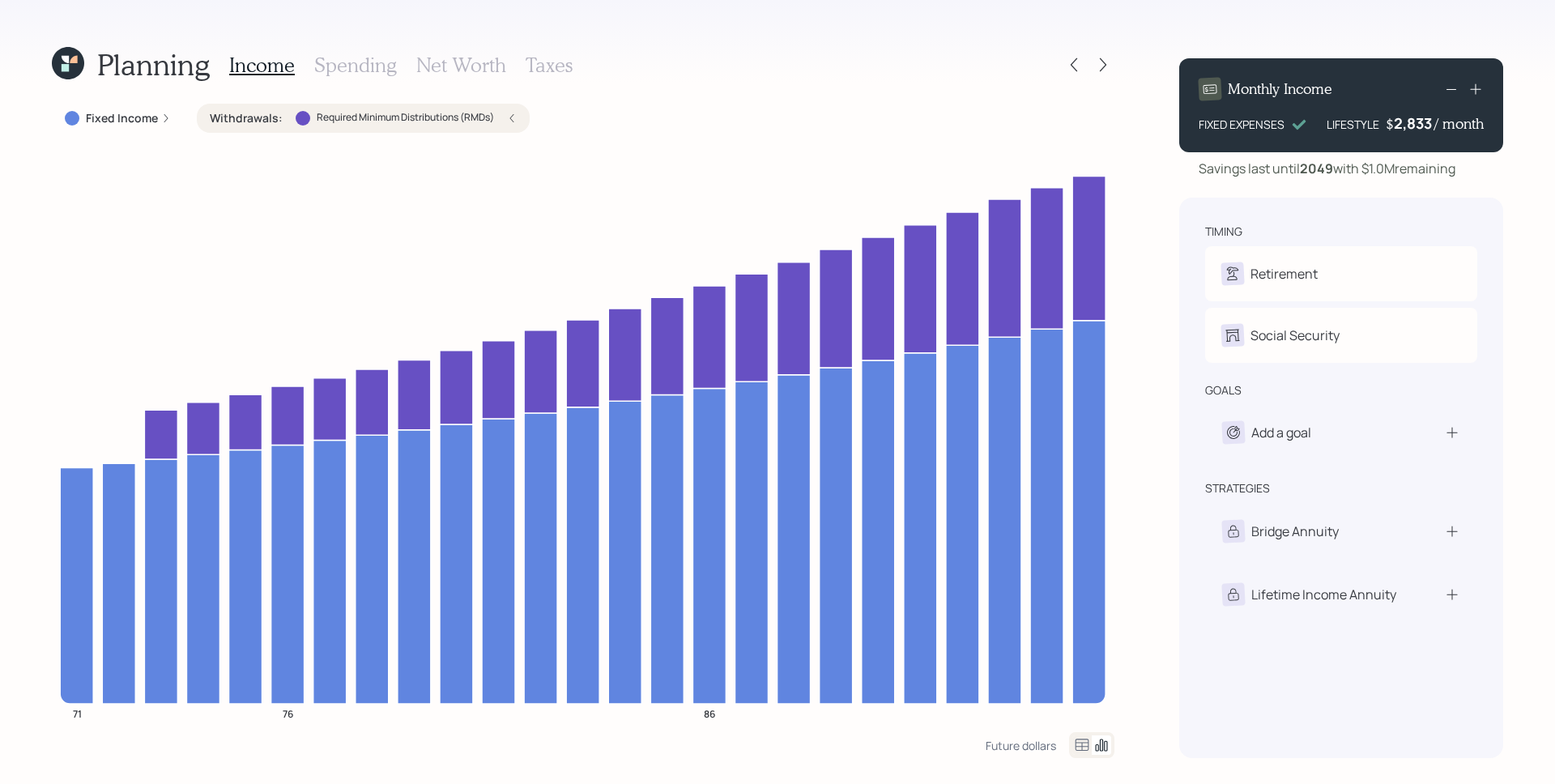
click at [1476, 90] on icon at bounding box center [1476, 90] width 17 height 17
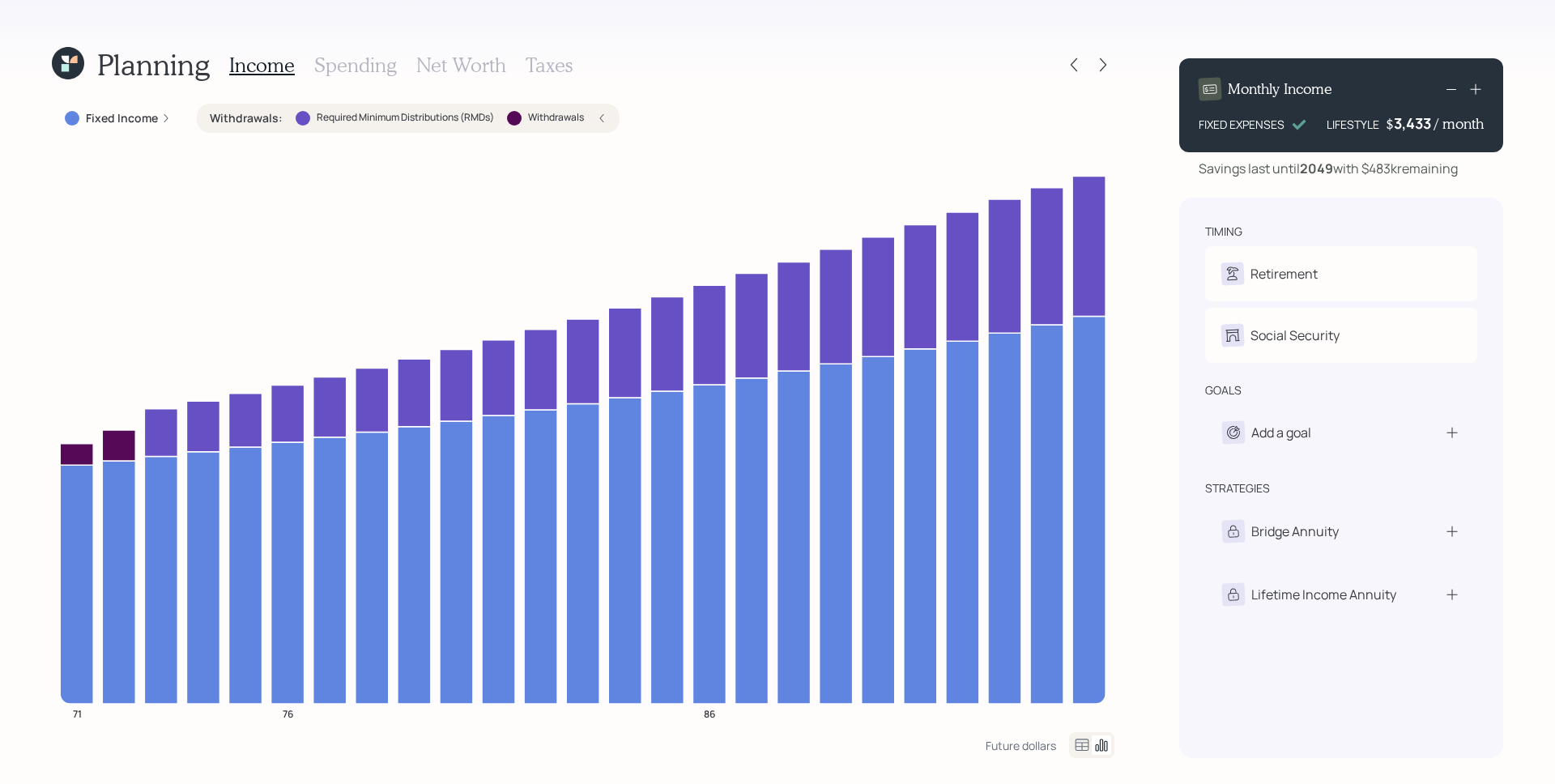
click at [1476, 90] on icon at bounding box center [1476, 90] width 17 height 17
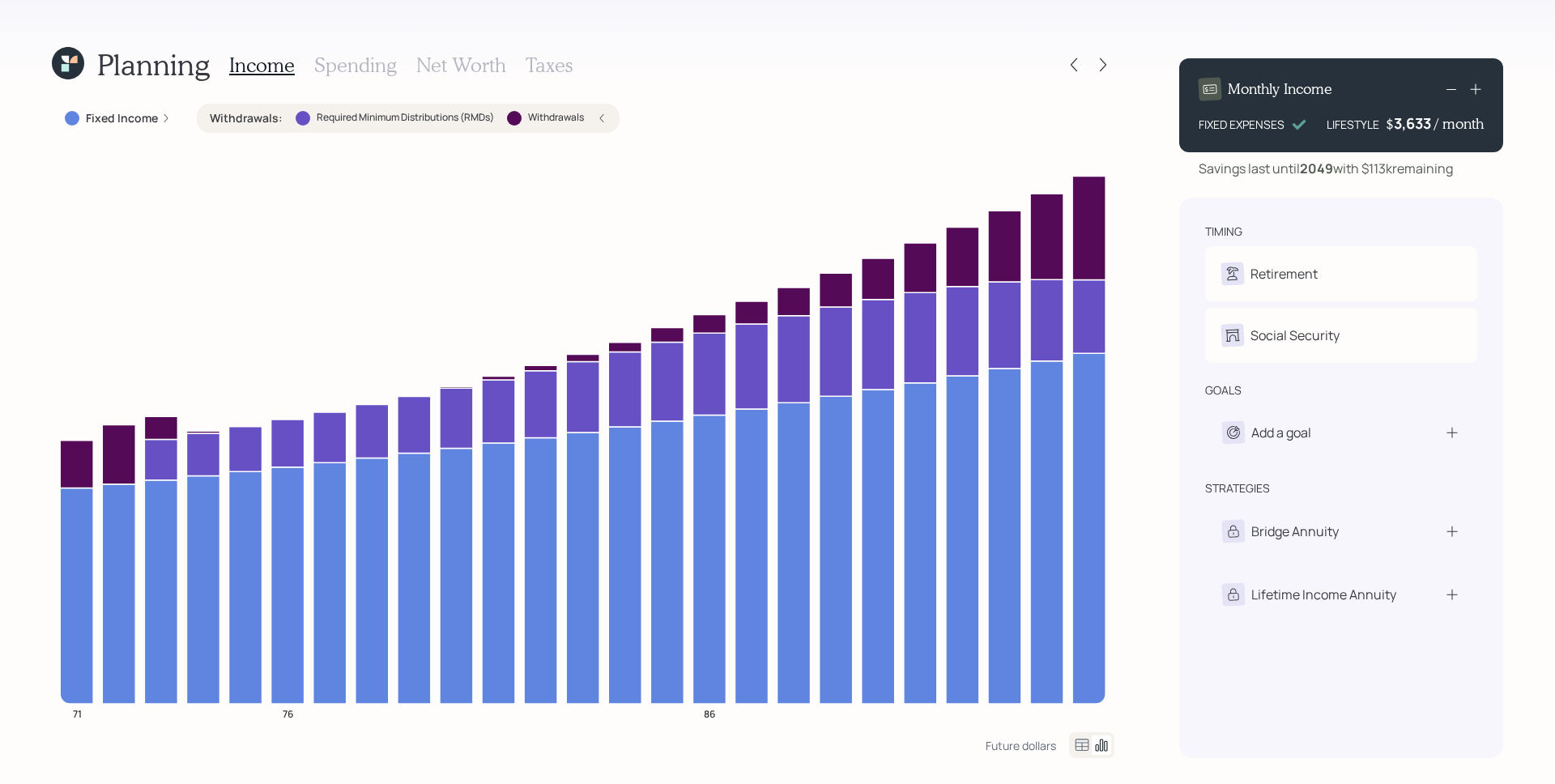
click at [1471, 85] on icon at bounding box center [1476, 90] width 17 height 17
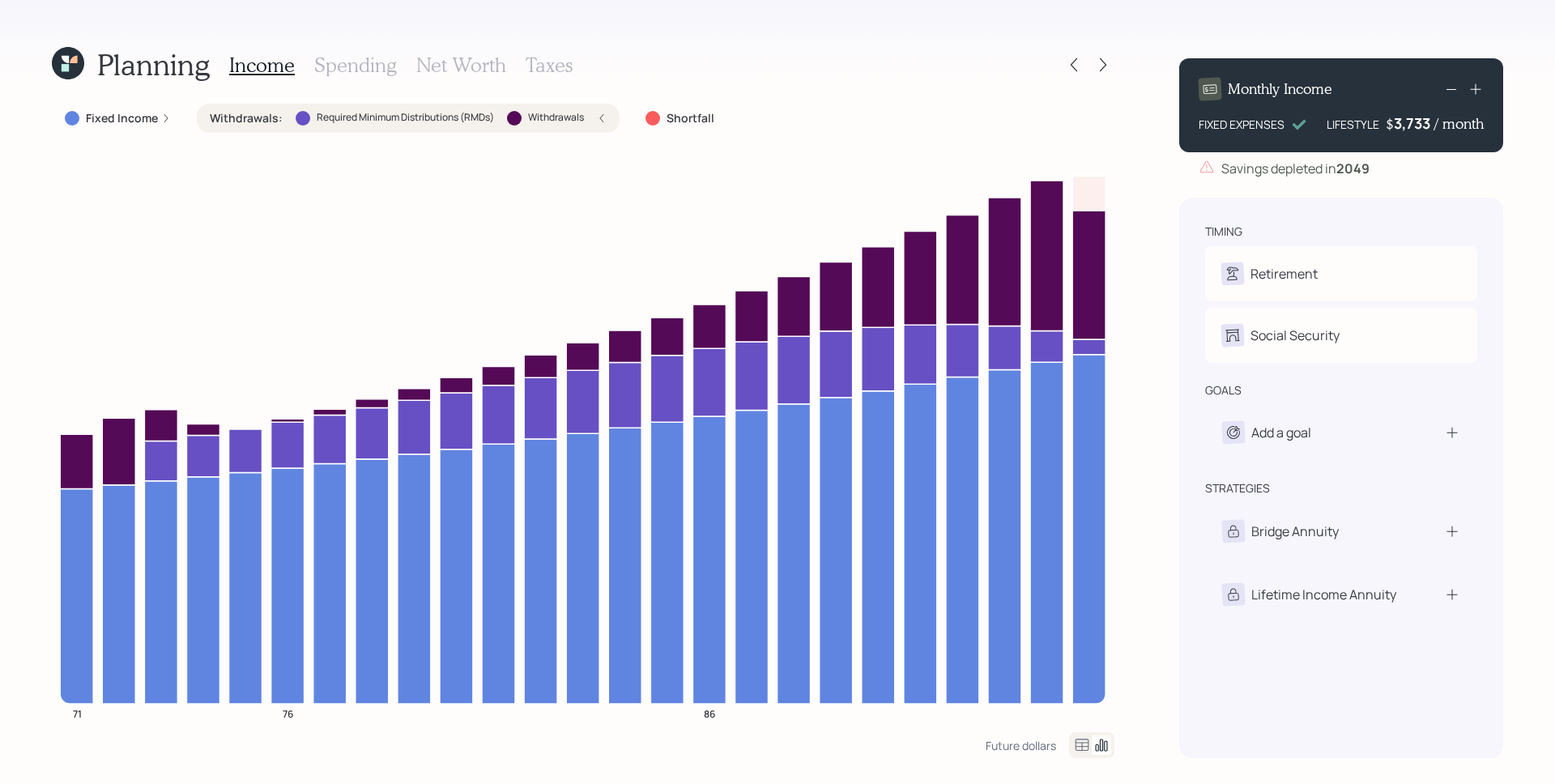
click at [1476, 89] on icon at bounding box center [1476, 90] width 17 height 17
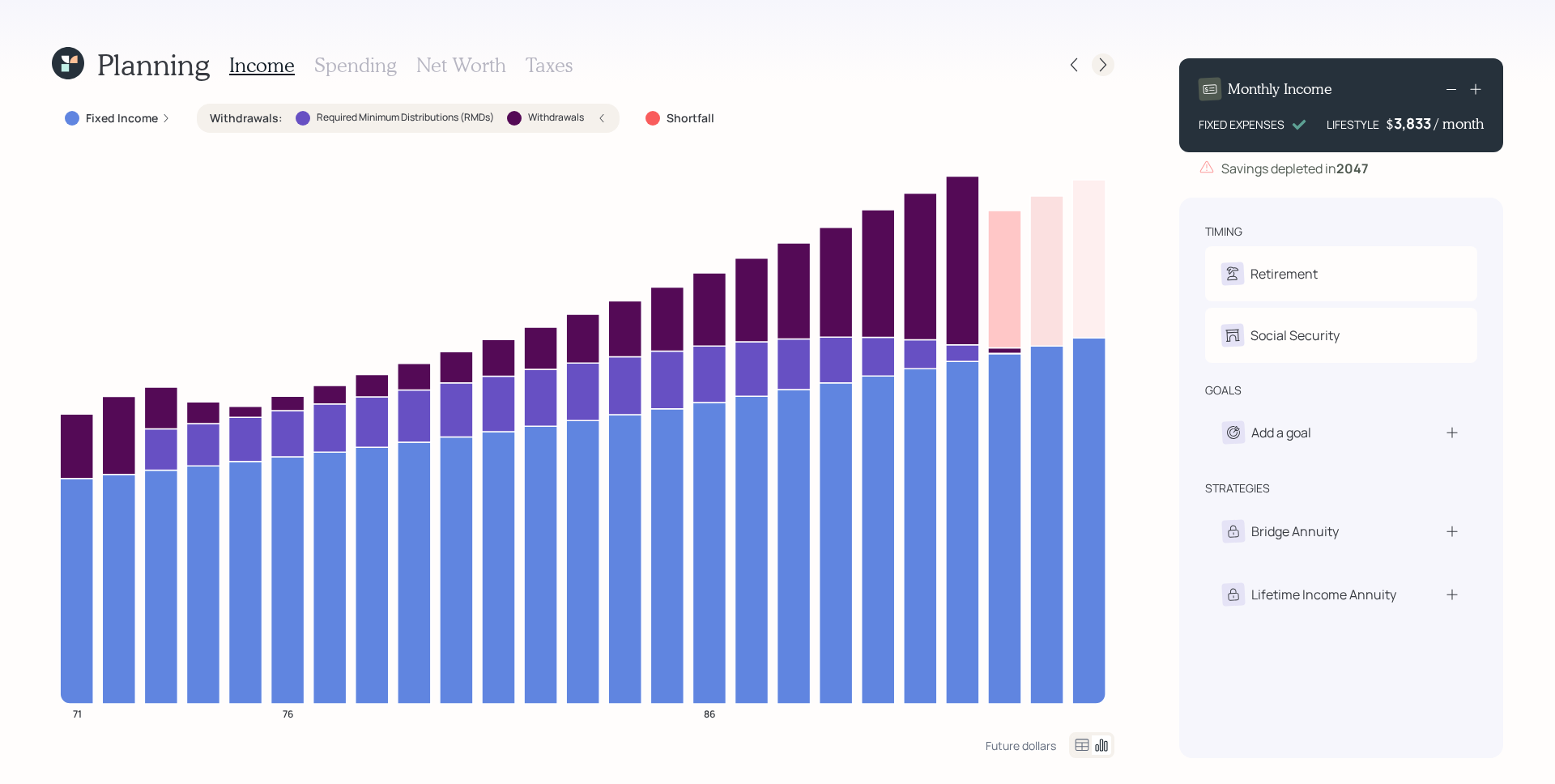
click at [1099, 68] on icon at bounding box center [1103, 65] width 17 height 17
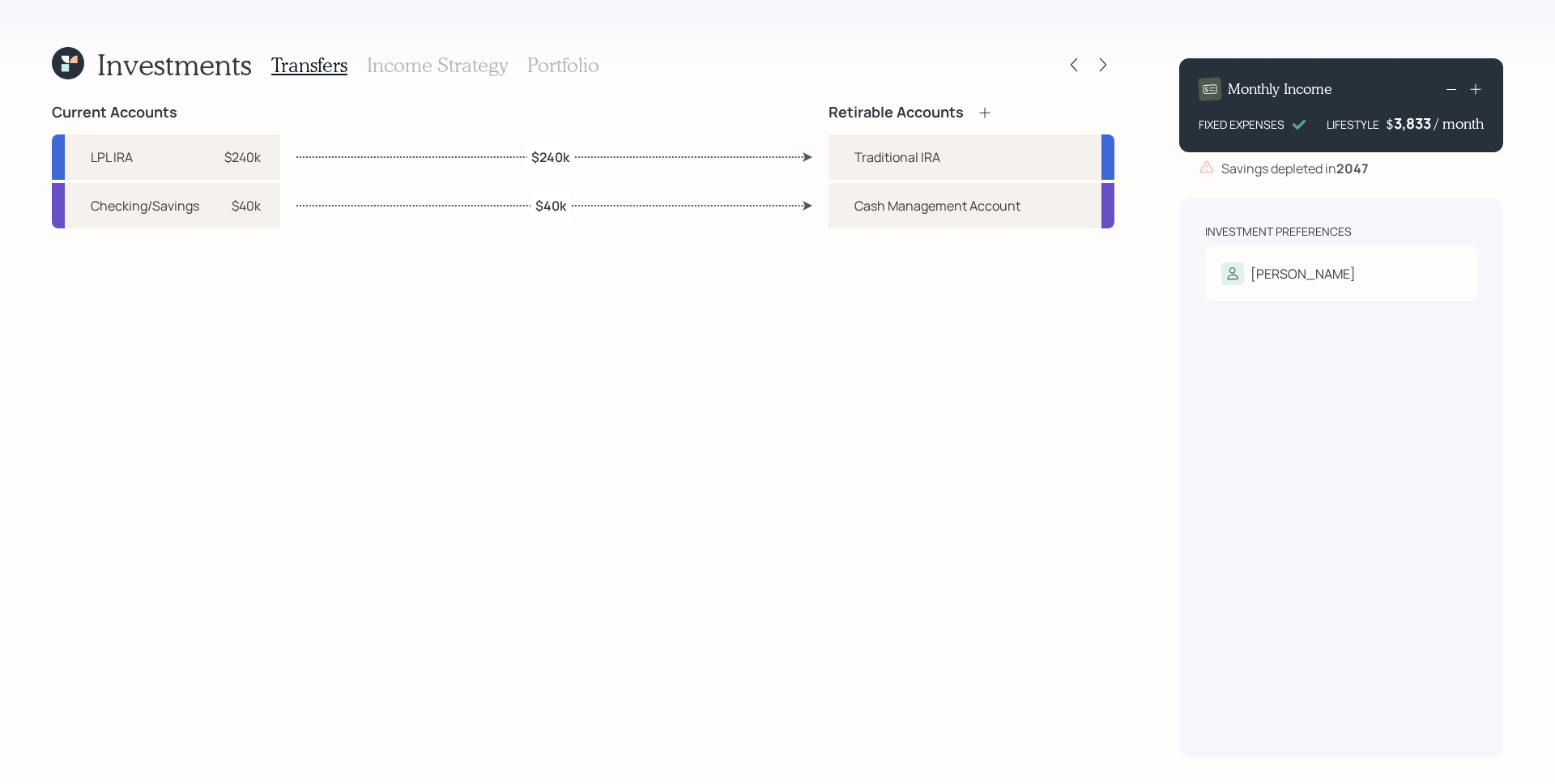
click at [555, 68] on h3 "Portfolio" at bounding box center [564, 65] width 72 height 23
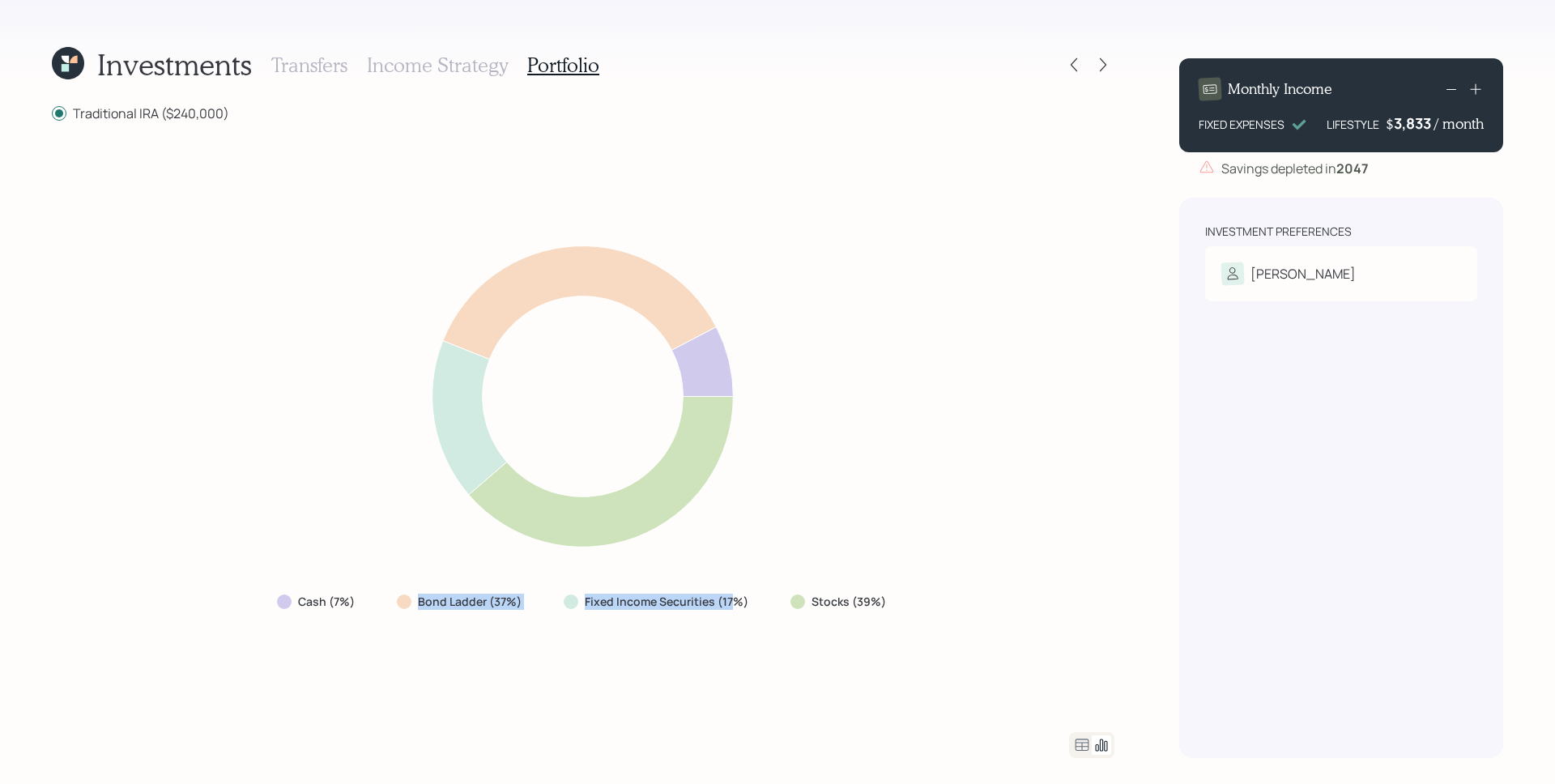
drag, startPoint x: 422, startPoint y: 604, endPoint x: 733, endPoint y: 604, distance: 311.0
click at [733, 604] on div "Cash (7%) Bond Ladder (37%) Fixed Income Securities (17%) Stocks (39%)" at bounding box center [583, 602] width 638 height 30
click at [733, 604] on label "Fixed Income Securities (17%)" at bounding box center [666, 602] width 164 height 17
click at [1417, 122] on div "3,833" at bounding box center [1415, 123] width 41 height 19
click at [1415, 119] on div "3833" at bounding box center [1415, 123] width 41 height 19
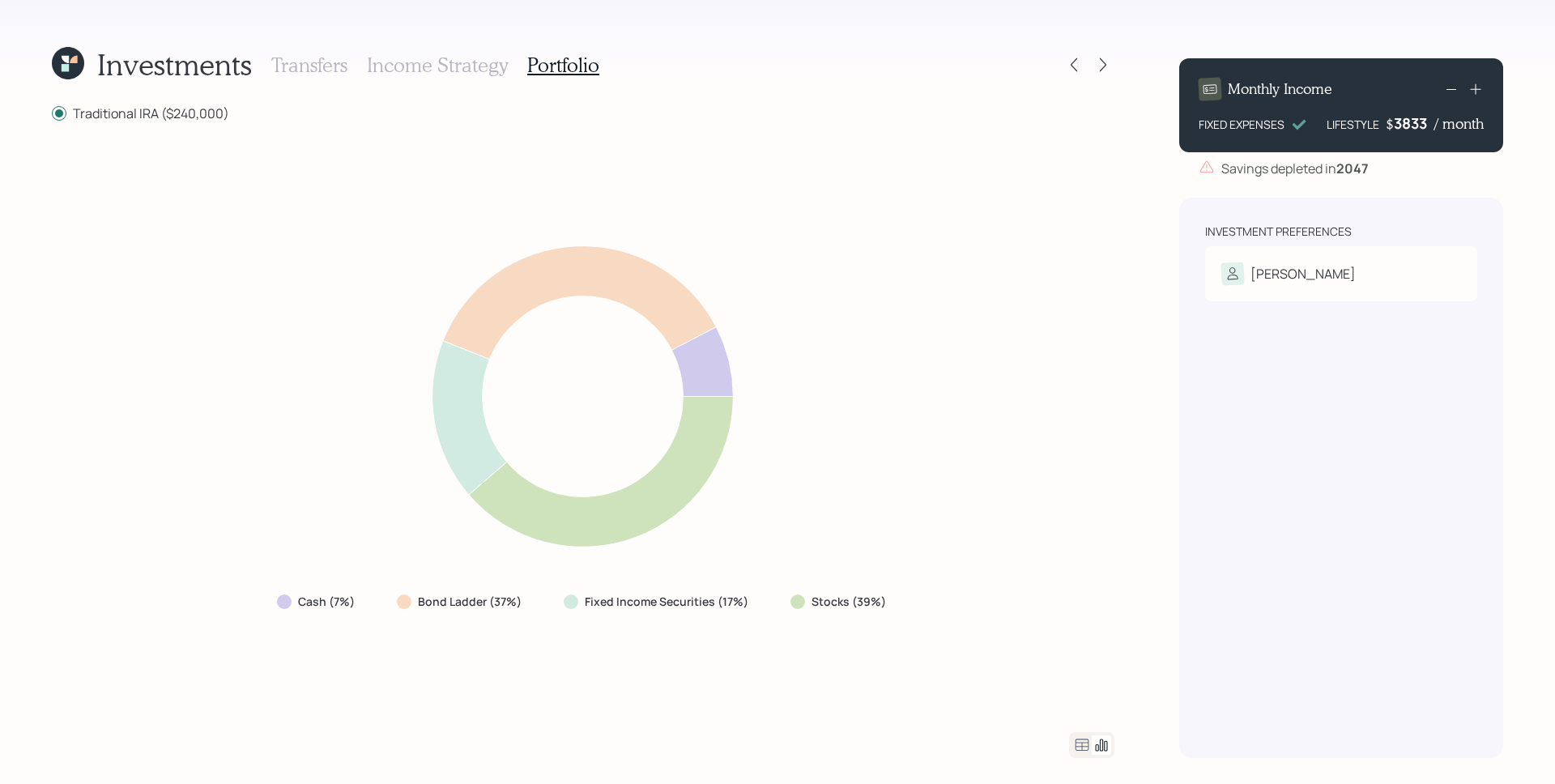
click at [1420, 126] on div "3833" at bounding box center [1415, 123] width 41 height 19
drag, startPoint x: 1436, startPoint y: 159, endPoint x: 1428, endPoint y: 154, distance: 9.4
click at [1431, 156] on div "Monthly Income FIXED EXPENSES LIFESTYLE $ 3,833 / month Savings depleted in [DA…" at bounding box center [1341, 118] width 324 height 120
click at [1423, 169] on div "Savings depleted in [DATE]" at bounding box center [1341, 168] width 324 height 19
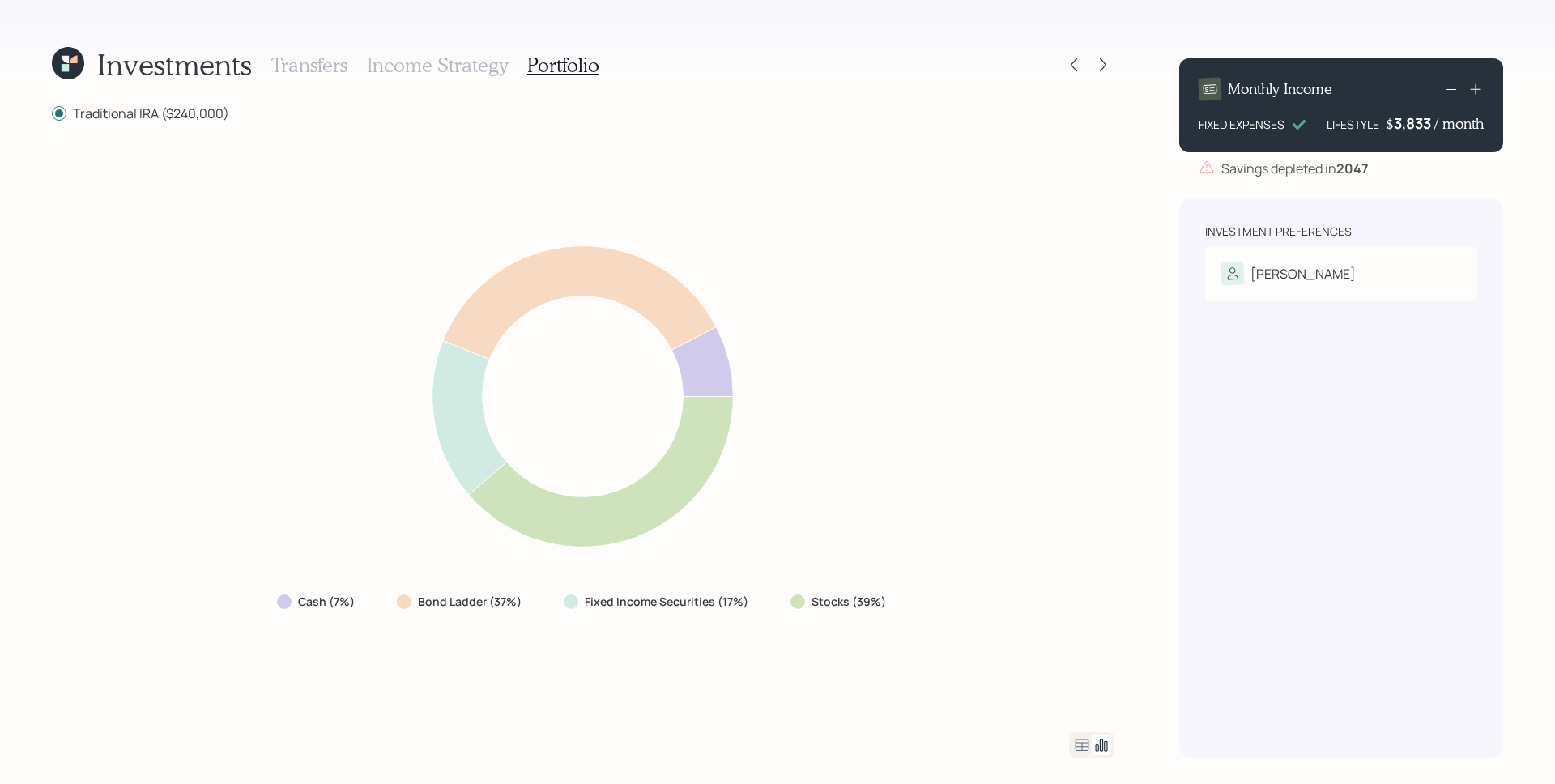
click at [1420, 135] on div "Monthly Income FIXED EXPENSES LIFESTYLE $ 3,833 / month" at bounding box center [1341, 105] width 324 height 94
click at [1416, 126] on div "3833" at bounding box center [1415, 123] width 41 height 19
click at [1394, 183] on div "Monthly Income FIXED EXPENSES LIFESTYLE $ 1,933 / month Savings depleted in [DA…" at bounding box center [1341, 402] width 324 height 713
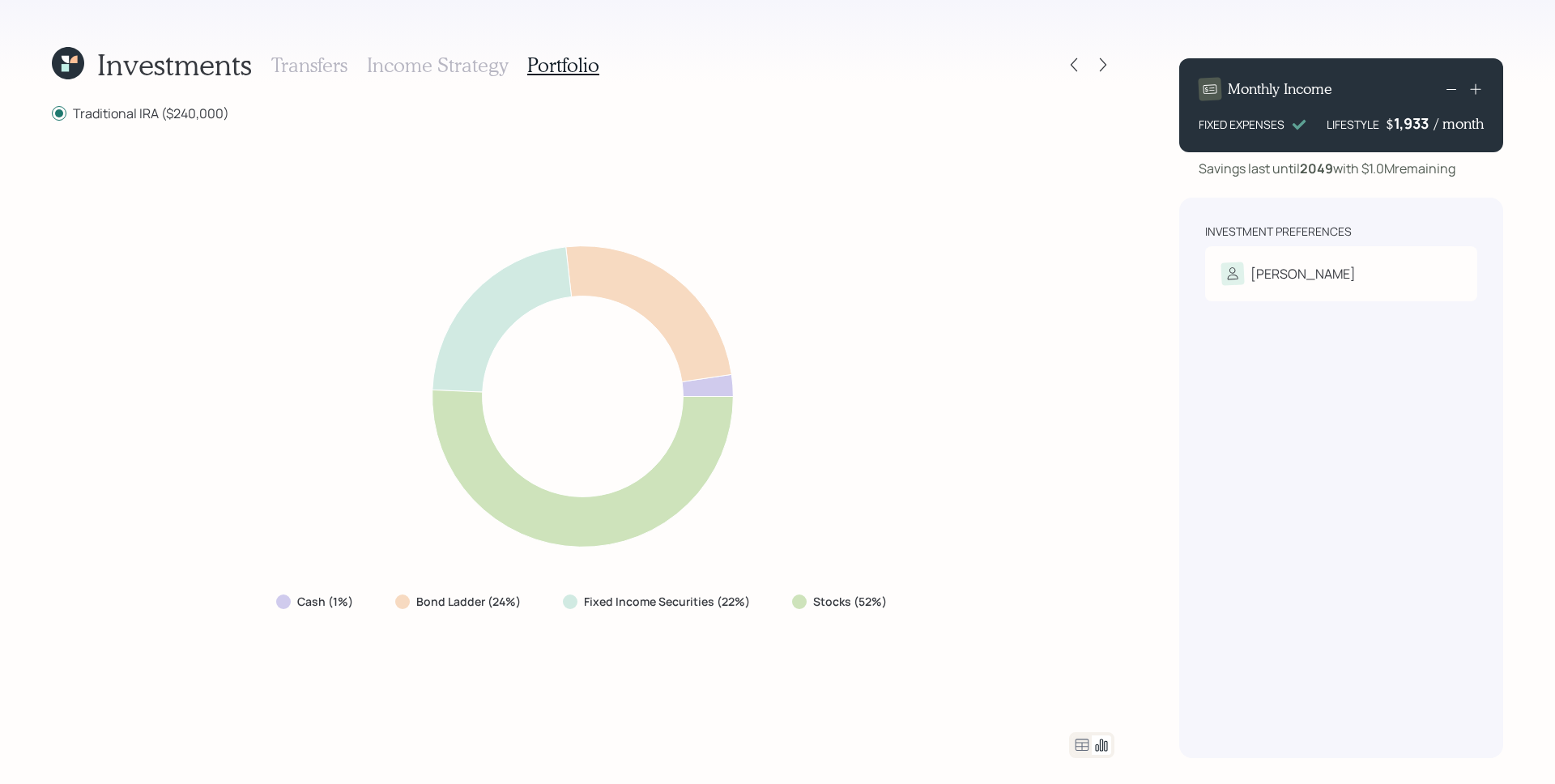
click at [1415, 127] on div "1,933" at bounding box center [1415, 123] width 41 height 19
click at [1075, 170] on div "Cash (1%) Bond Ladder (24%) Fixed Income Securities (22%) Stocks (52%)" at bounding box center [583, 427] width 1063 height 571
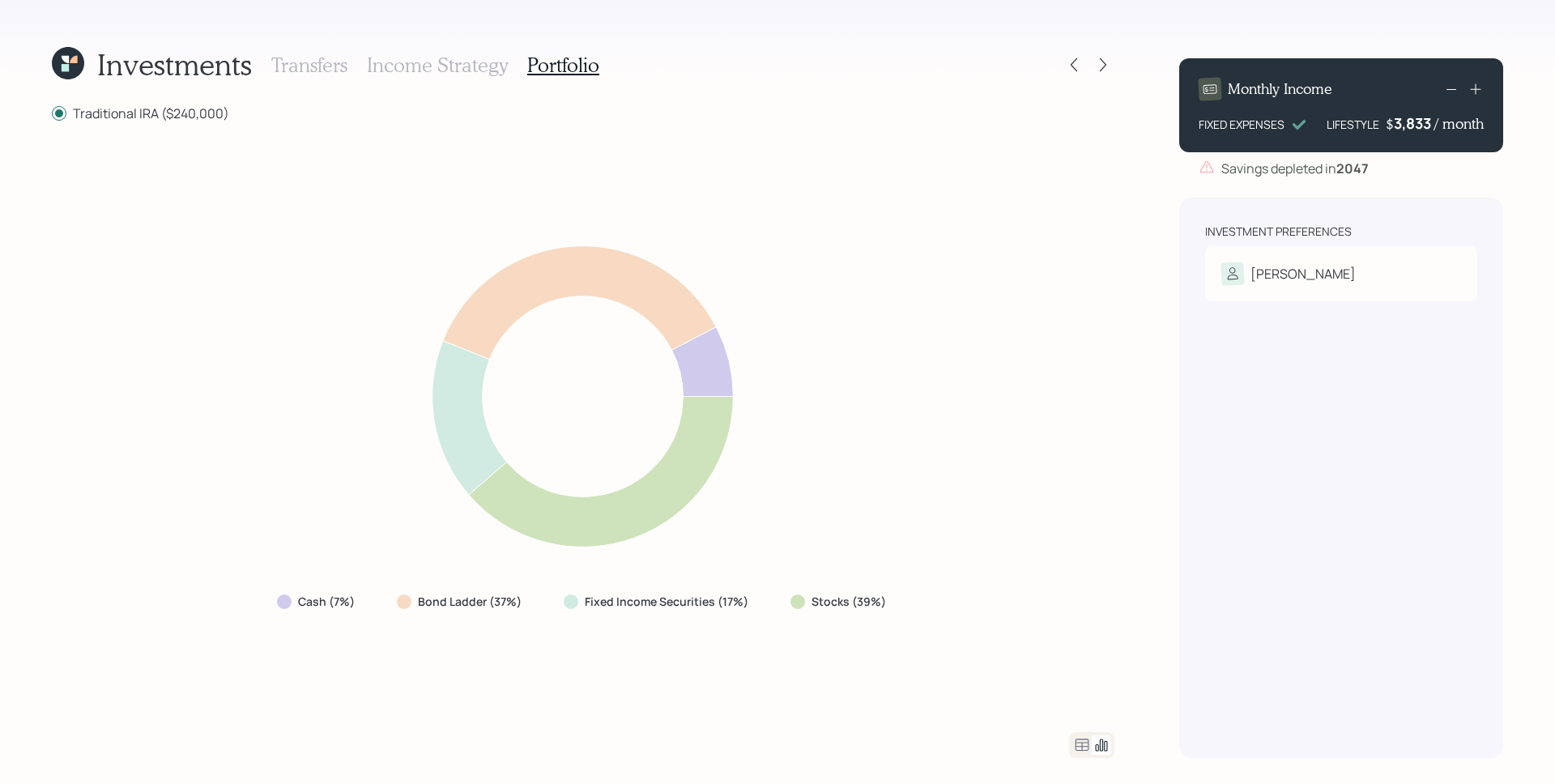
click at [942, 311] on div "Cash (7%) Bond Ladder (37%) Fixed Income Securities (17%) Stocks (39%)" at bounding box center [583, 427] width 1063 height 571
click at [1102, 63] on icon at bounding box center [1103, 65] width 17 height 17
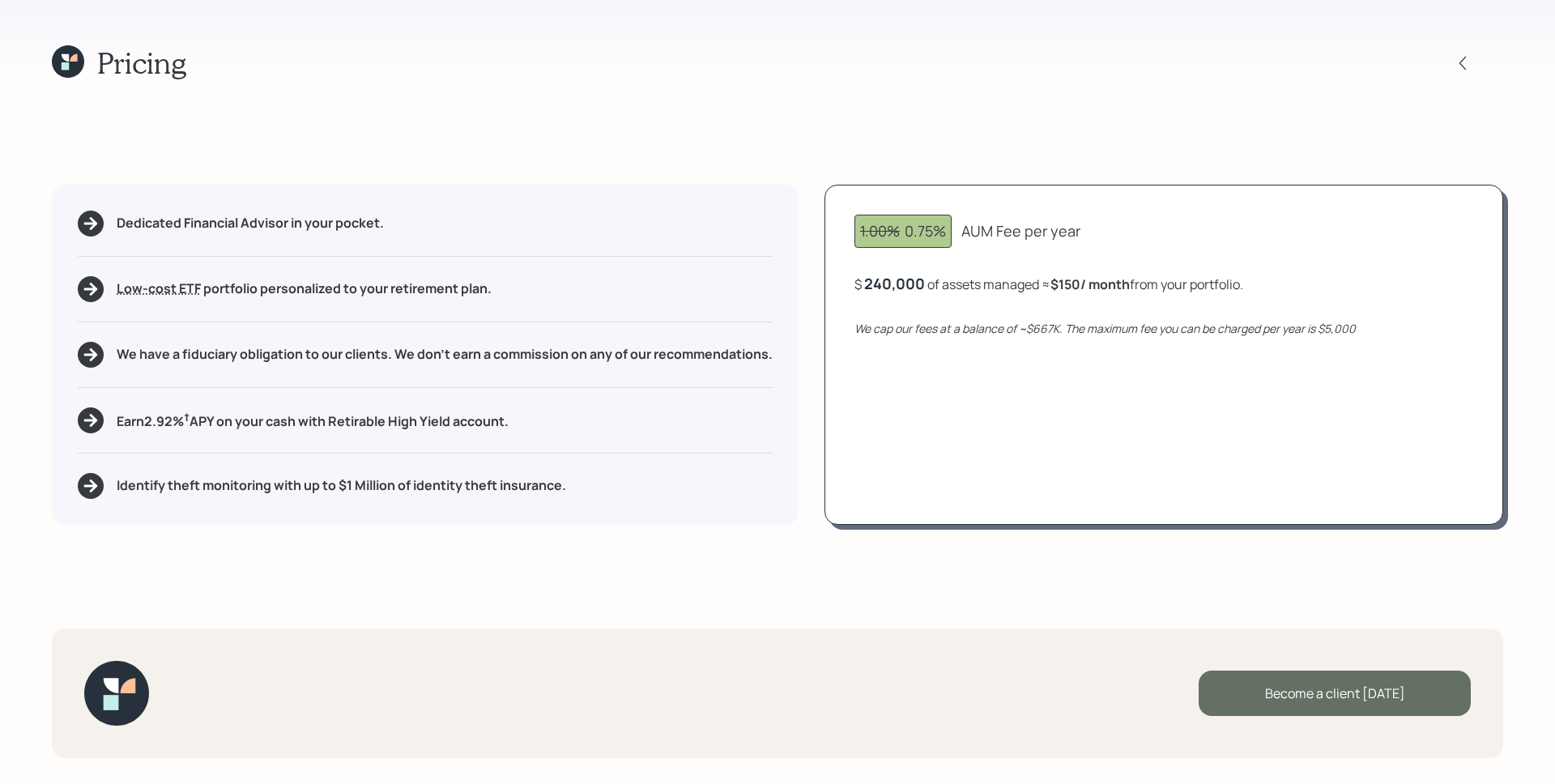
click at [1359, 680] on div "Become a client [DATE]" at bounding box center [1335, 693] width 273 height 45
click at [1361, 682] on div "Go to Altruist" at bounding box center [1335, 693] width 273 height 45
click at [67, 65] on icon at bounding box center [66, 66] width 7 height 7
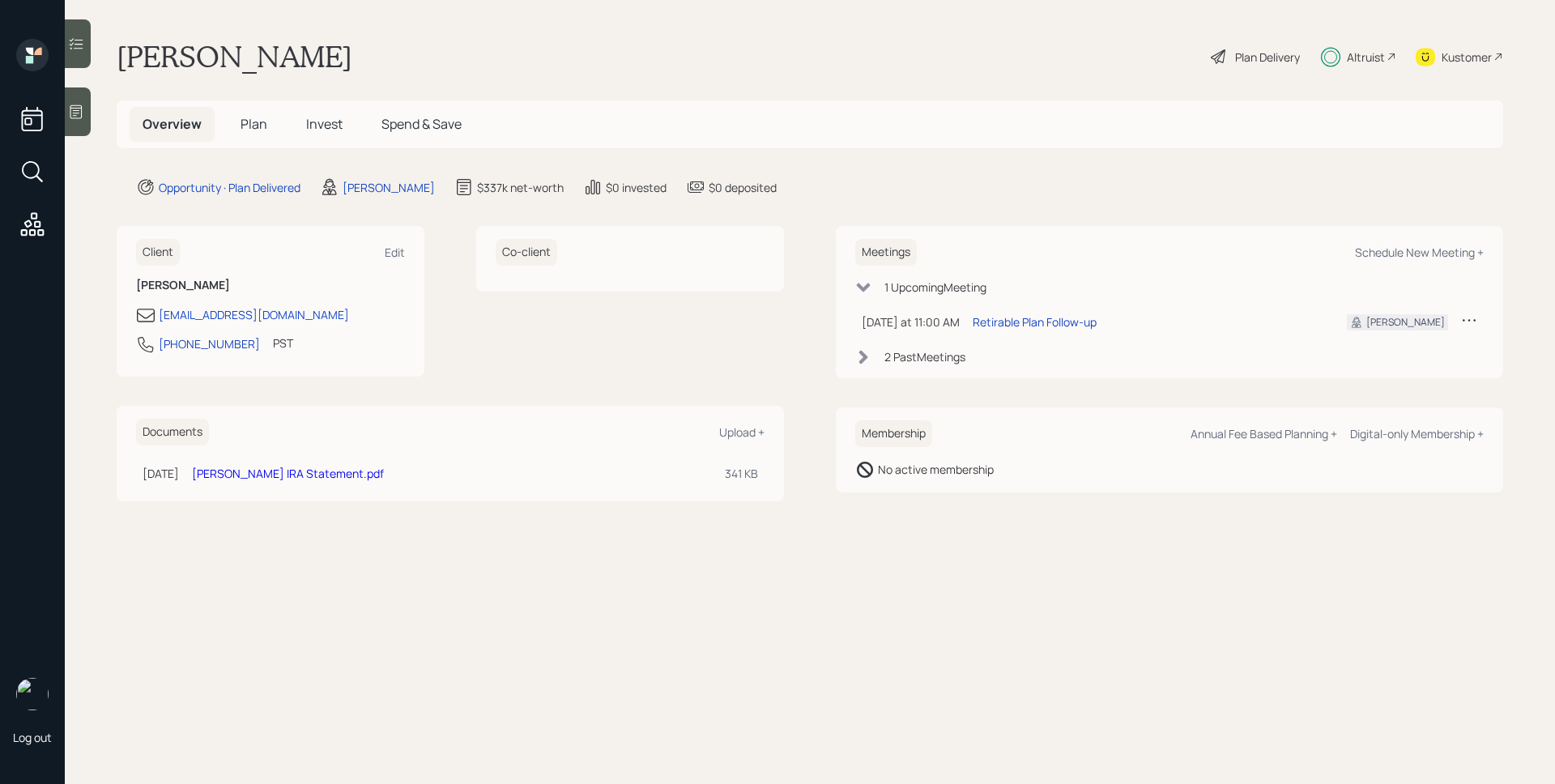
click at [364, 327] on div "[EMAIL_ADDRESS][DOMAIN_NAME] [PHONE_NUMBER] PST Currently 8:29 AM" at bounding box center [270, 334] width 269 height 58
drag, startPoint x: 346, startPoint y: 321, endPoint x: 159, endPoint y: 321, distance: 187.0
click at [159, 321] on div "[EMAIL_ADDRESS][DOMAIN_NAME]" at bounding box center [270, 315] width 269 height 19
copy div "[EMAIL_ADDRESS][DOMAIN_NAME]"
click at [273, 362] on link "PST" at bounding box center [283, 349] width 20 height 30
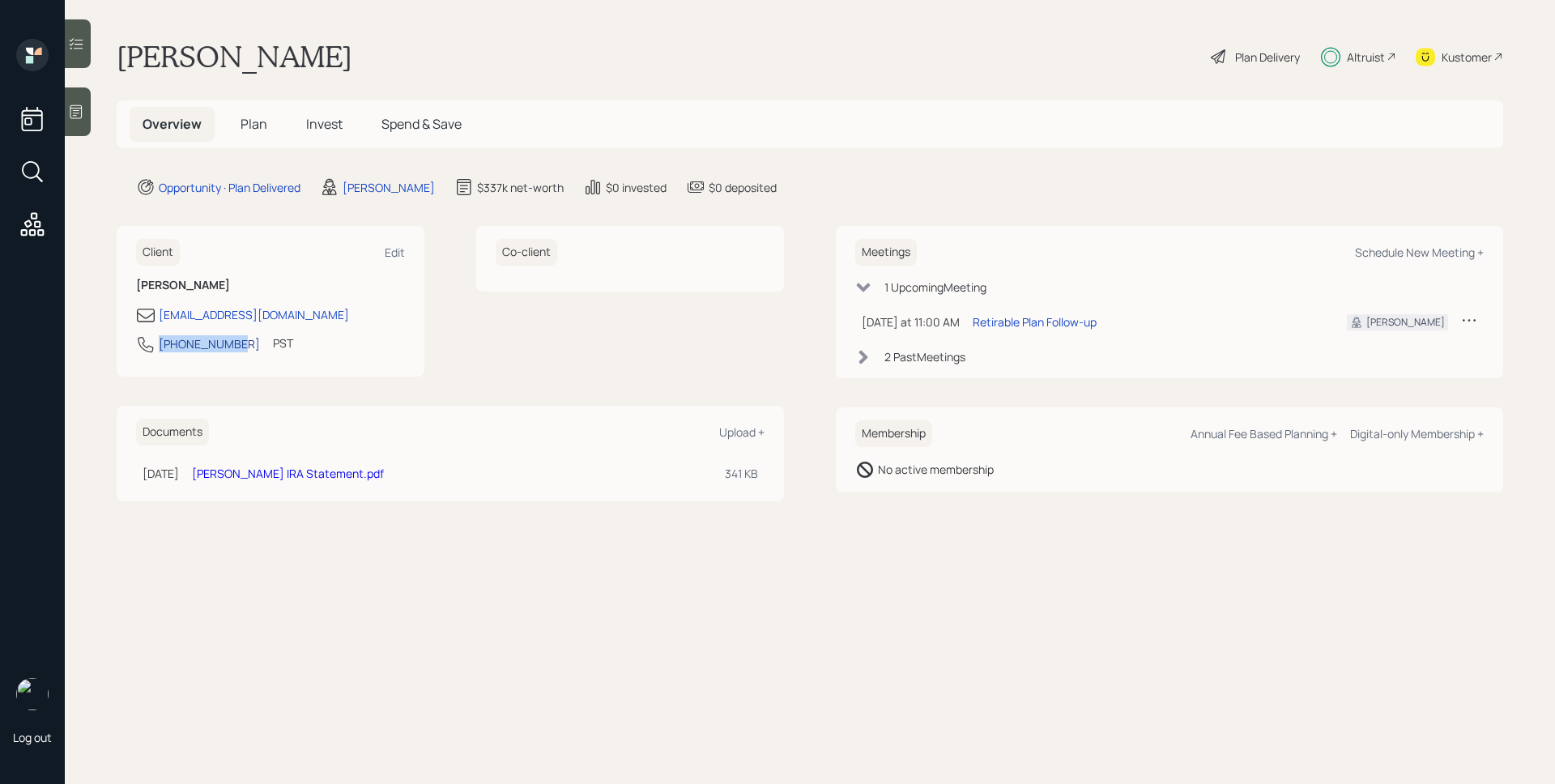
drag, startPoint x: 240, startPoint y: 344, endPoint x: 162, endPoint y: 345, distance: 78.0
click at [162, 345] on div "[PHONE_NUMBER] PST Currently 8:29 AM" at bounding box center [270, 349] width 269 height 30
copy div "[PHONE_NUMBER]"
click at [257, 121] on span "Plan" at bounding box center [253, 123] width 27 height 18
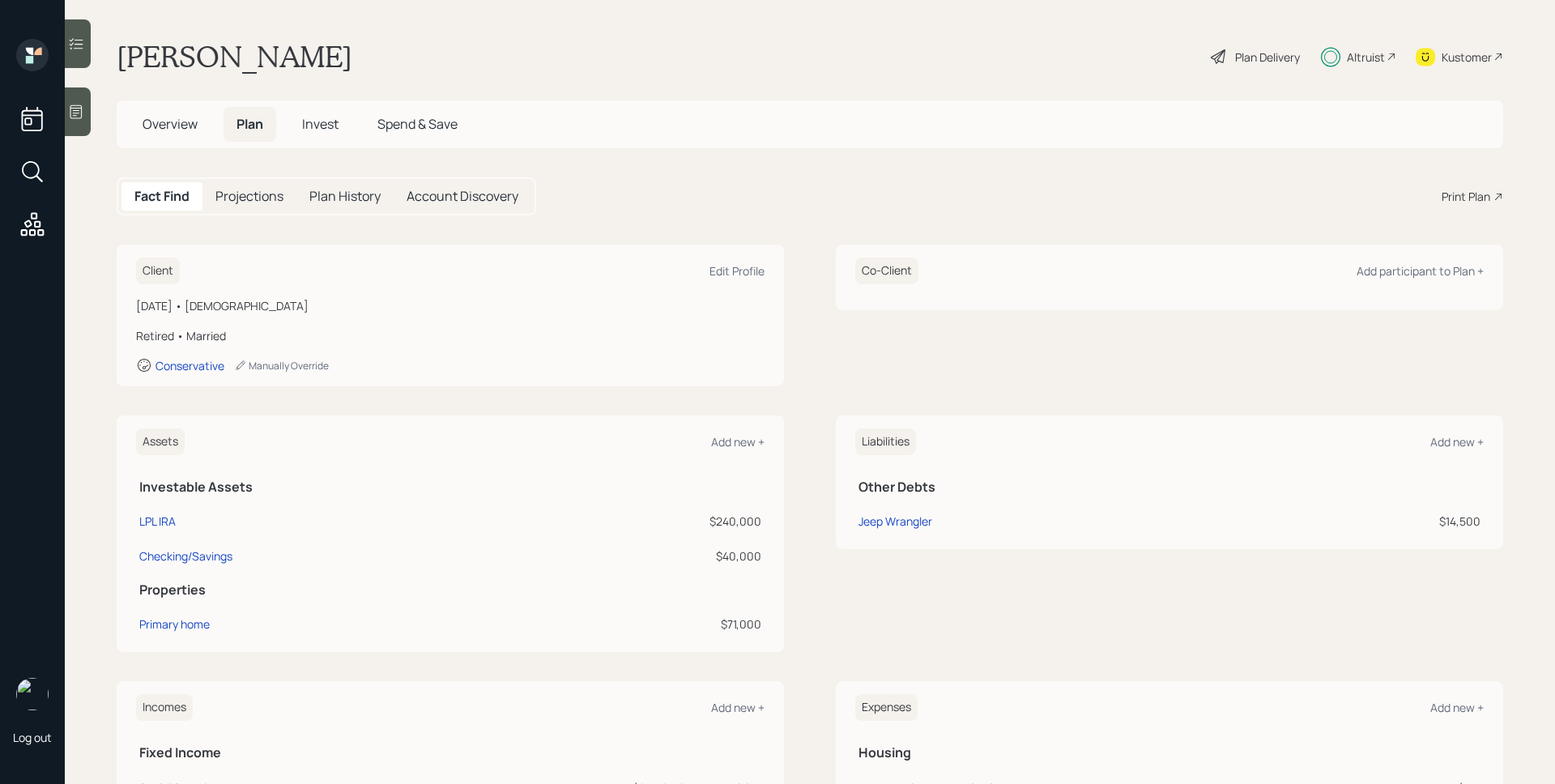
click at [1214, 58] on div "Plan Delivery" at bounding box center [1256, 56] width 92 height 36
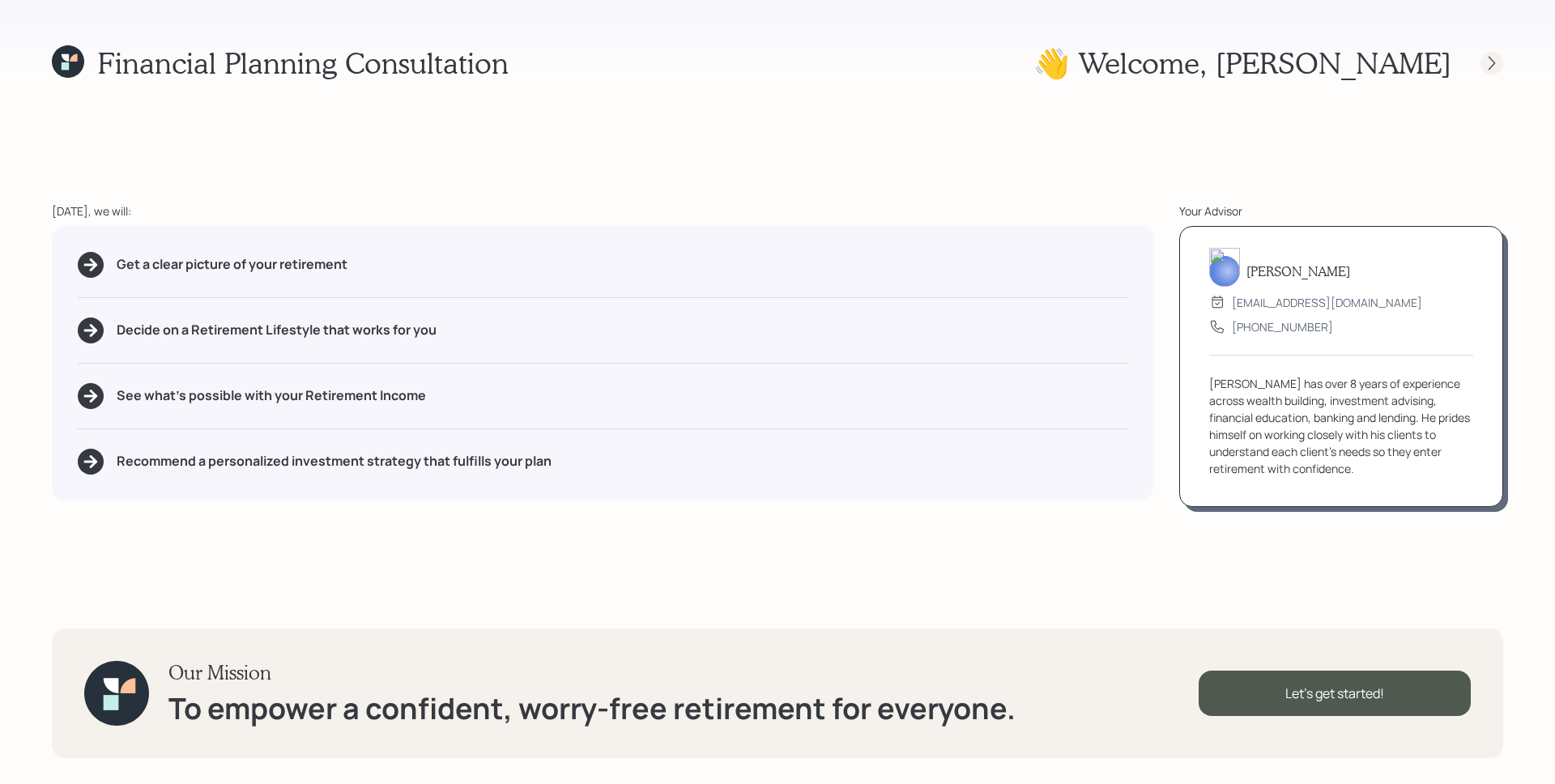
click at [1500, 63] on icon at bounding box center [1492, 64] width 17 height 17
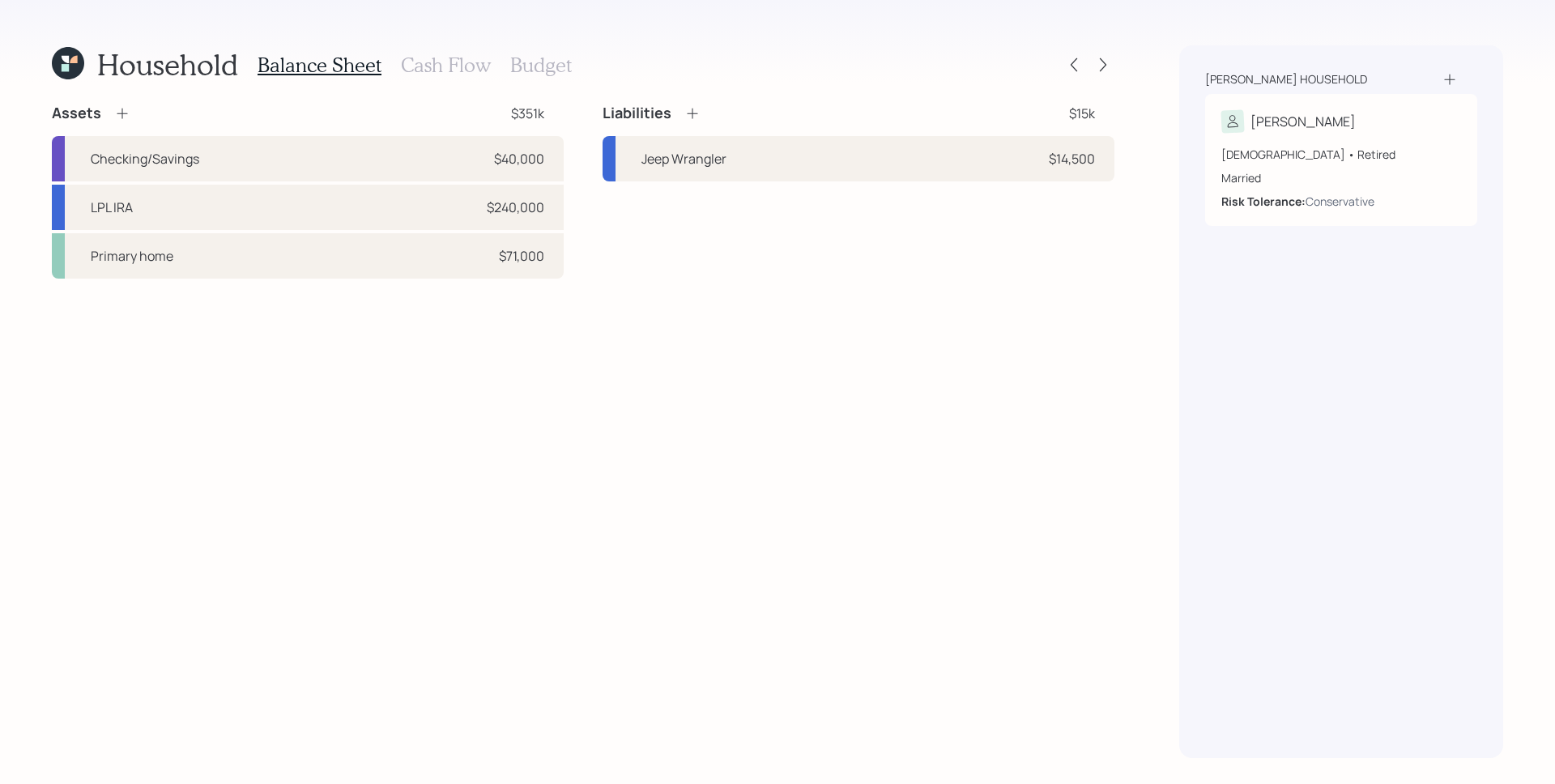
click at [443, 72] on h3 "Cash Flow" at bounding box center [445, 65] width 90 height 23
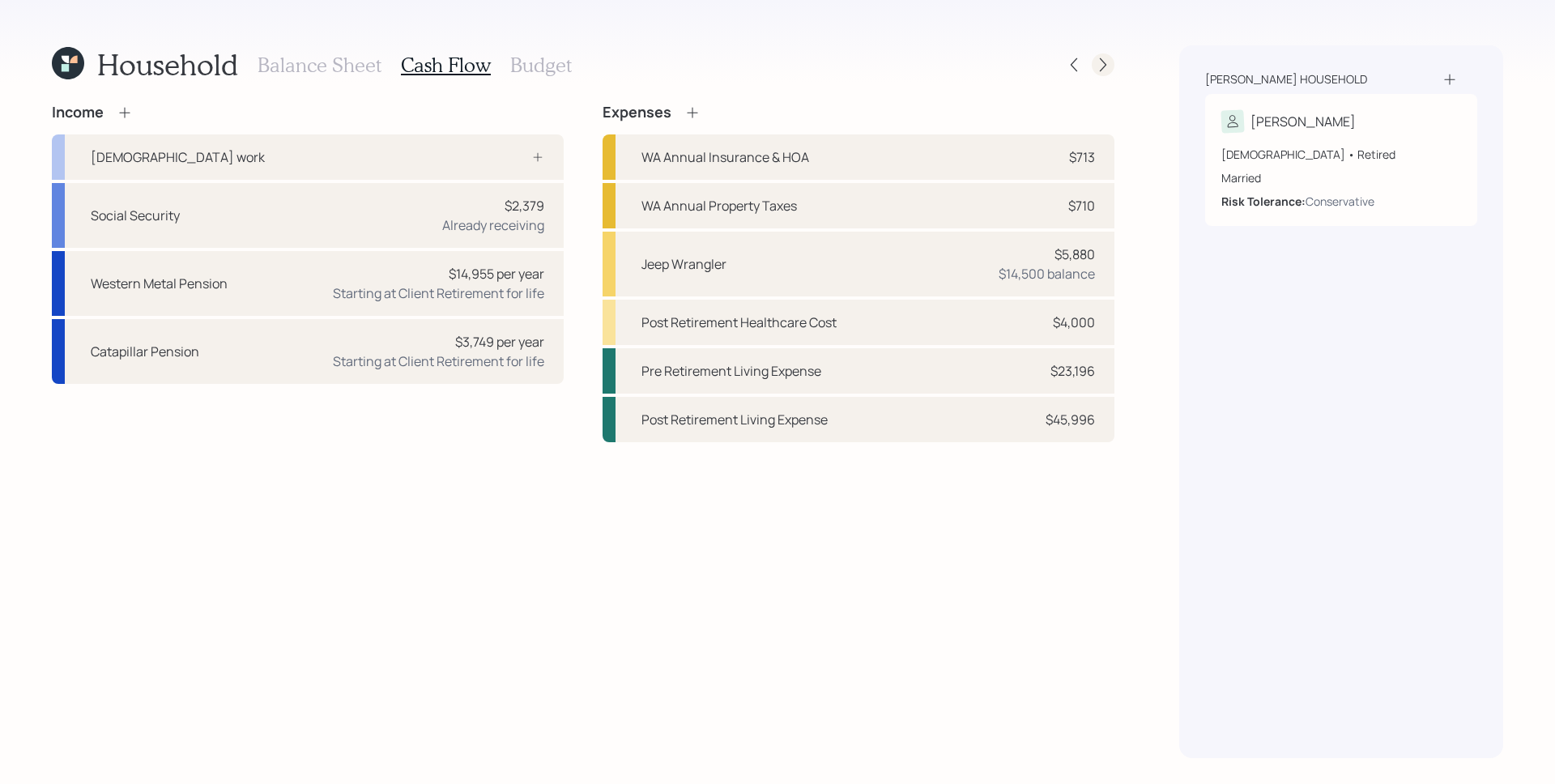
click at [1107, 64] on icon at bounding box center [1103, 65] width 17 height 17
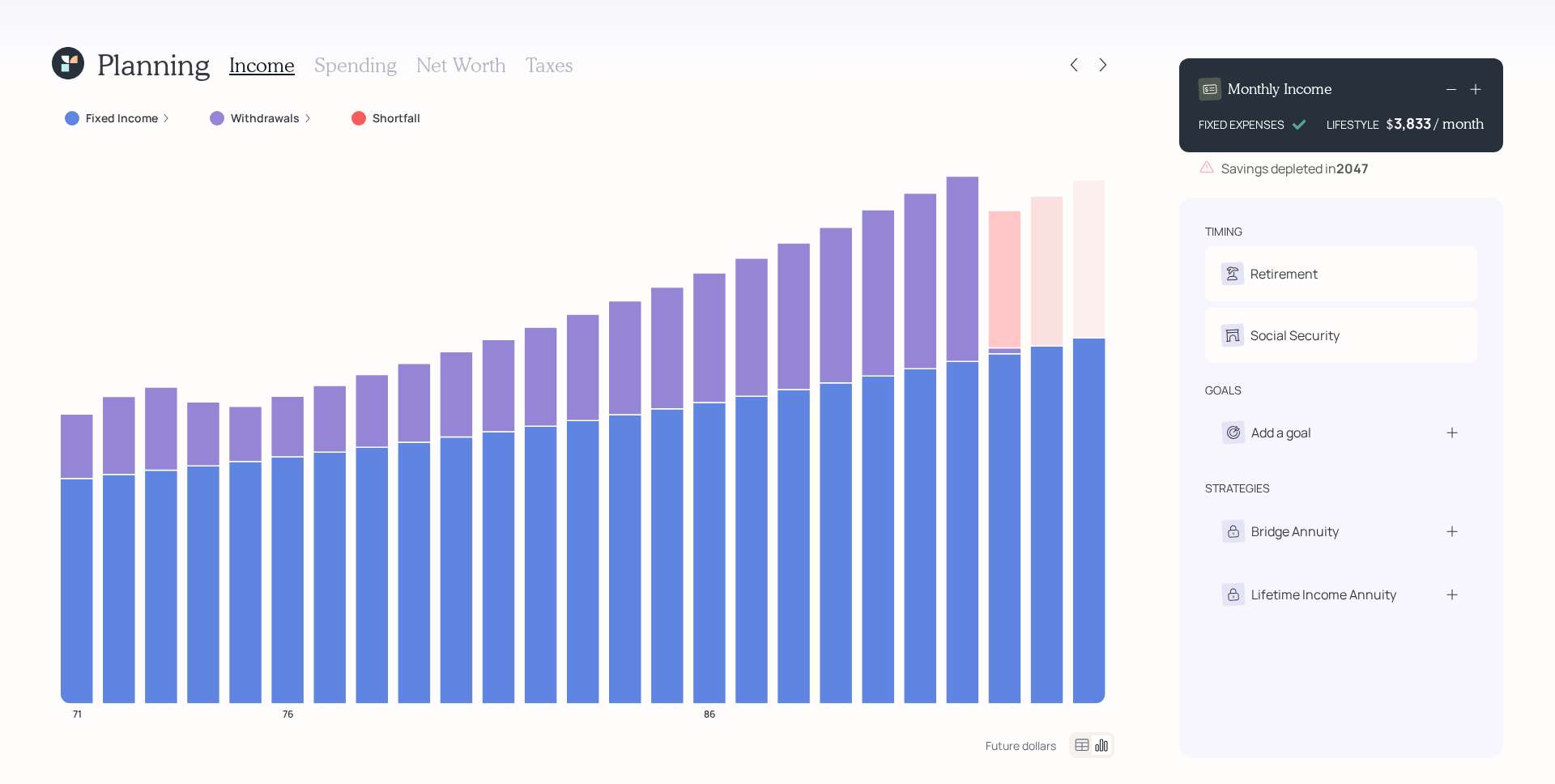
click at [61, 56] on icon at bounding box center [67, 63] width 32 height 32
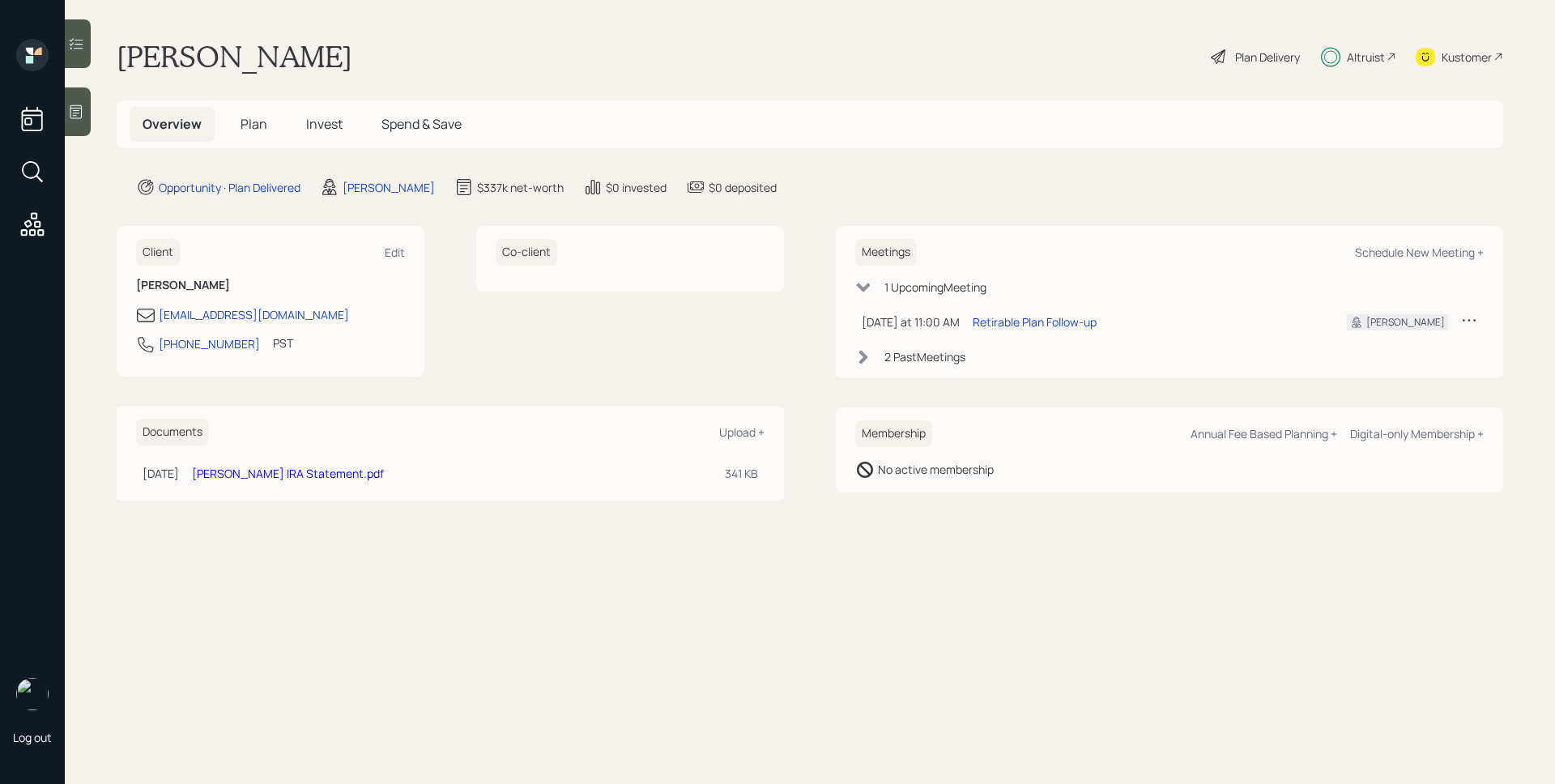
click at [320, 117] on span "Invest" at bounding box center [323, 123] width 36 height 18
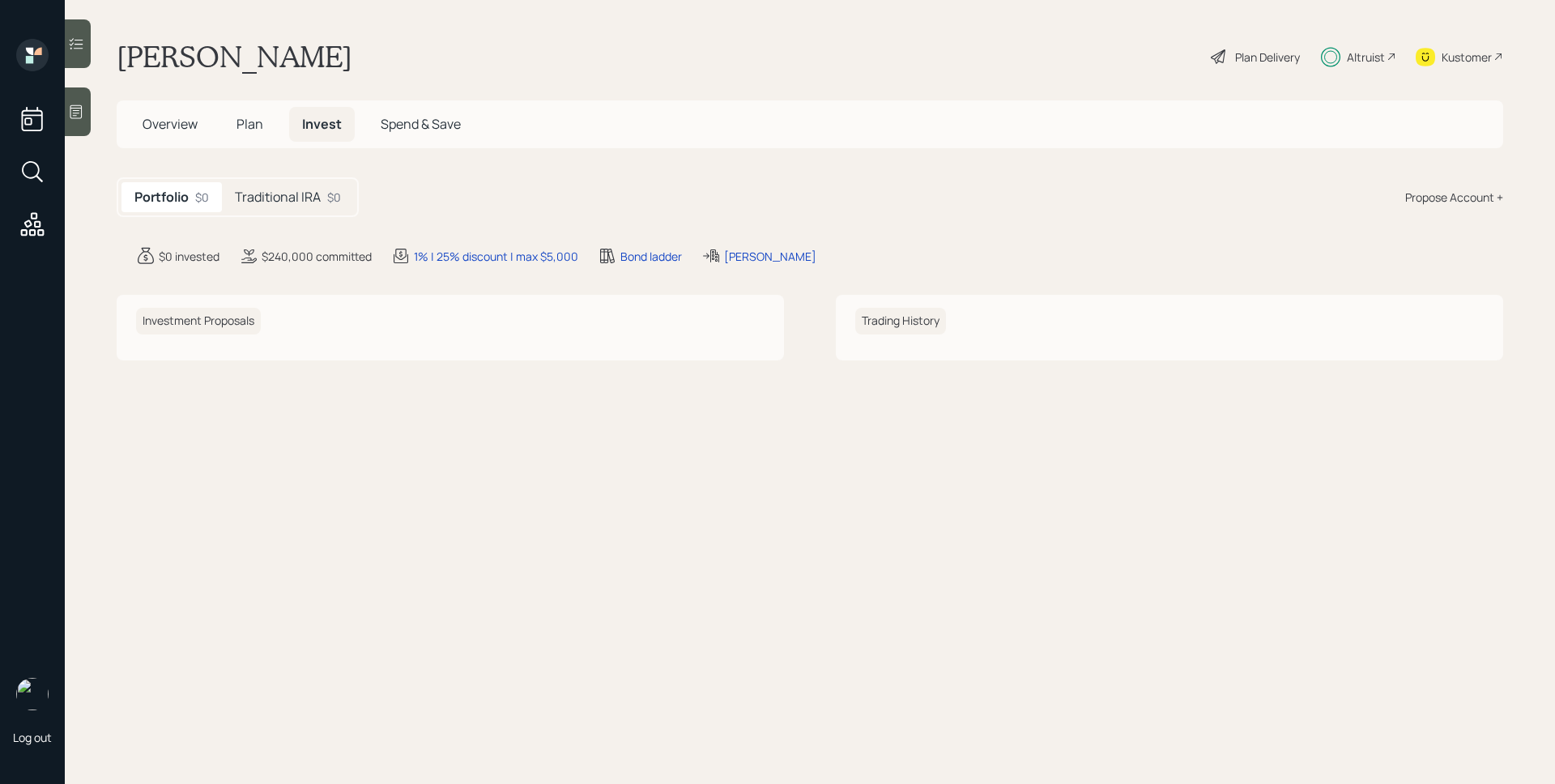
click at [286, 190] on h5 "Traditional IRA" at bounding box center [277, 197] width 86 height 16
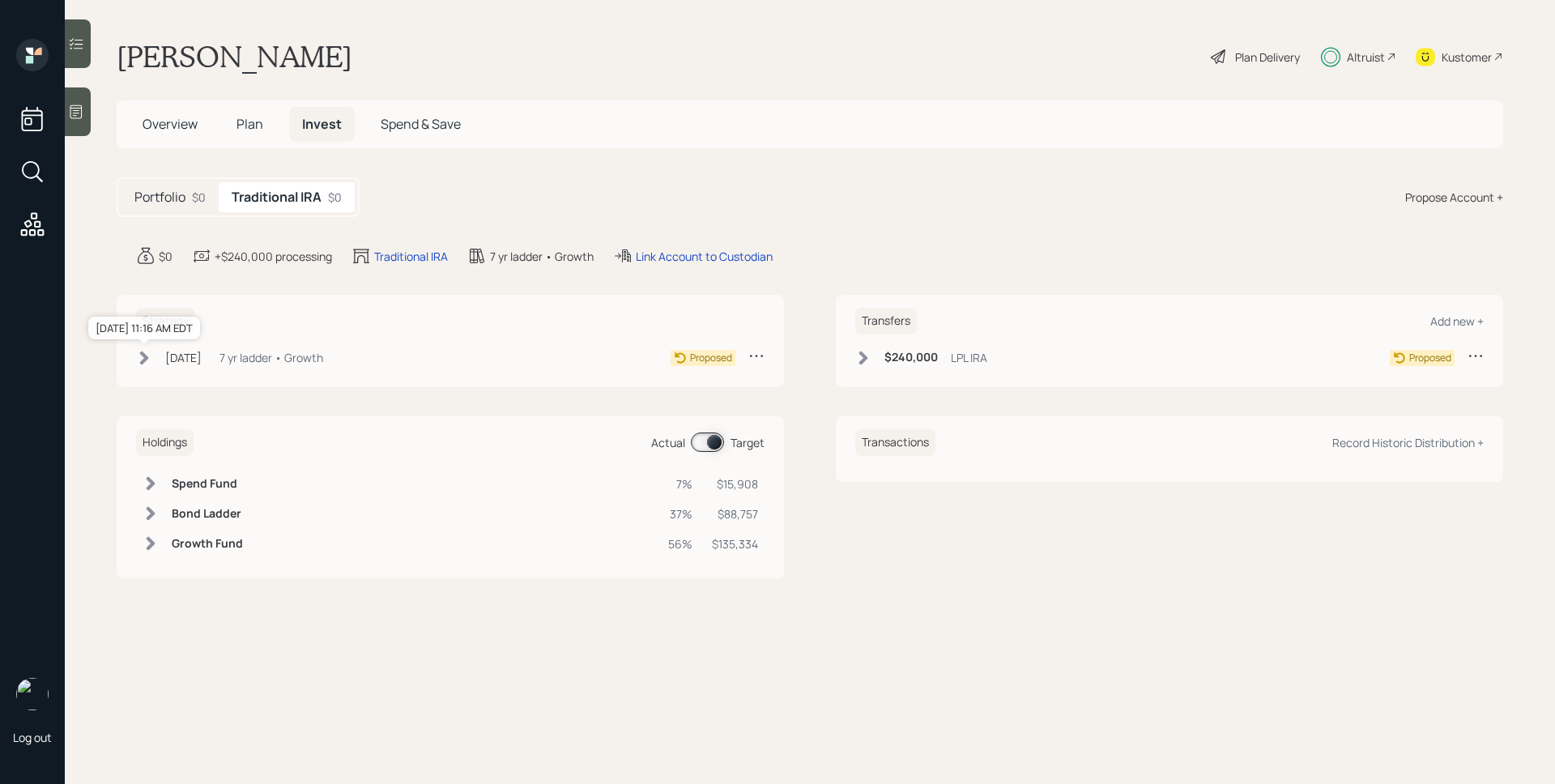
click at [200, 358] on div "[DATE]" at bounding box center [183, 357] width 36 height 17
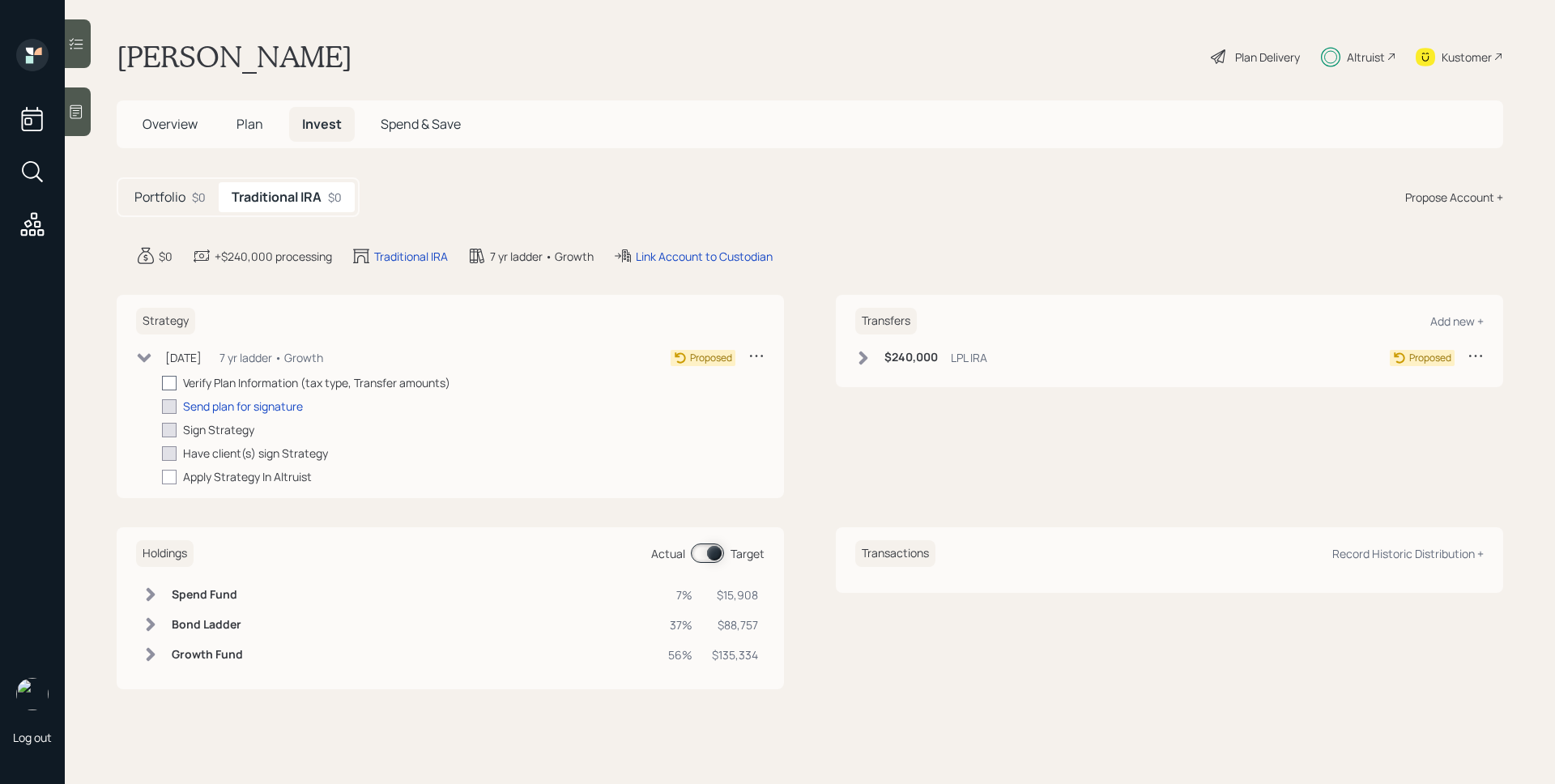
click at [167, 380] on div at bounding box center [169, 383] width 15 height 15
click at [162, 382] on input "checkbox" at bounding box center [161, 382] width 1 height 1
checkbox input "true"
click at [226, 404] on div "Send plan for signature" at bounding box center [243, 405] width 120 height 17
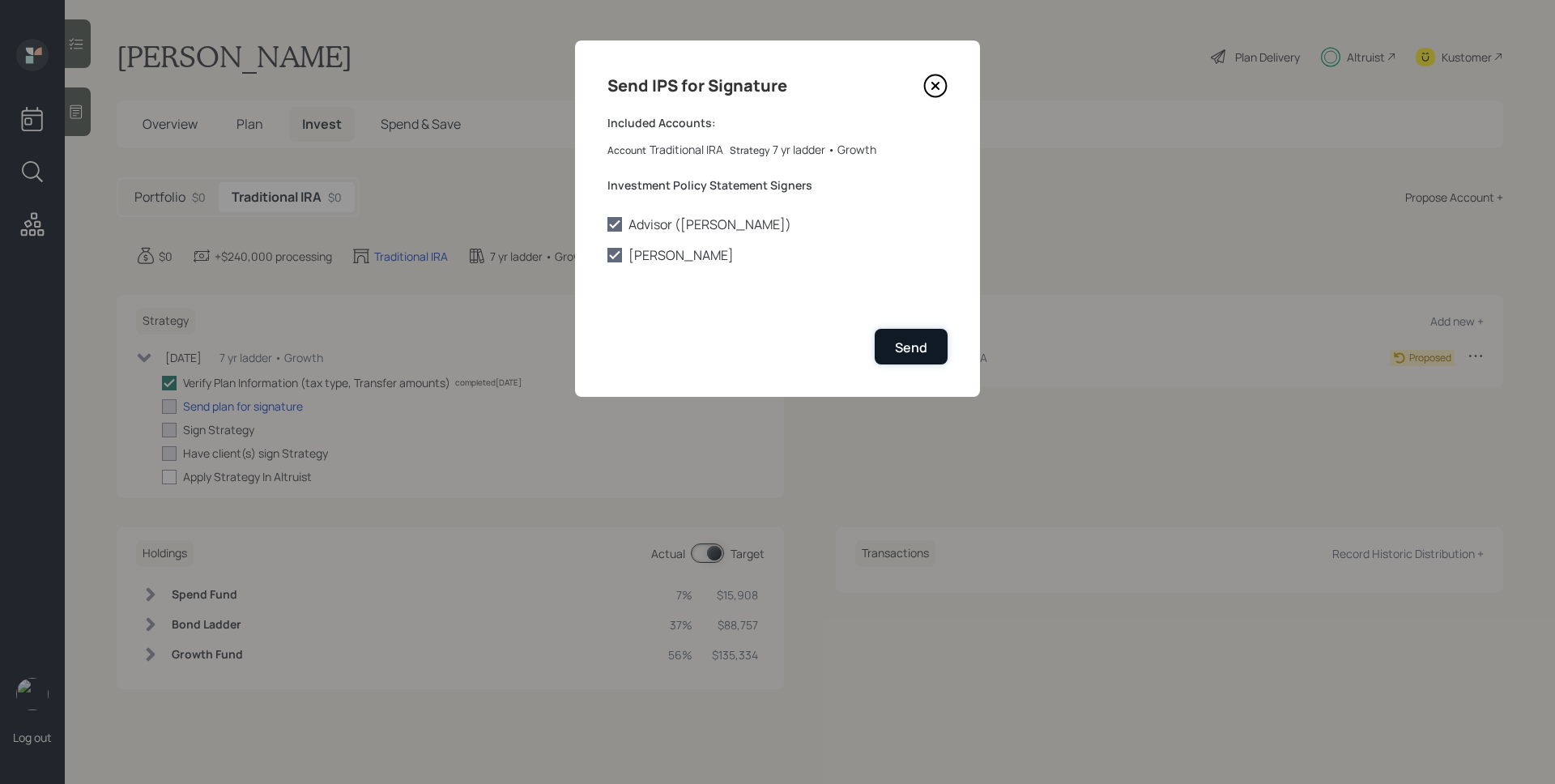
click at [911, 339] on div "Send" at bounding box center [911, 346] width 32 height 18
checkbox input "true"
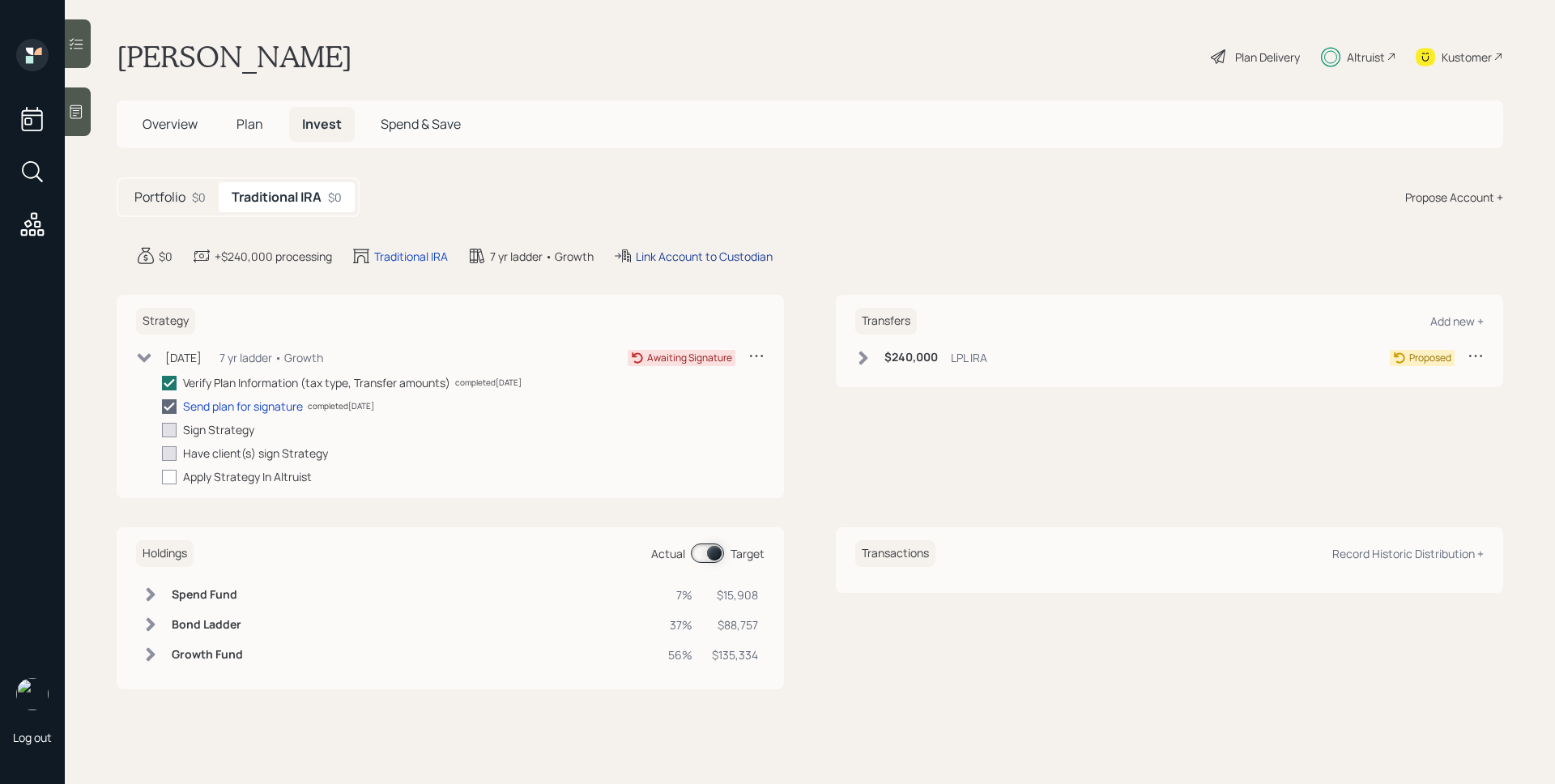
click at [675, 256] on div "Link Account to Custodian" at bounding box center [704, 256] width 137 height 17
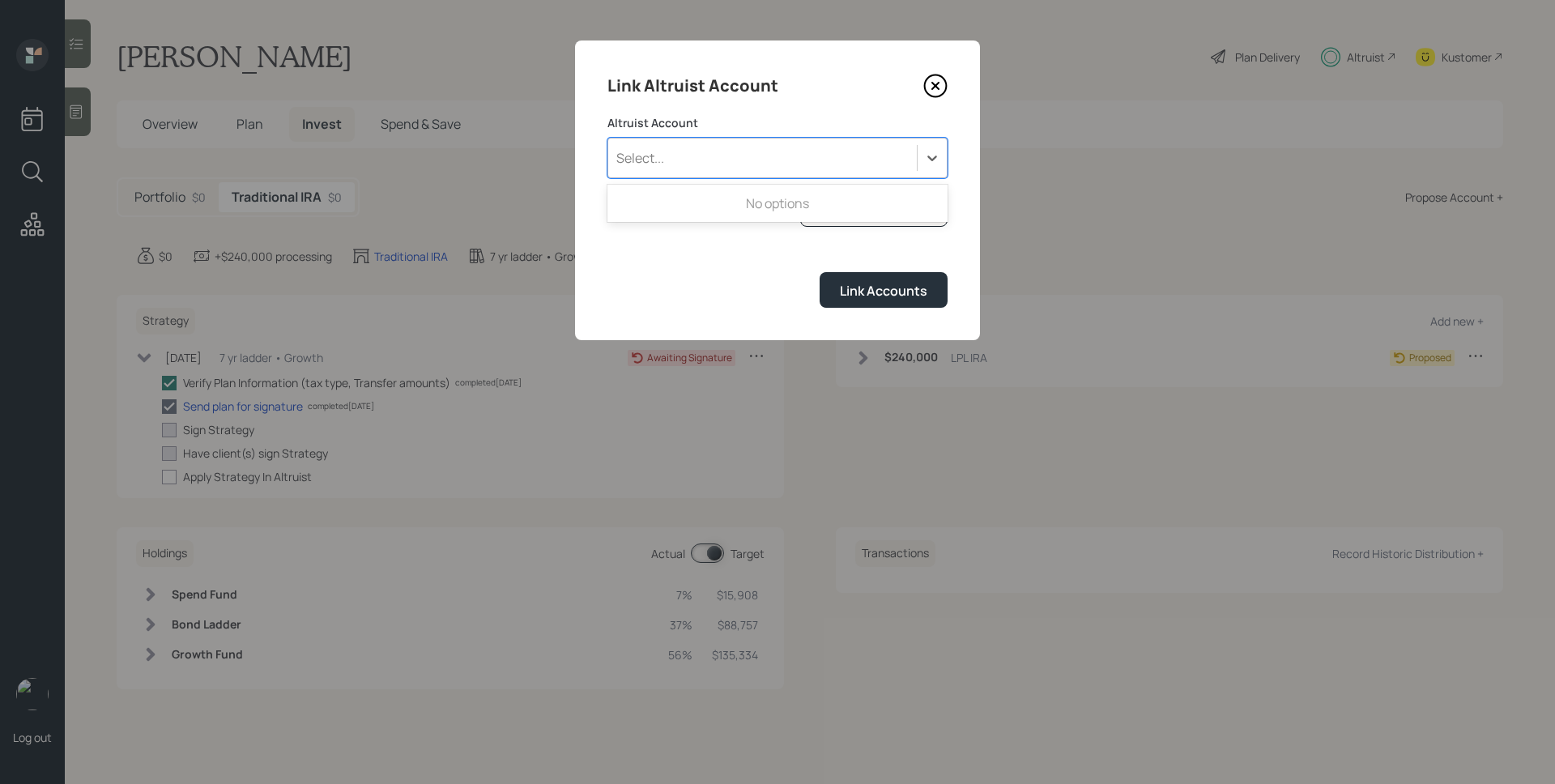
click at [784, 158] on div "Select..." at bounding box center [762, 158] width 309 height 28
click at [779, 150] on div "Select..." at bounding box center [762, 158] width 309 height 28
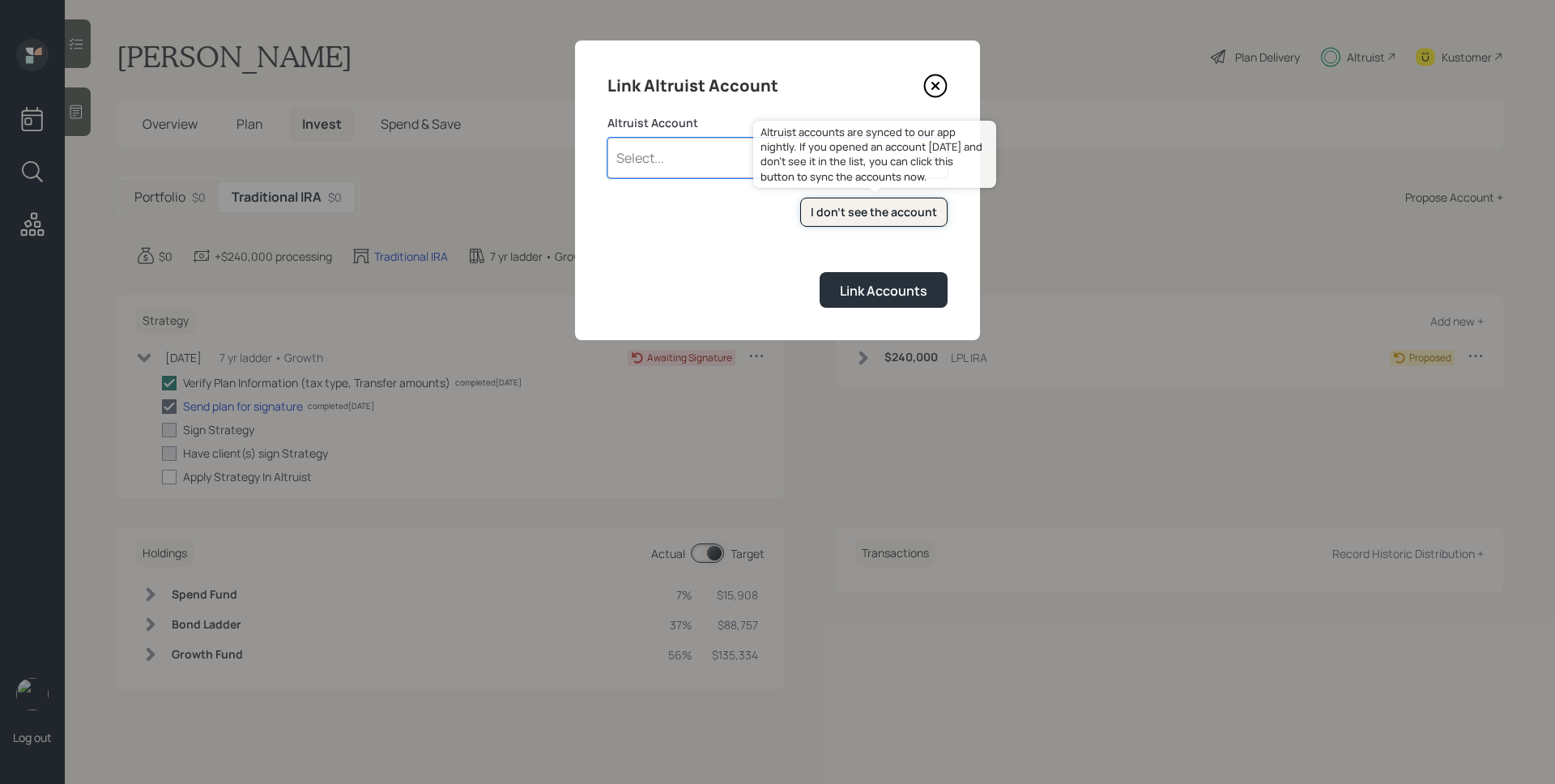
click at [867, 217] on div "I don't see the account" at bounding box center [874, 212] width 127 height 17
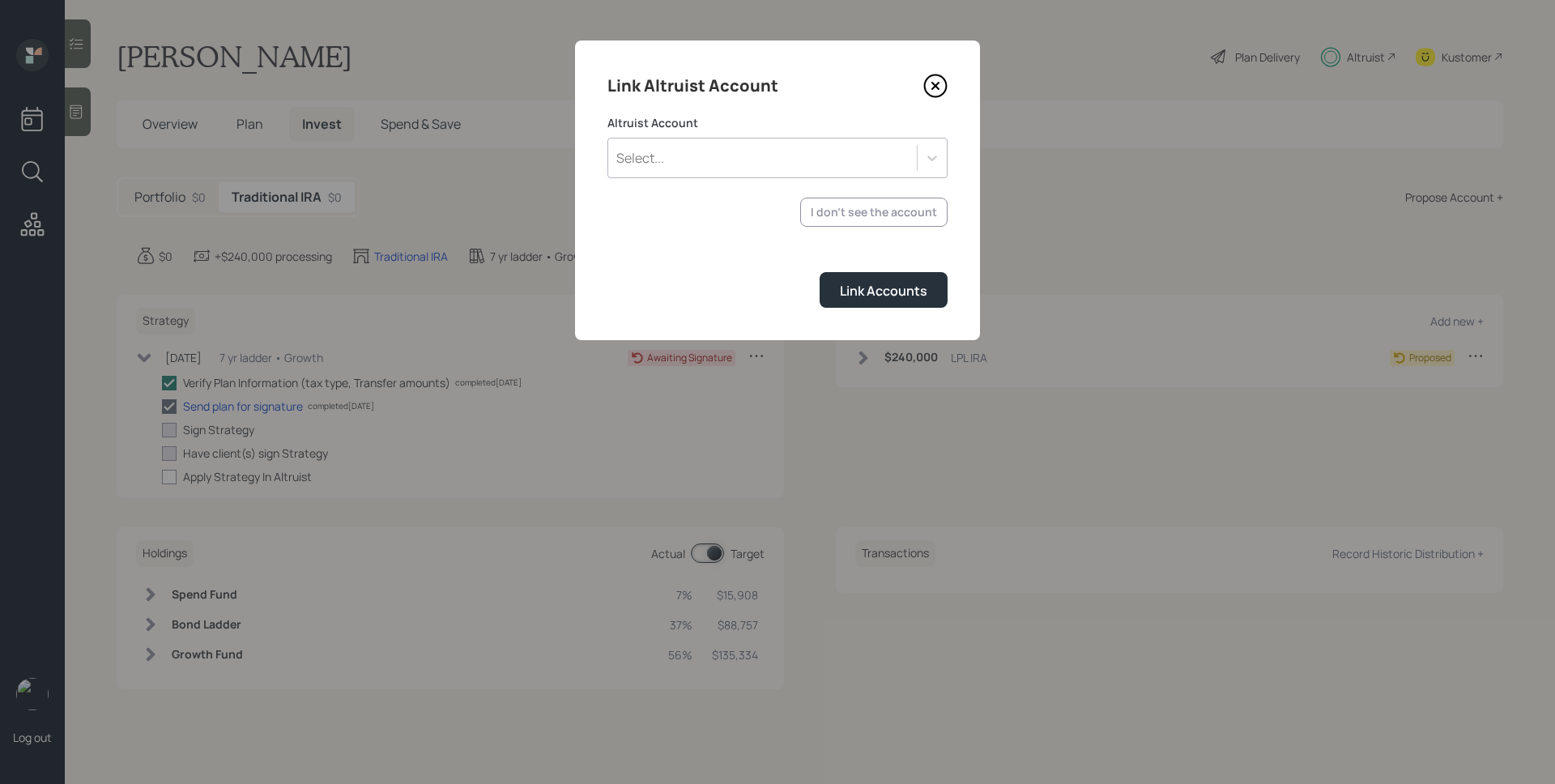
checkbox input "true"
click at [784, 161] on div "Select..." at bounding box center [762, 158] width 309 height 28
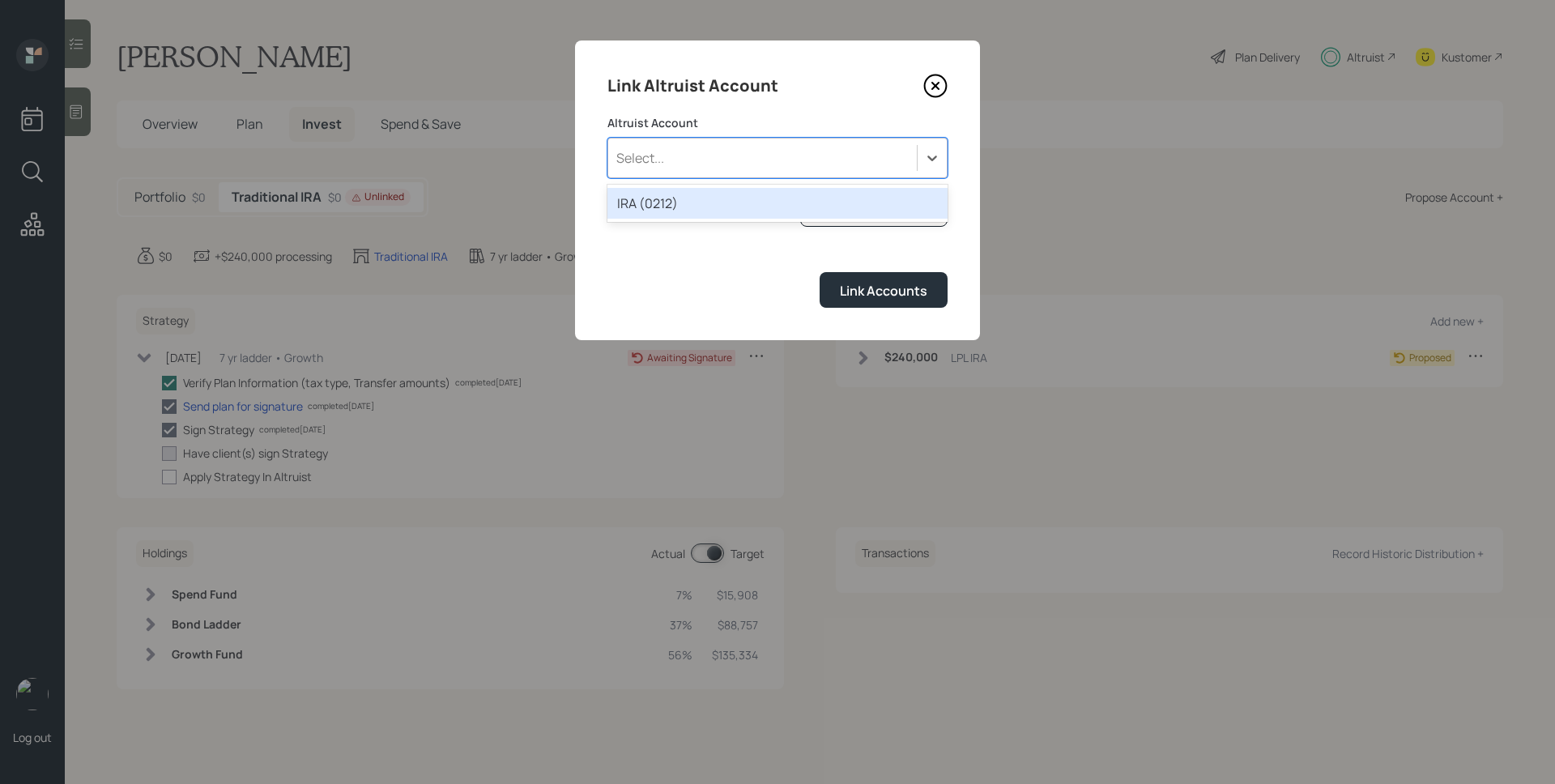
click at [743, 197] on div "IRA (0212)" at bounding box center [778, 202] width 340 height 30
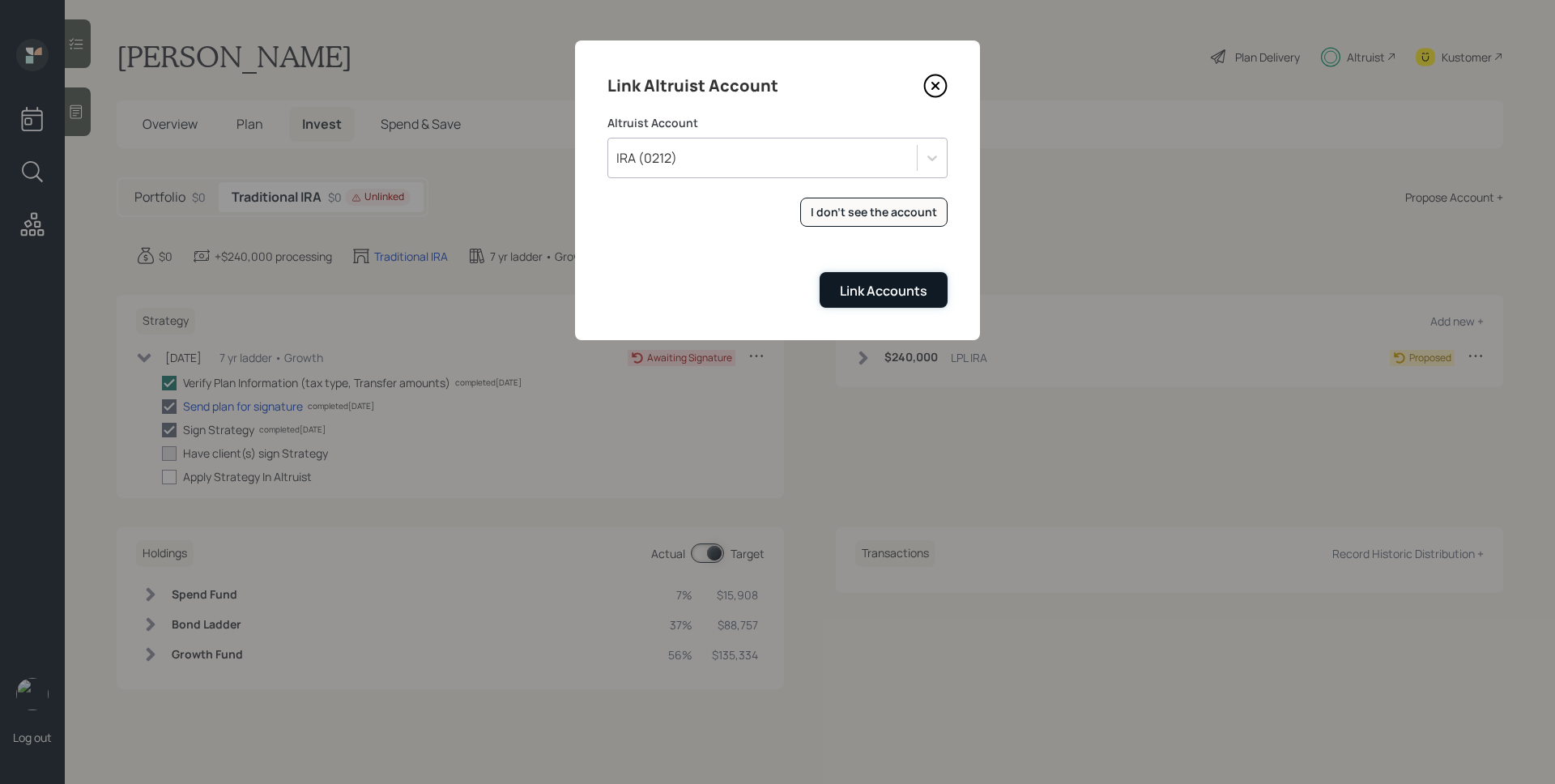
click at [891, 283] on div "Link Accounts" at bounding box center [883, 290] width 88 height 18
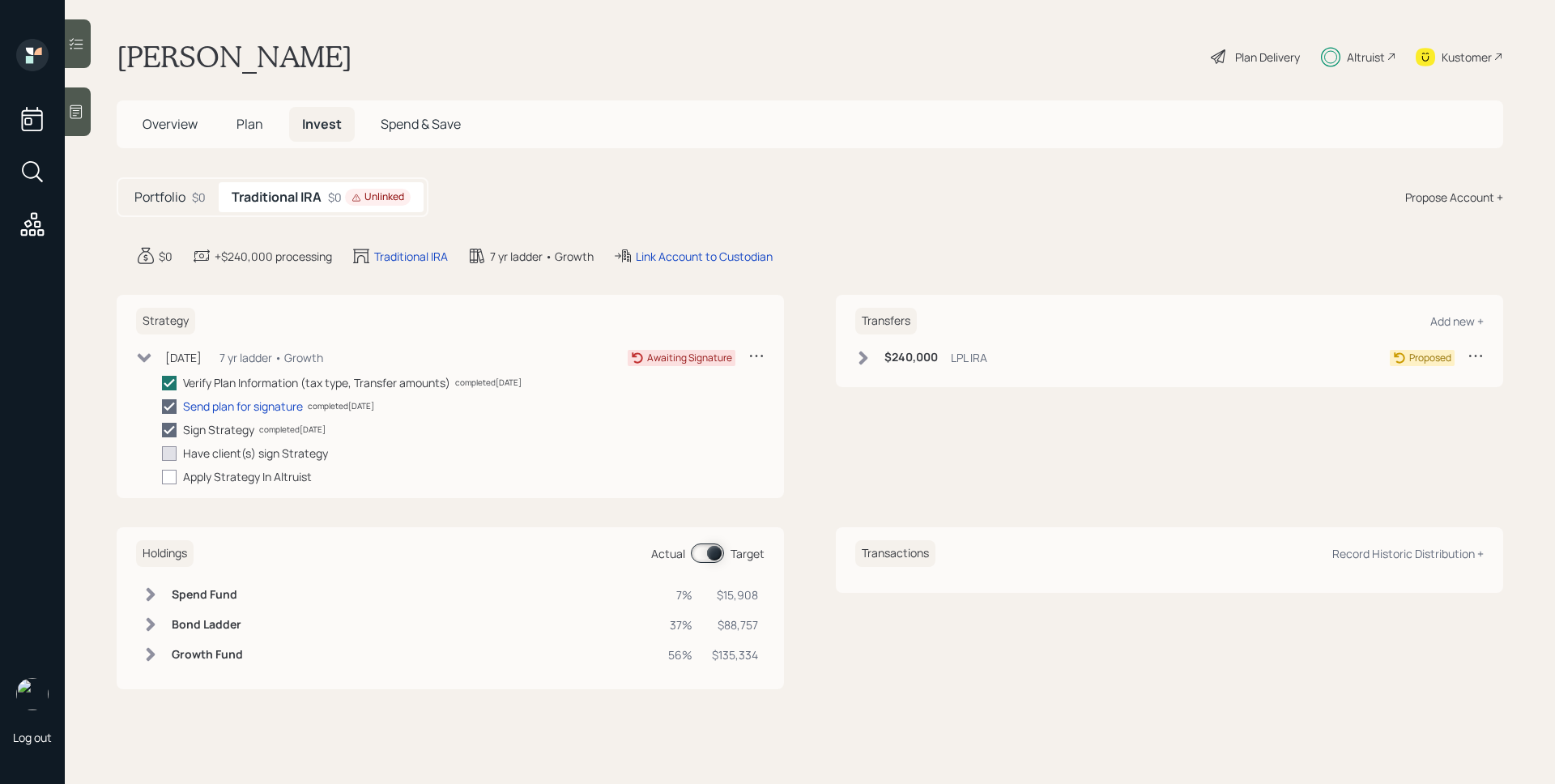
click at [923, 347] on div "$240,000 LPL IRA" at bounding box center [921, 357] width 132 height 20
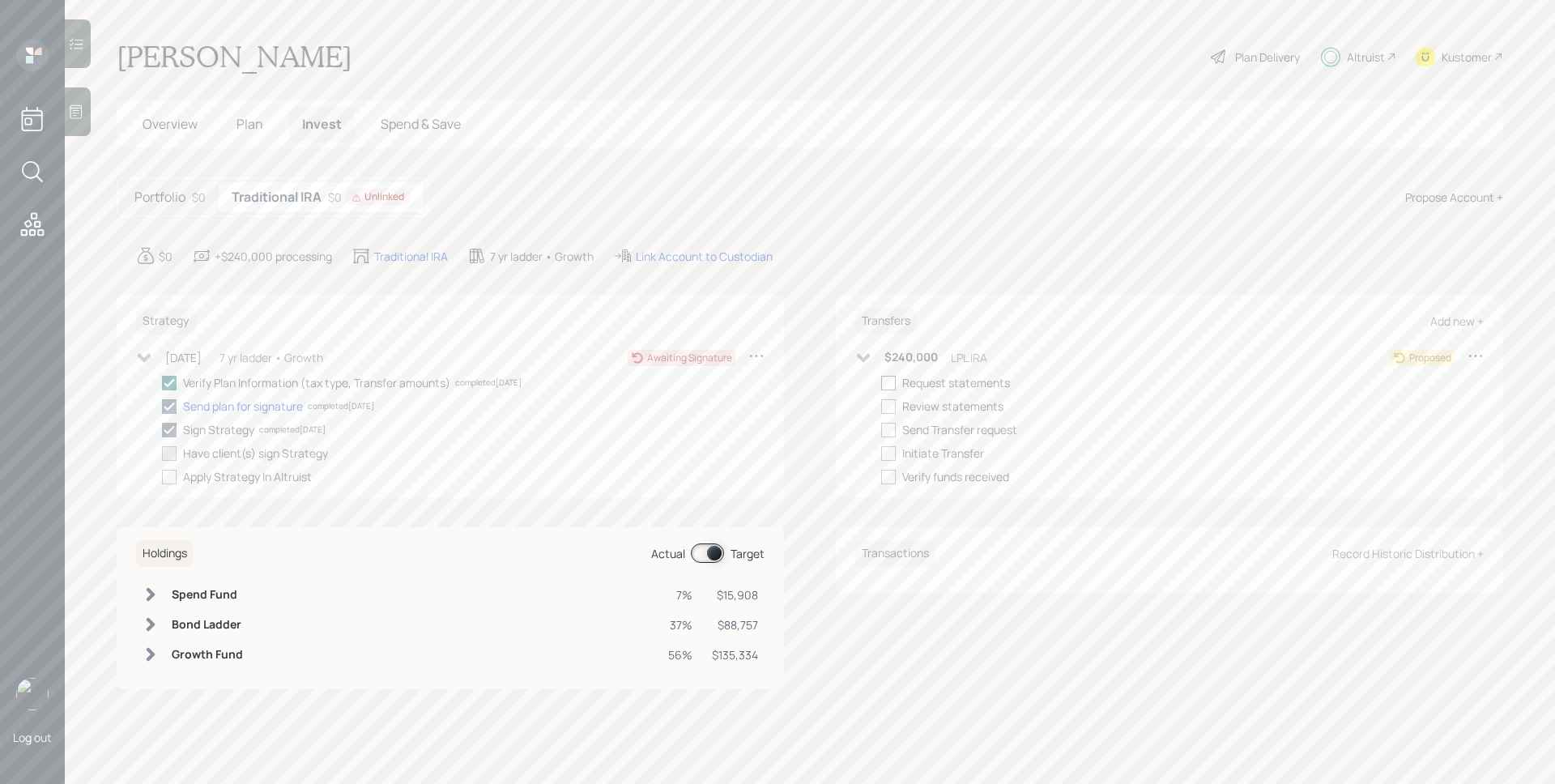
click at [886, 378] on div at bounding box center [889, 383] width 15 height 15
click at [881, 382] on input "checkbox" at bounding box center [881, 382] width 1 height 1
checkbox input "true"
click at [886, 404] on div at bounding box center [889, 406] width 15 height 15
click at [881, 405] on input "checkbox" at bounding box center [881, 405] width 1 height 1
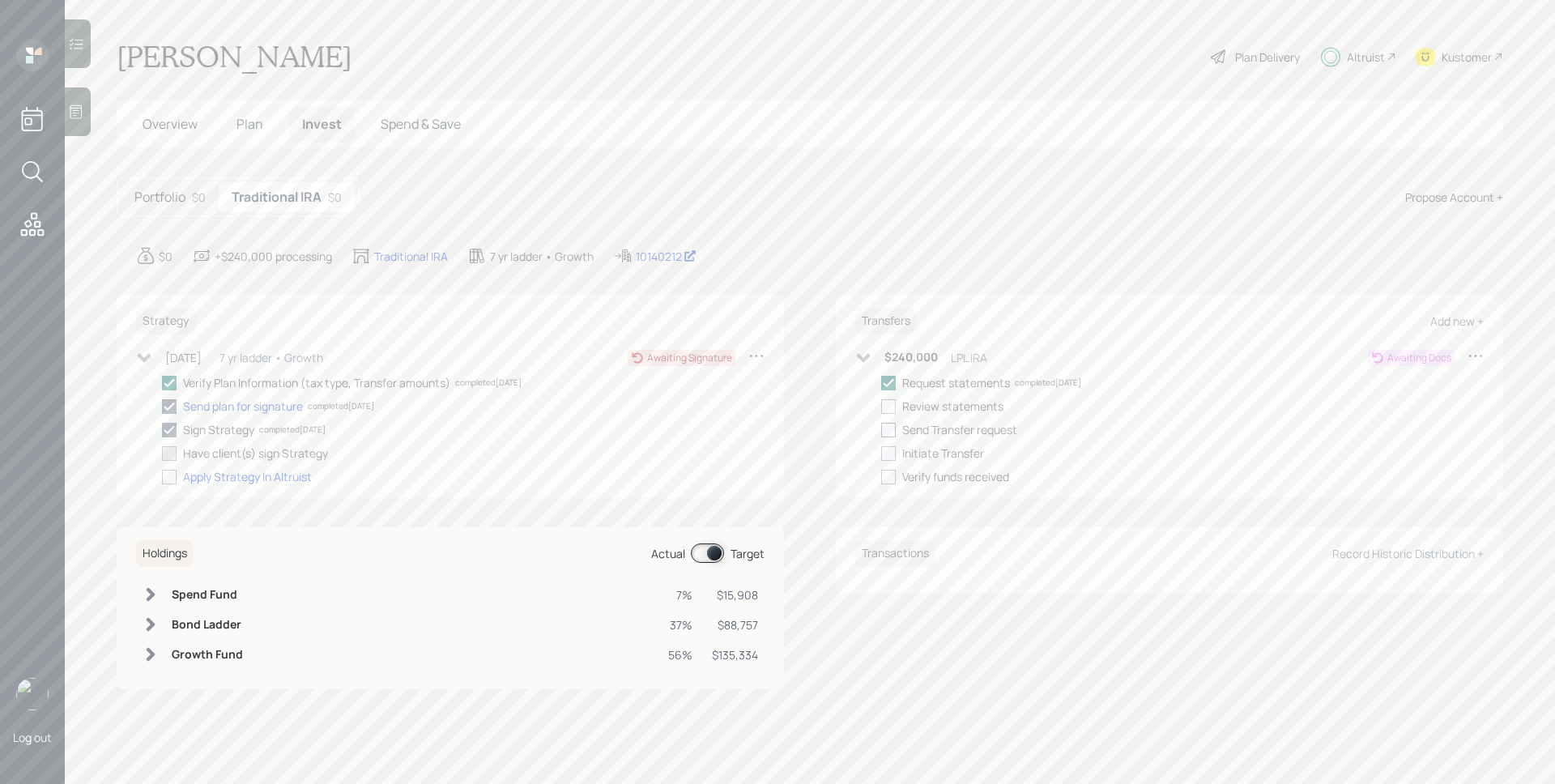
checkbox input "true"
click at [890, 426] on div at bounding box center [889, 430] width 15 height 15
click at [881, 429] on input "checkbox" at bounding box center [881, 429] width 1 height 1
checkbox input "true"
drag, startPoint x: 887, startPoint y: 450, endPoint x: 936, endPoint y: 455, distance: 49.3
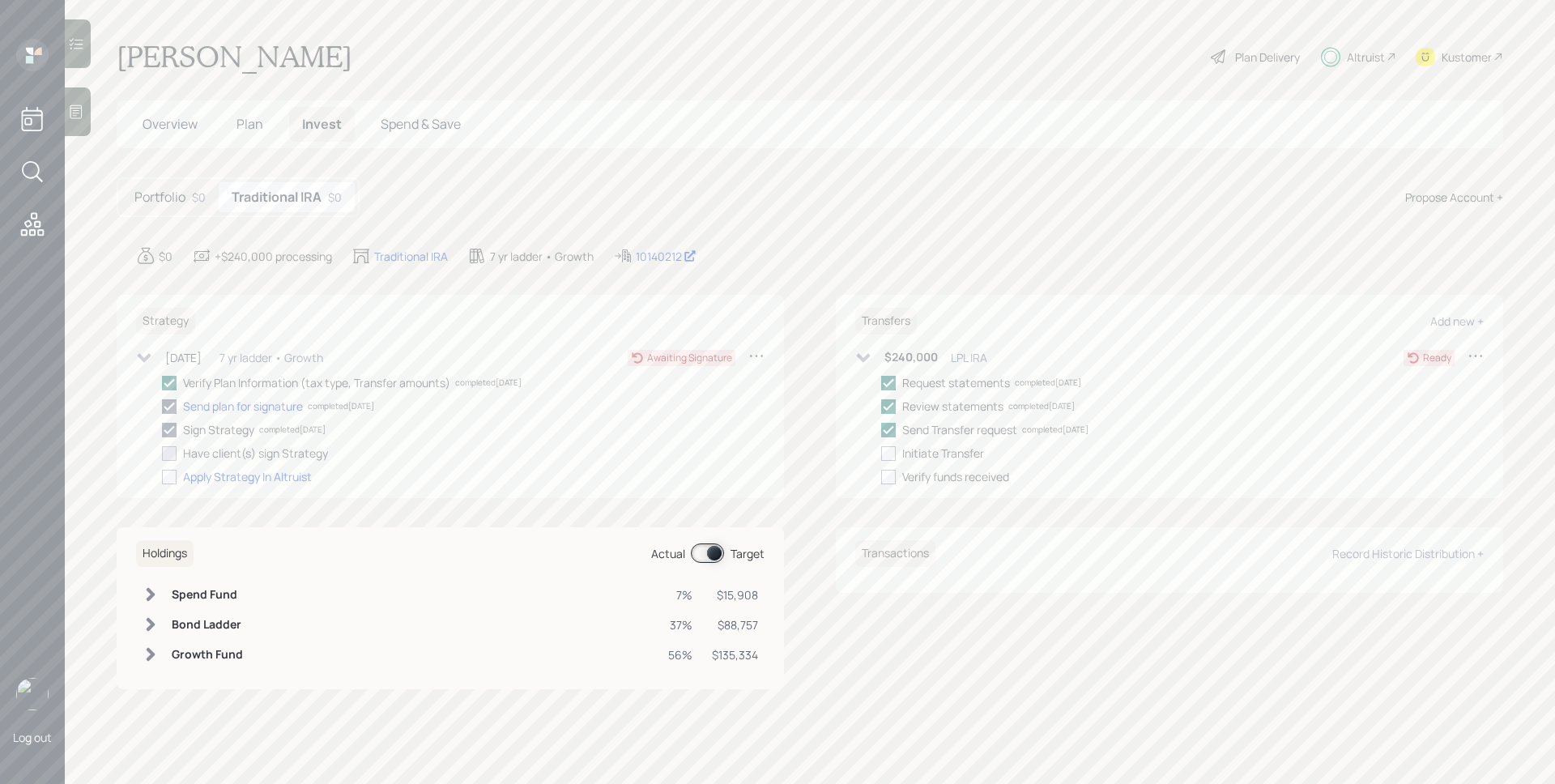
click at [887, 450] on div at bounding box center [889, 453] width 15 height 15
click at [881, 452] on input "checkbox" at bounding box center [881, 452] width 1 height 1
checkbox input "true"
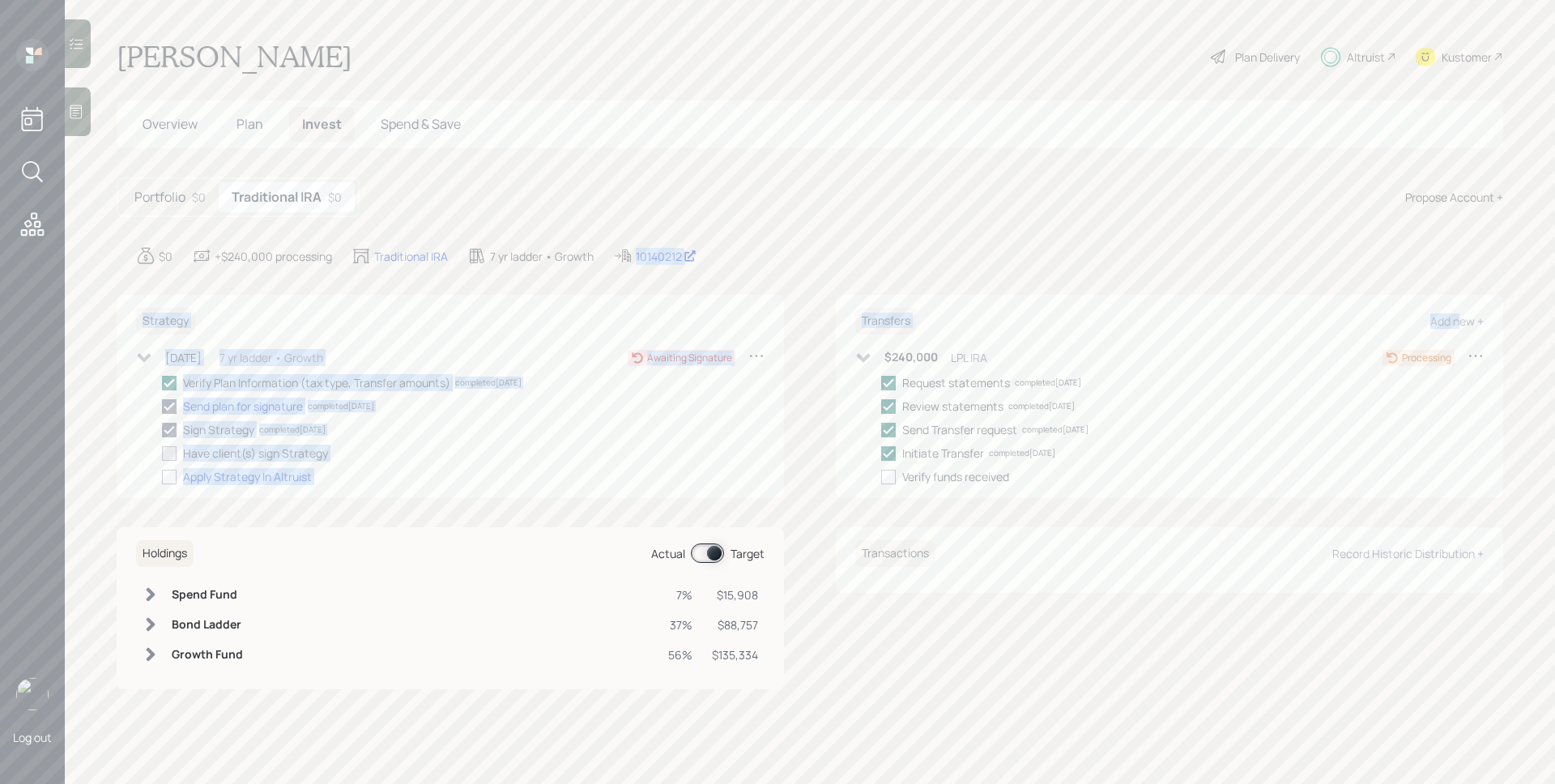
drag, startPoint x: 1458, startPoint y: 318, endPoint x: 1403, endPoint y: 230, distance: 103.8
click at [1403, 230] on main "[PERSON_NAME] Plan Delivery Altruist Kustomer Overview Plan Invest Spend & Save…" at bounding box center [809, 392] width 1490 height 784
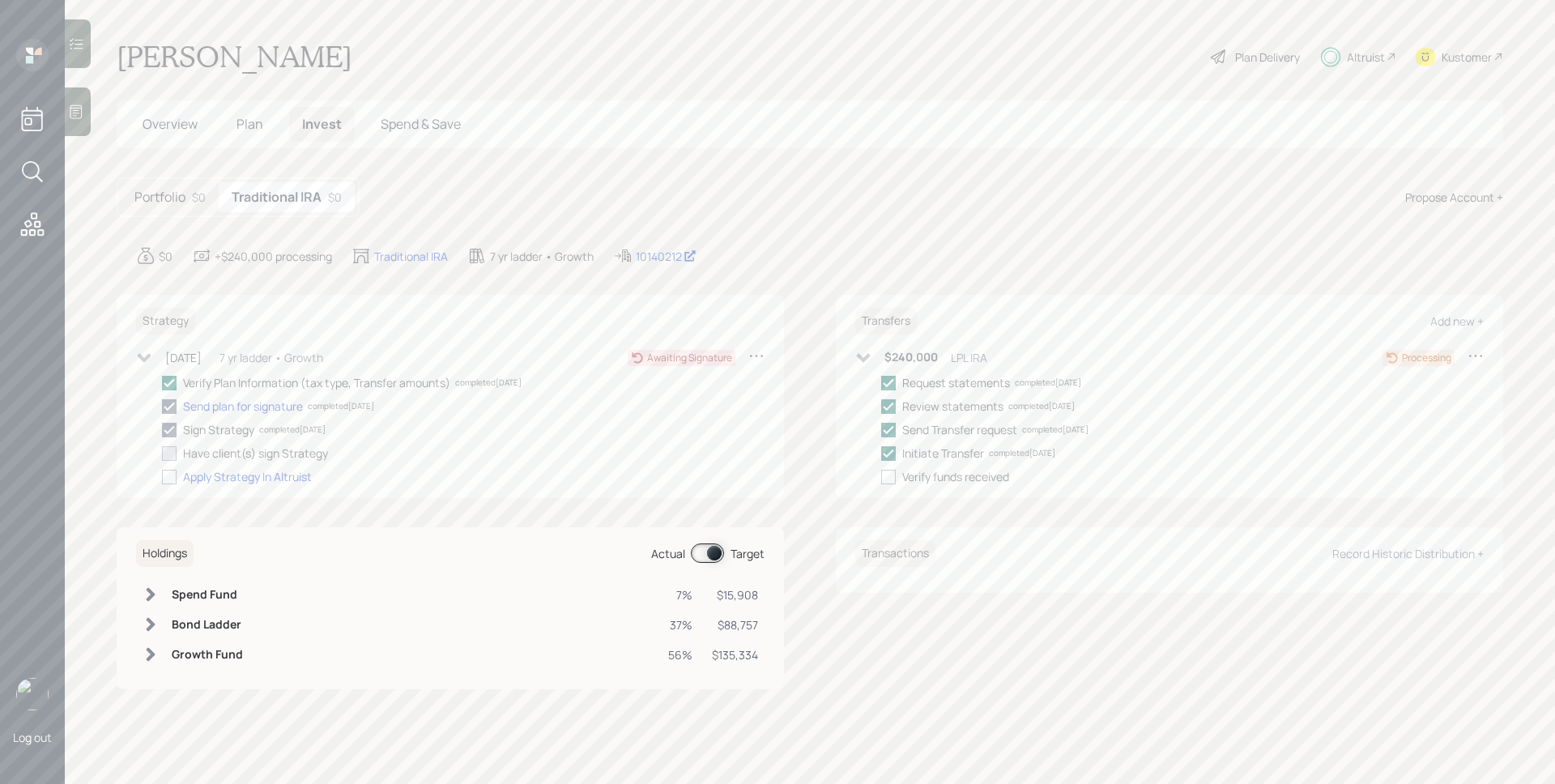
click at [1402, 231] on main "[PERSON_NAME] Plan Delivery Altruist Kustomer Overview Plan Invest Spend & Save…" at bounding box center [809, 392] width 1490 height 784
click at [258, 129] on span "Plan" at bounding box center [249, 123] width 27 height 18
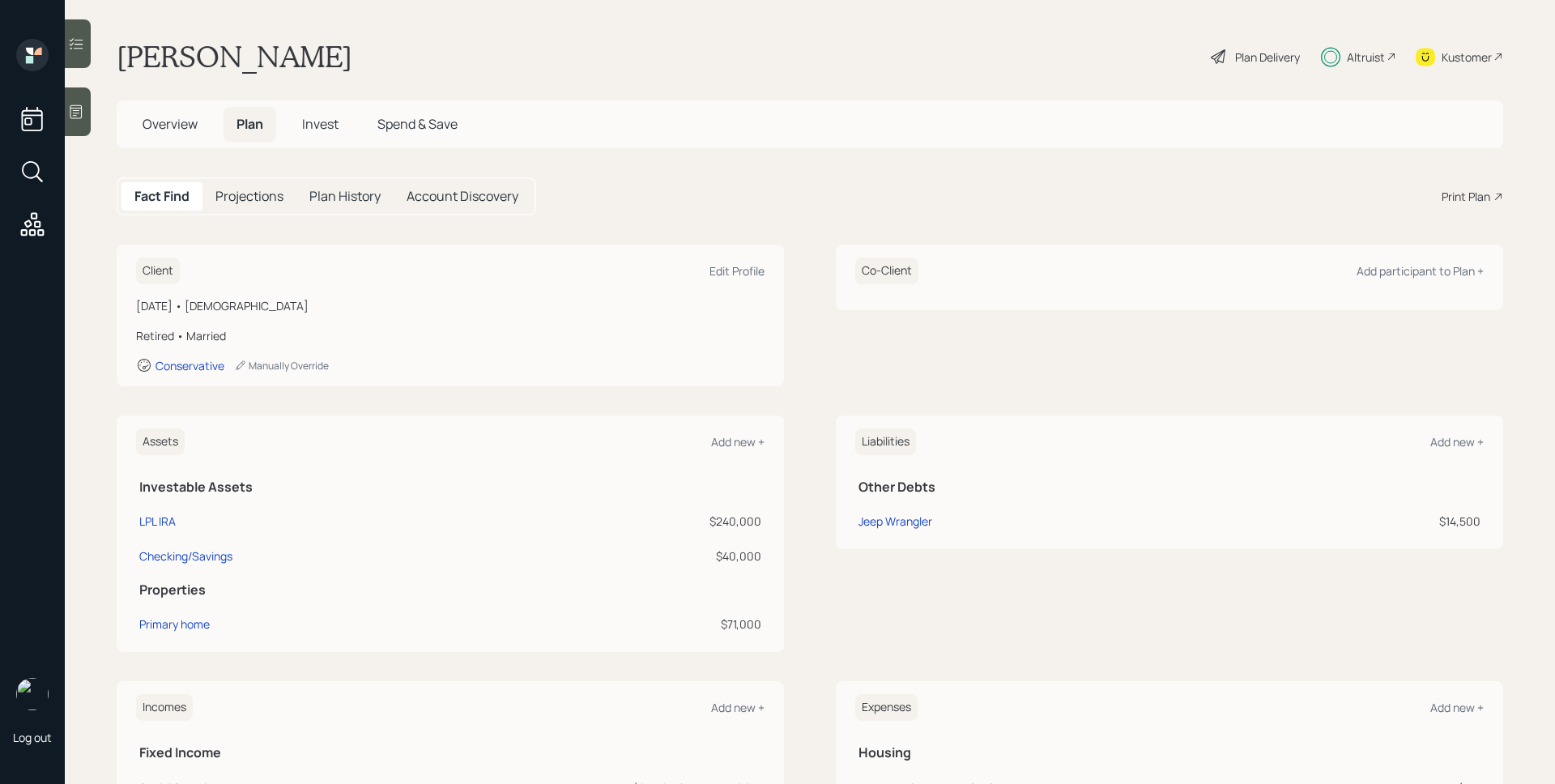
click at [154, 125] on span "Overview" at bounding box center [170, 123] width 55 height 18
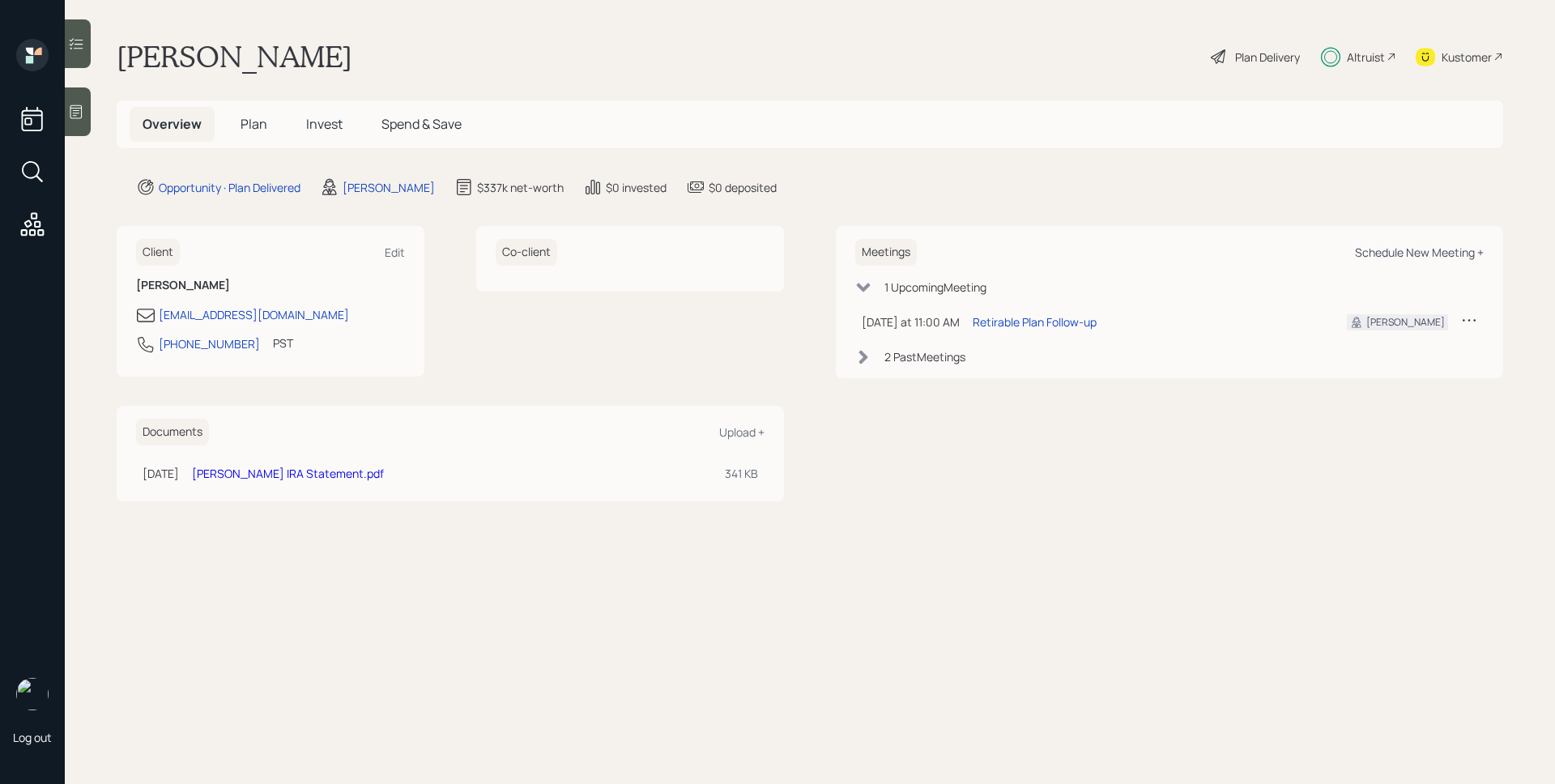
click at [1391, 256] on div "Schedule New Meeting +" at bounding box center [1419, 252] width 128 height 16
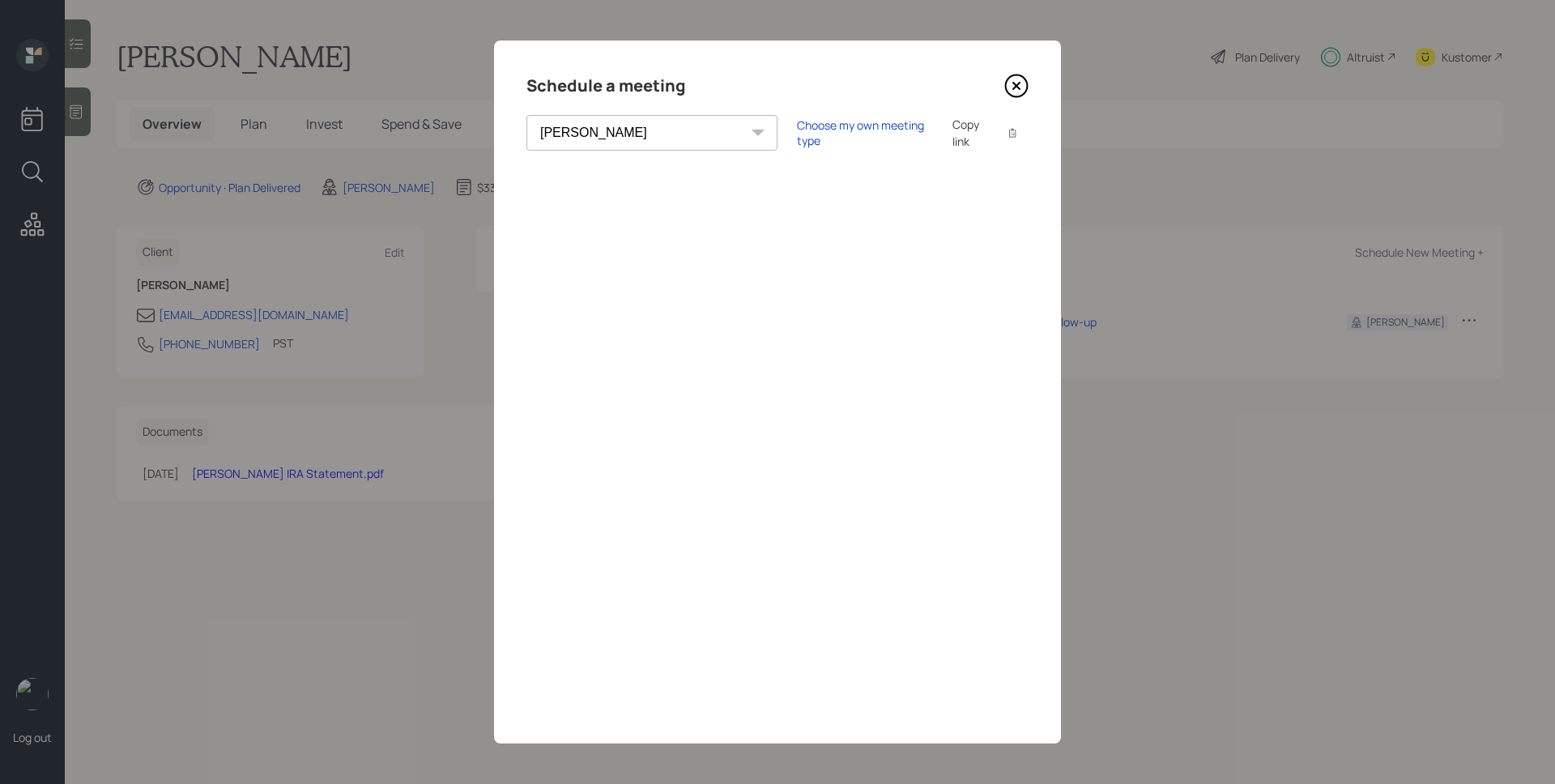
click at [590, 151] on div "Schedule a meeting [PERSON_NAME] [PERSON_NAME] [PERSON_NAME] [PERSON_NAME] [PER…" at bounding box center [778, 392] width 567 height 703
click at [597, 138] on select "[PERSON_NAME] [PERSON_NAME] [PERSON_NAME] [PERSON_NAME] [PERSON_NAME] [PERSON_N…" at bounding box center [652, 132] width 251 height 36
select select "ade3b313-576a-42c5-b346-1eb294908ae6"
click at [527, 115] on select "[PERSON_NAME] [PERSON_NAME] [PERSON_NAME] [PERSON_NAME] [PERSON_NAME] [PERSON_N…" at bounding box center [652, 132] width 251 height 36
click at [797, 138] on div "Choose my own meeting type" at bounding box center [865, 132] width 136 height 30
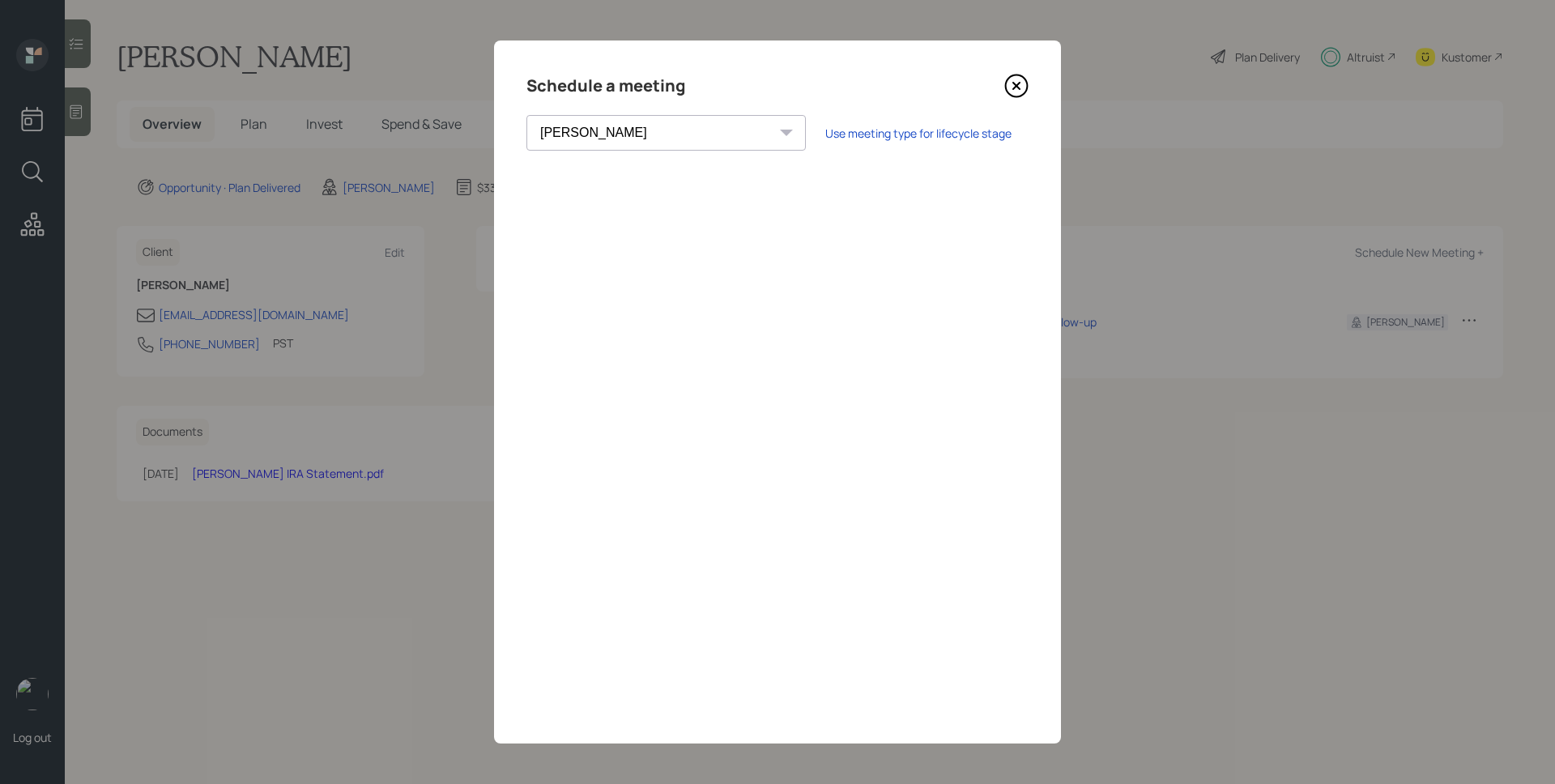
click at [1010, 86] on icon at bounding box center [1016, 86] width 24 height 24
